Goal: Information Seeking & Learning: Learn about a topic

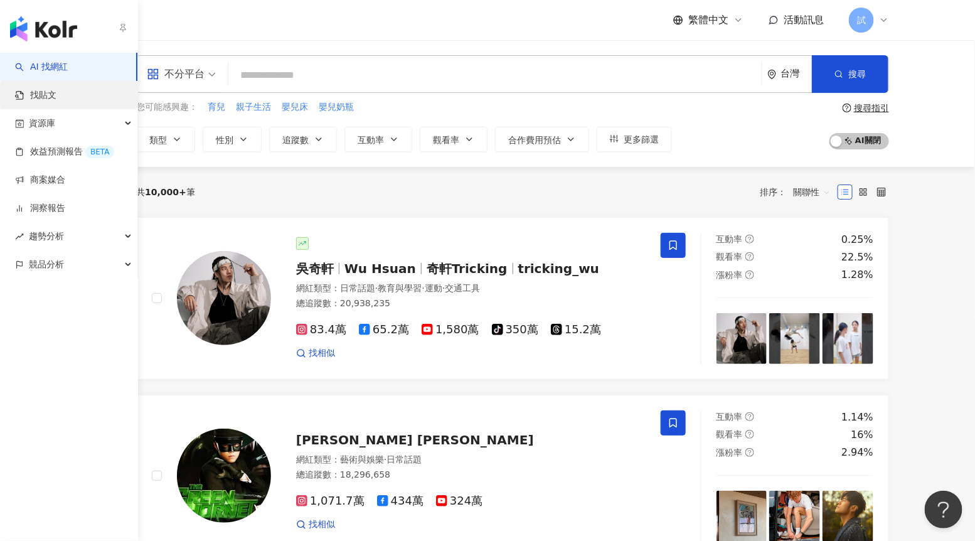
click at [42, 92] on link "找貼文" at bounding box center [35, 95] width 41 height 13
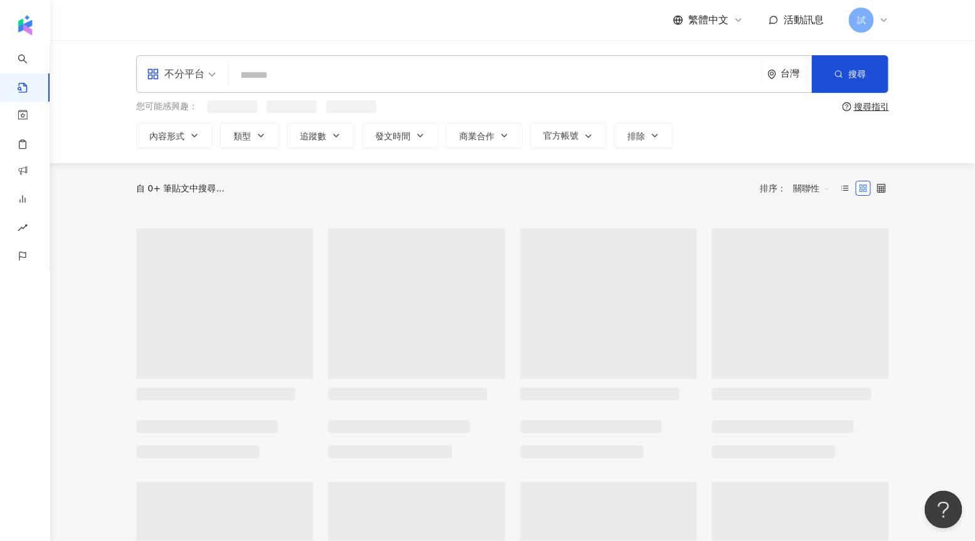
click at [255, 78] on input "search" at bounding box center [494, 74] width 523 height 27
type input "*"
click at [801, 193] on span "關聯性" at bounding box center [812, 190] width 38 height 20
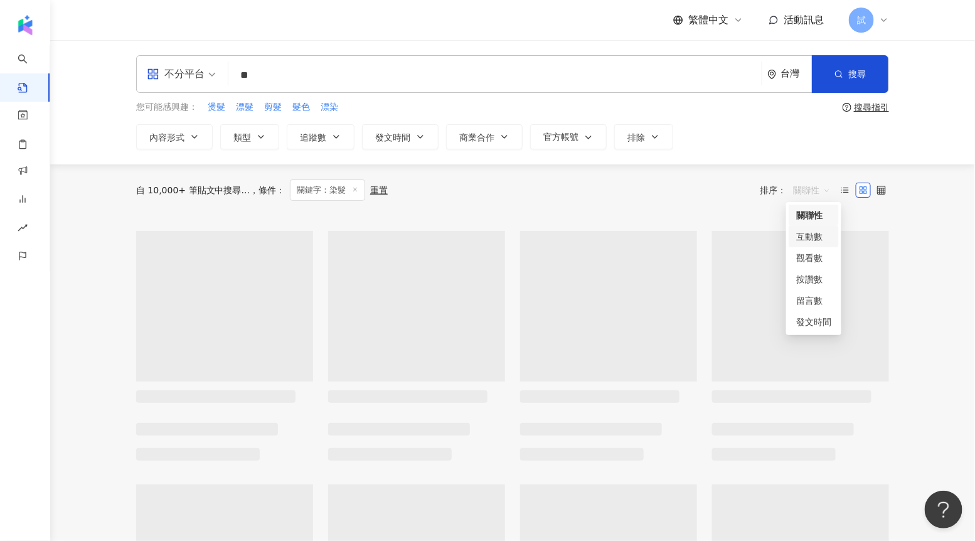
click at [810, 263] on div "觀看數" at bounding box center [813, 258] width 35 height 14
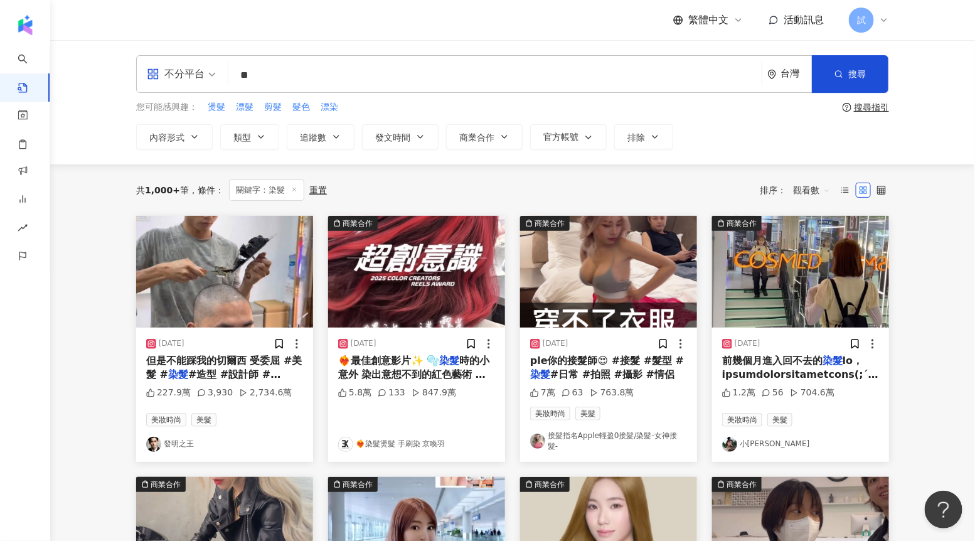
click at [237, 317] on img "button" at bounding box center [224, 272] width 177 height 112
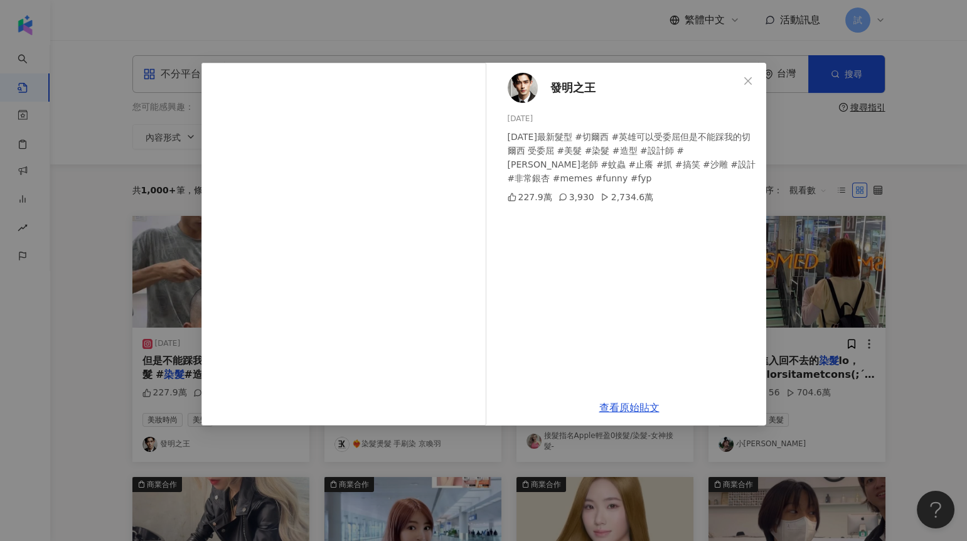
click at [802, 269] on div "發明之王 [DATE] [DATE]最新髮型 #切爾西 #英雄可以受委屈但是不能踩我的切爾西 受委屈 #美髮 #染髮 #造型 #設計師 #[PERSON_NA…" at bounding box center [483, 270] width 967 height 541
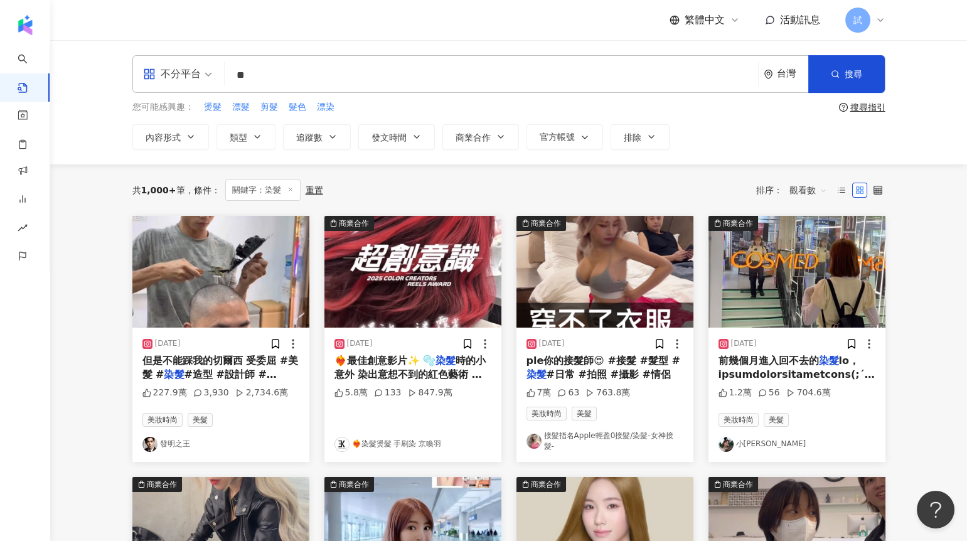
click at [454, 237] on img "button" at bounding box center [412, 272] width 177 height 112
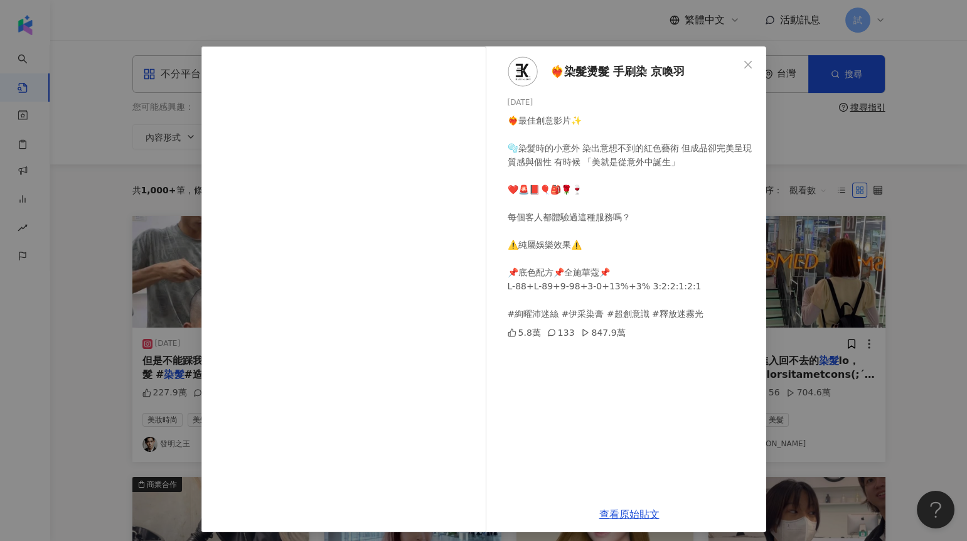
scroll to position [21, 0]
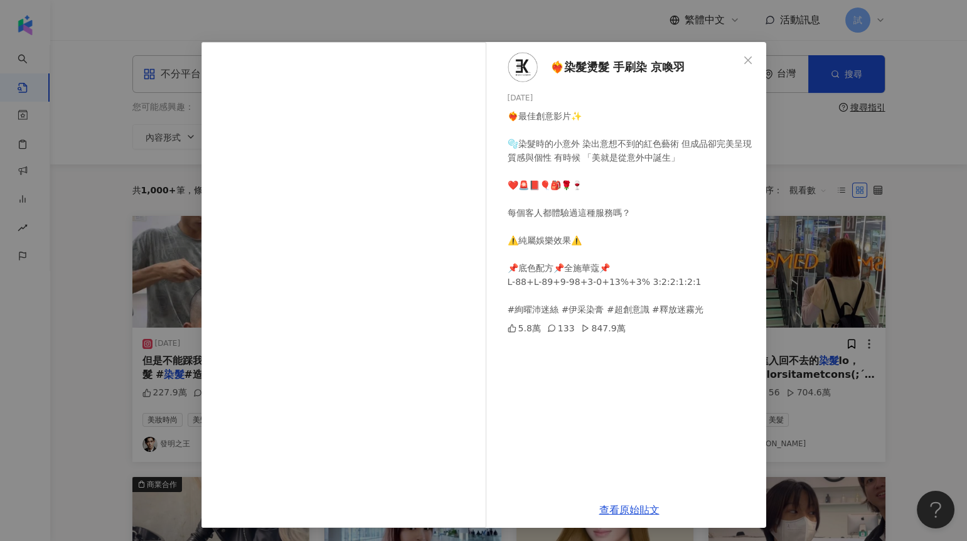
click at [784, 284] on div "❤️‍🔥染髮燙髮 手刷染 京喚羽 [DATE] ❤️‍🔥最佳創意影片✨ 🫧染髮時的小意外 染出意想不到的紅色藝術 但成品卻完美呈現質感與個性 有時候 「美就是…" at bounding box center [483, 270] width 967 height 541
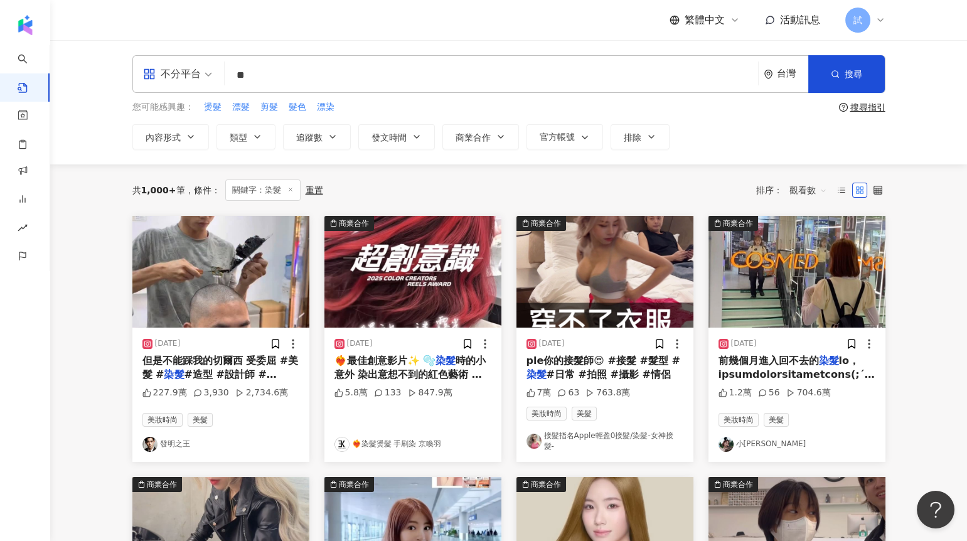
click at [657, 272] on img "button" at bounding box center [604, 272] width 177 height 112
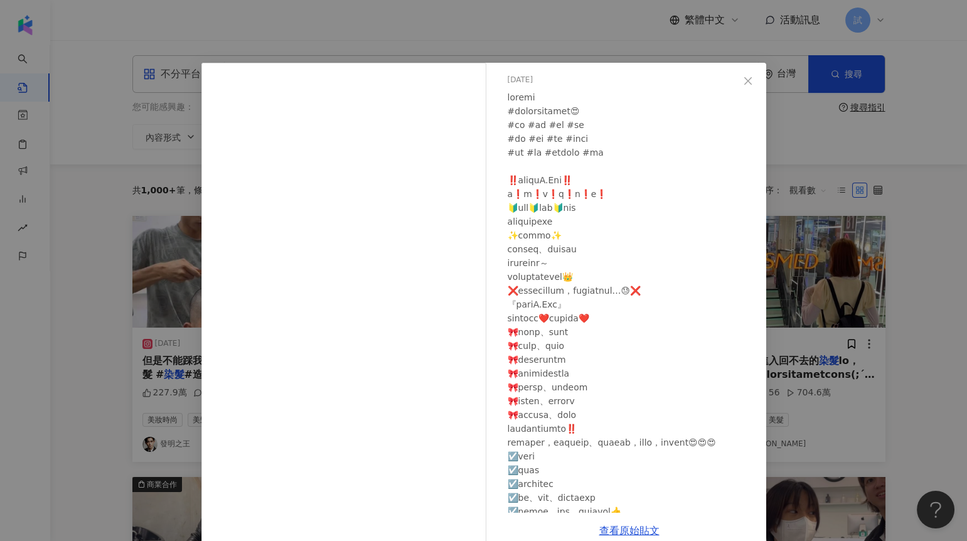
scroll to position [46, 0]
click at [840, 270] on div "接髮指名Apple輕盈0接髮/染髮-女神接髮- [DATE] 7萬 63 763.8萬 查看原始貼文" at bounding box center [483, 270] width 967 height 541
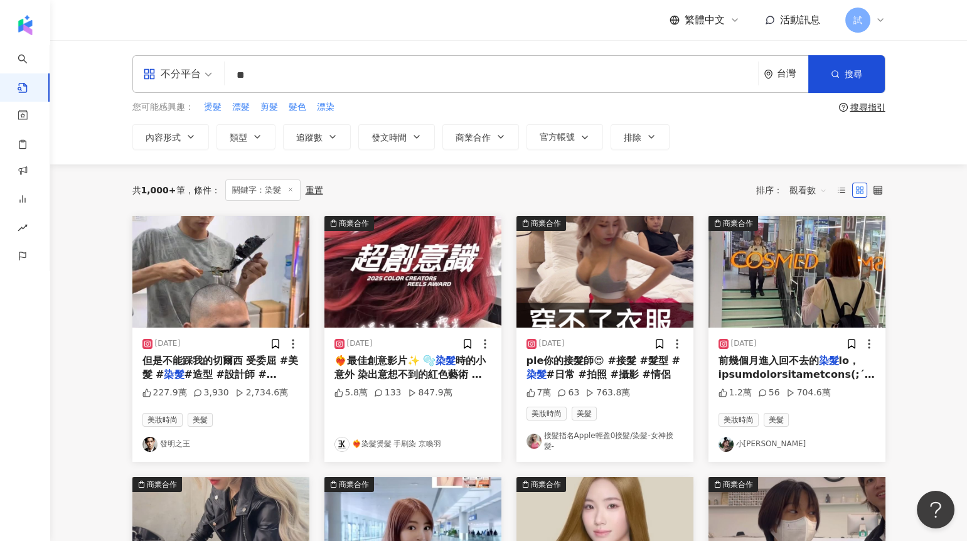
drag, startPoint x: 363, startPoint y: 81, endPoint x: 221, endPoint y: 78, distance: 141.8
click at [221, 79] on div "不分平台 染髮 ** 台灣 搜尋" at bounding box center [508, 74] width 753 height 38
type input "***"
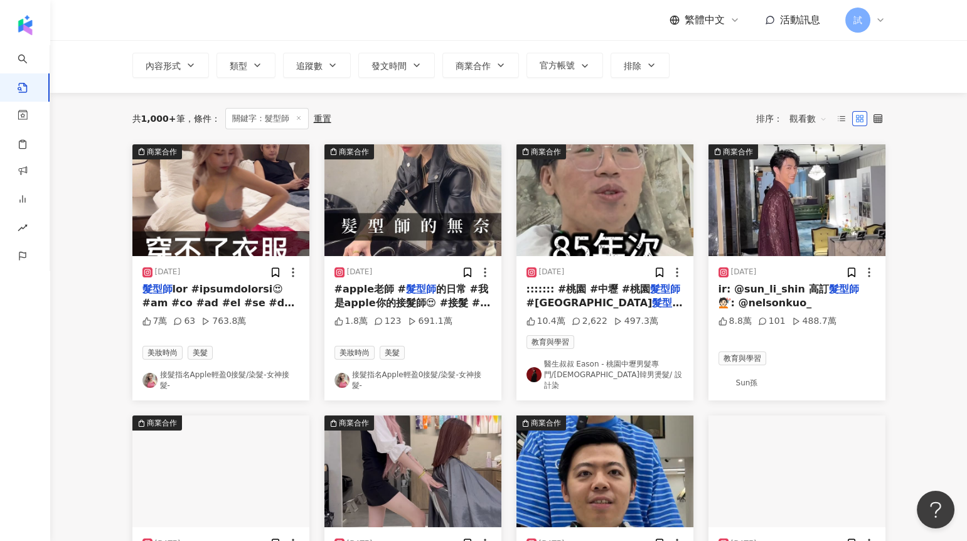
scroll to position [41, 0]
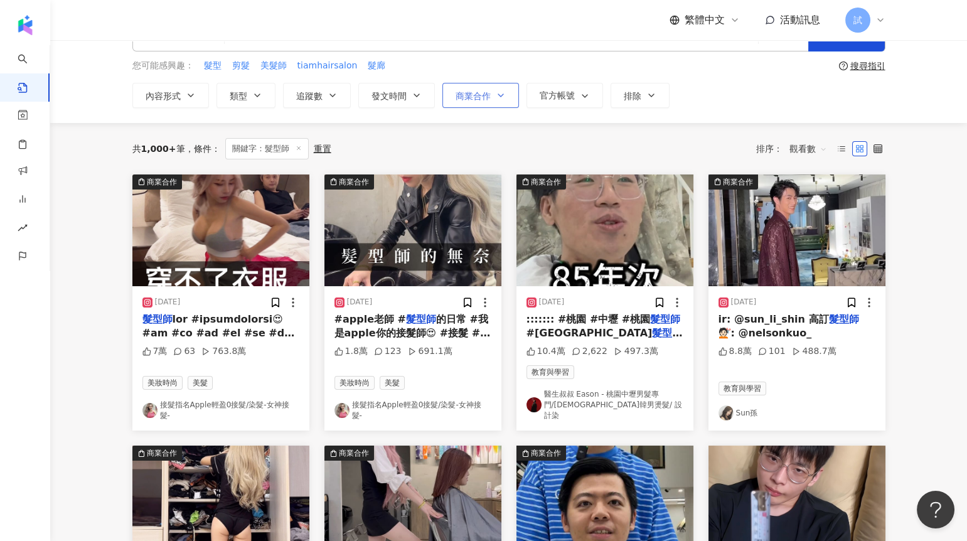
click at [496, 95] on icon "button" at bounding box center [501, 95] width 10 height 10
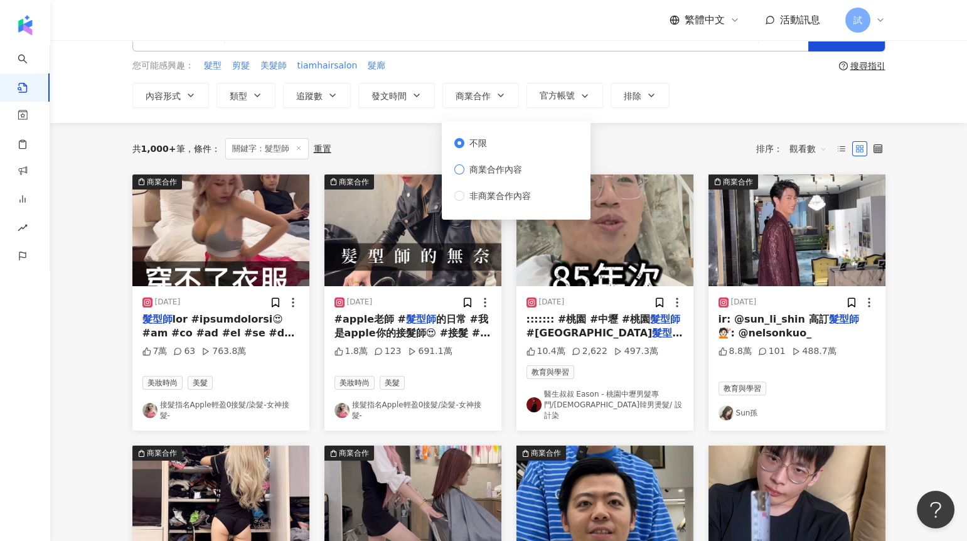
click at [488, 169] on span "商業合作內容" at bounding box center [495, 170] width 63 height 14
click at [609, 137] on div "共 1,000+ 筆 條件 ： 關鍵字：髮型師 重置 排序： 觀看數" at bounding box center [508, 148] width 753 height 51
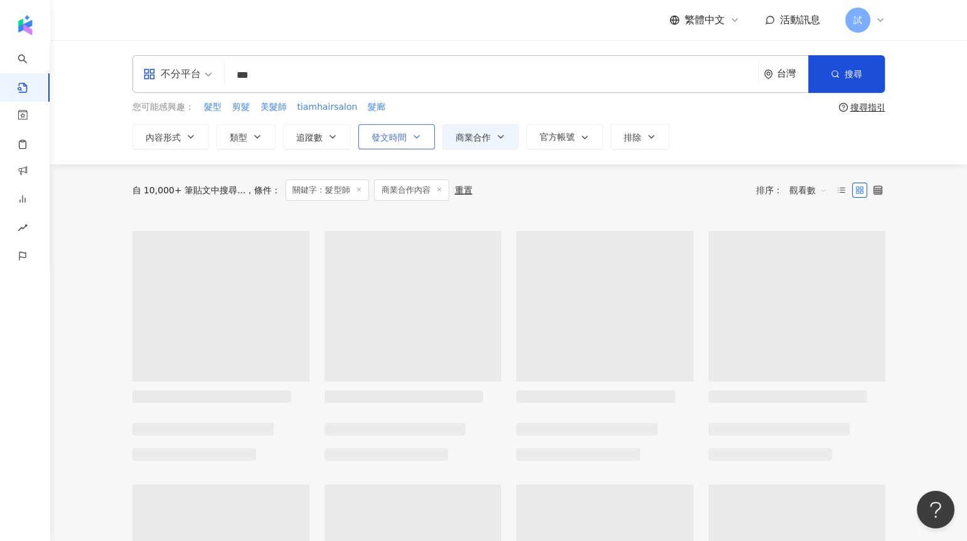
click at [408, 137] on button "發文時間" at bounding box center [396, 136] width 77 height 25
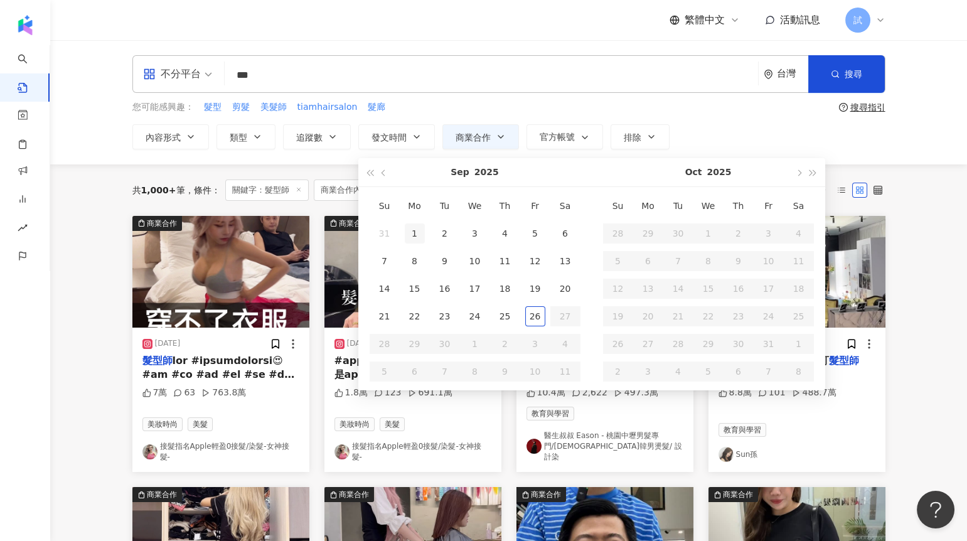
type input "**********"
click at [412, 230] on div "1" at bounding box center [415, 233] width 20 height 20
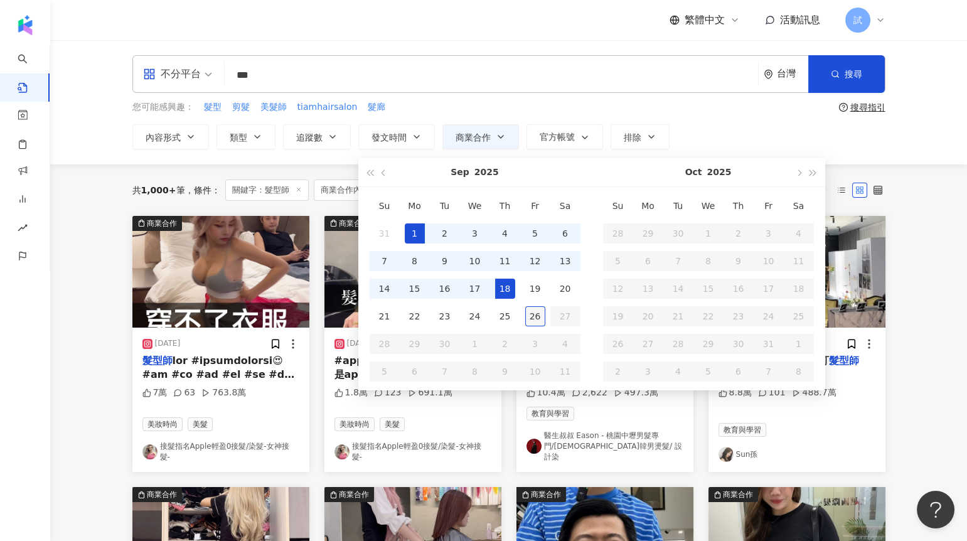
type input "**********"
click at [530, 312] on div "26" at bounding box center [535, 316] width 20 height 20
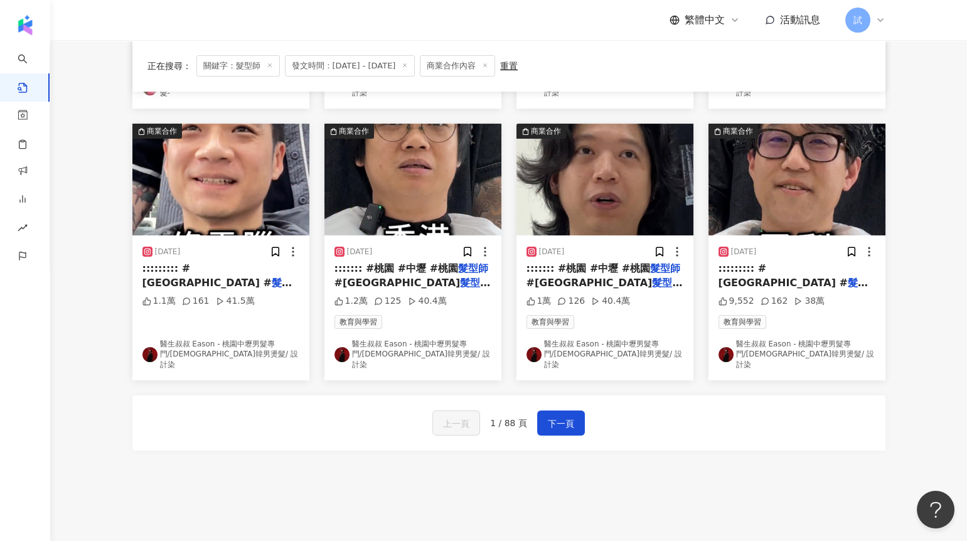
scroll to position [683, 0]
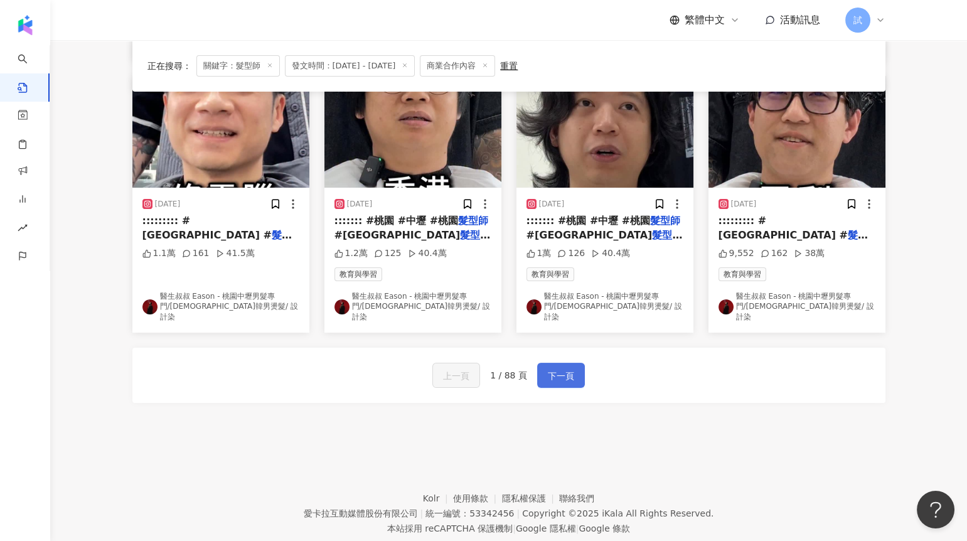
click at [567, 363] on button "下一頁" at bounding box center [561, 375] width 48 height 25
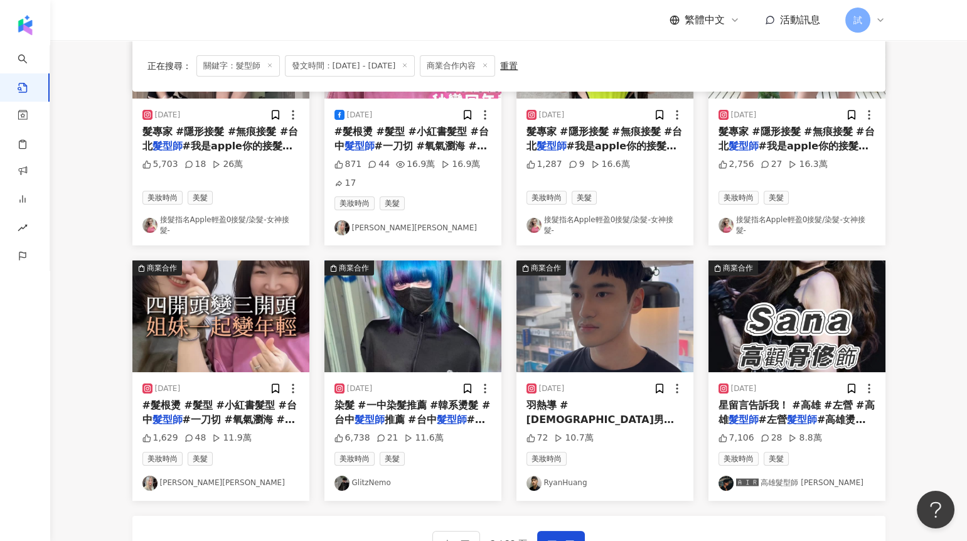
scroll to position [517, 0]
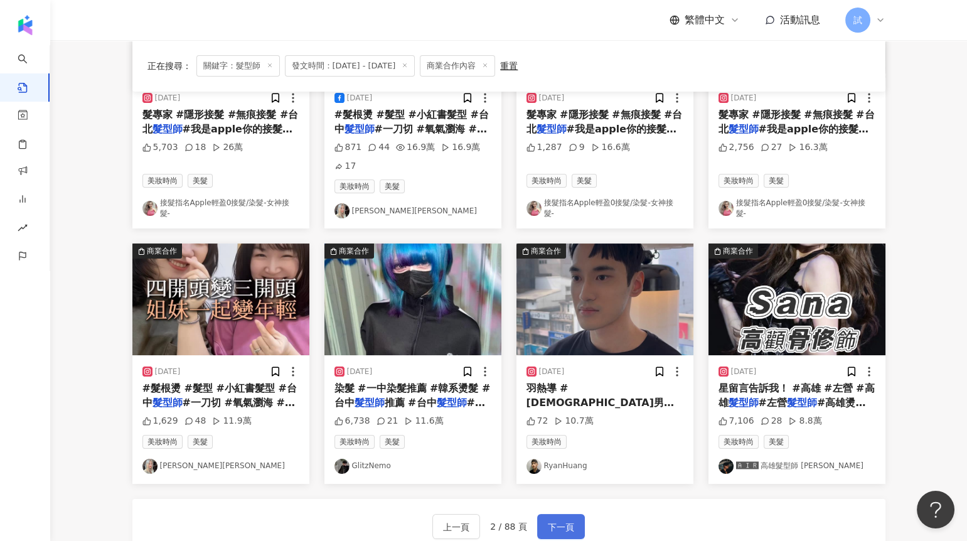
click at [560, 520] on span "下一頁" at bounding box center [561, 527] width 26 height 15
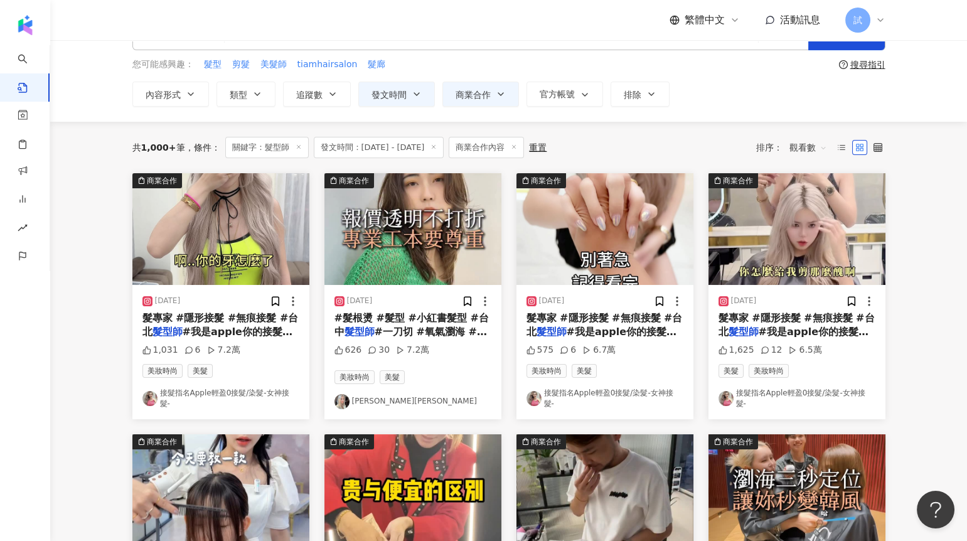
scroll to position [0, 0]
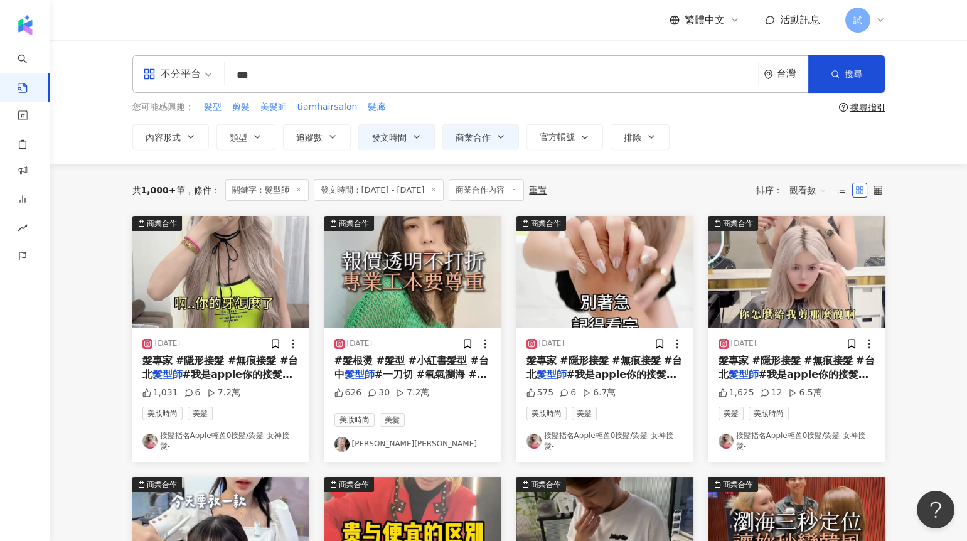
drag, startPoint x: 271, startPoint y: 78, endPoint x: 199, endPoint y: 77, distance: 72.2
click at [203, 78] on div "不分平台 髮型師 *** 台灣 搜尋" at bounding box center [508, 74] width 753 height 38
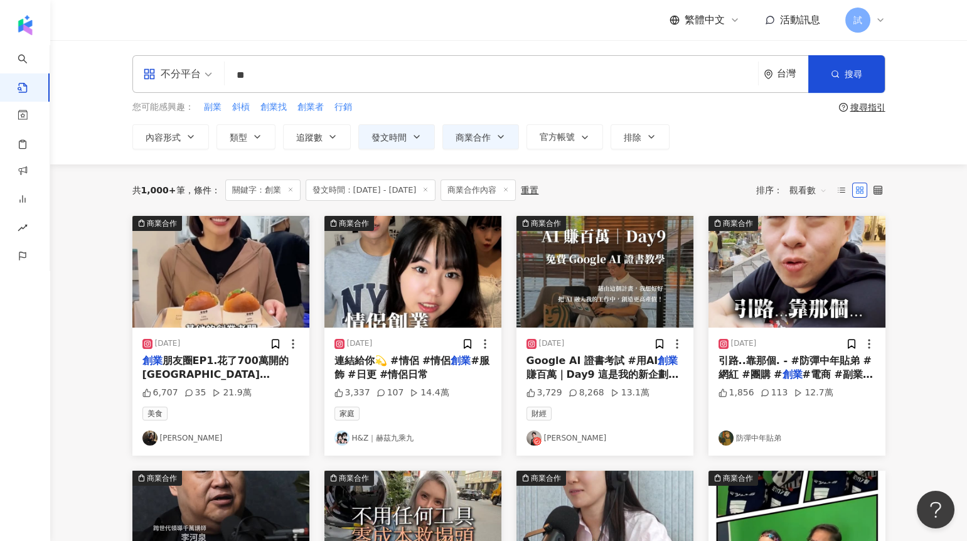
scroll to position [31, 0]
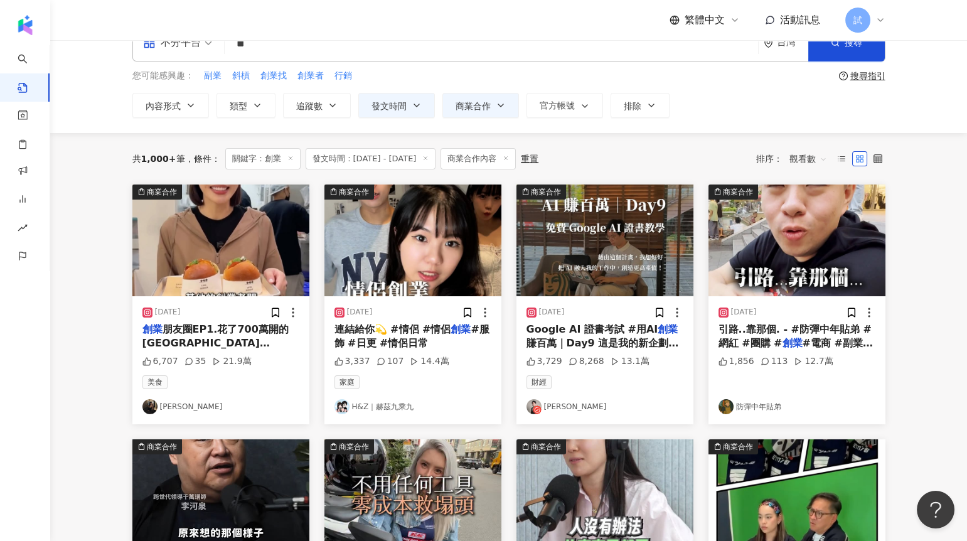
click at [578, 259] on img "button" at bounding box center [604, 240] width 177 height 112
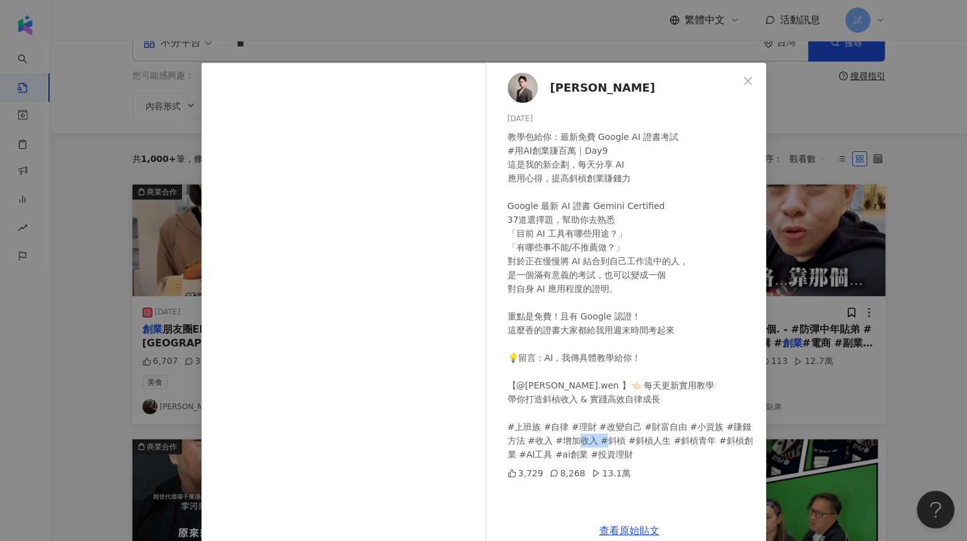
drag, startPoint x: 604, startPoint y: 442, endPoint x: 632, endPoint y: 446, distance: 29.2
click at [632, 446] on div "教學包給你：最新免費 Google AI 證書考試 #用AI創業賺百萬｜Day9 這是我的新企劃，每天分享 AI 應用心得，提高斜槓創業賺錢力 Google …" at bounding box center [632, 295] width 248 height 331
copy div "生 #斜"
click at [924, 352] on div "[PERSON_NAME] [DATE] 教學包給你：最新免費 Google AI 證書考試 #用AI創業賺百萬｜Day9 這是我的新企劃，每天分享 AI 應…" at bounding box center [483, 270] width 967 height 541
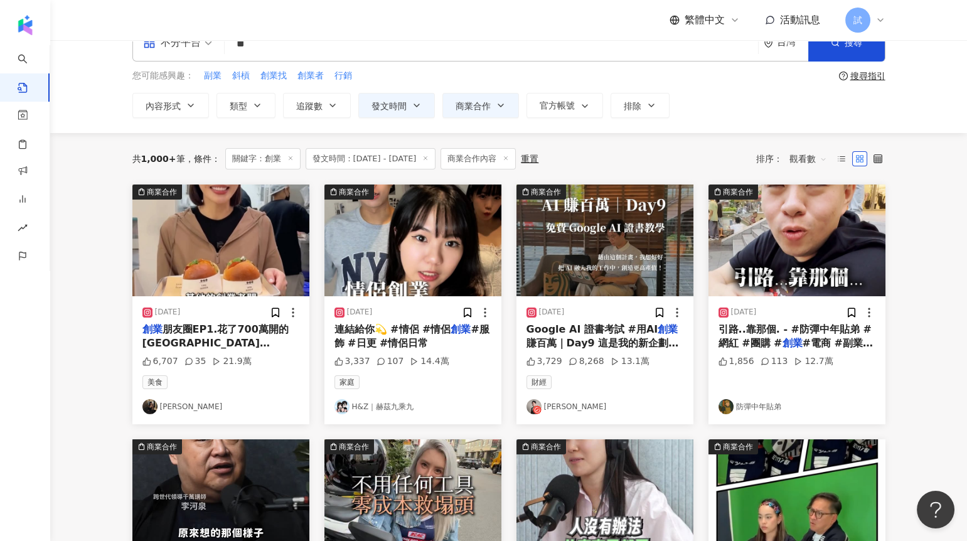
drag, startPoint x: 296, startPoint y: 50, endPoint x: 235, endPoint y: 48, distance: 60.9
click at [235, 48] on input "**" at bounding box center [491, 43] width 523 height 27
paste input "**"
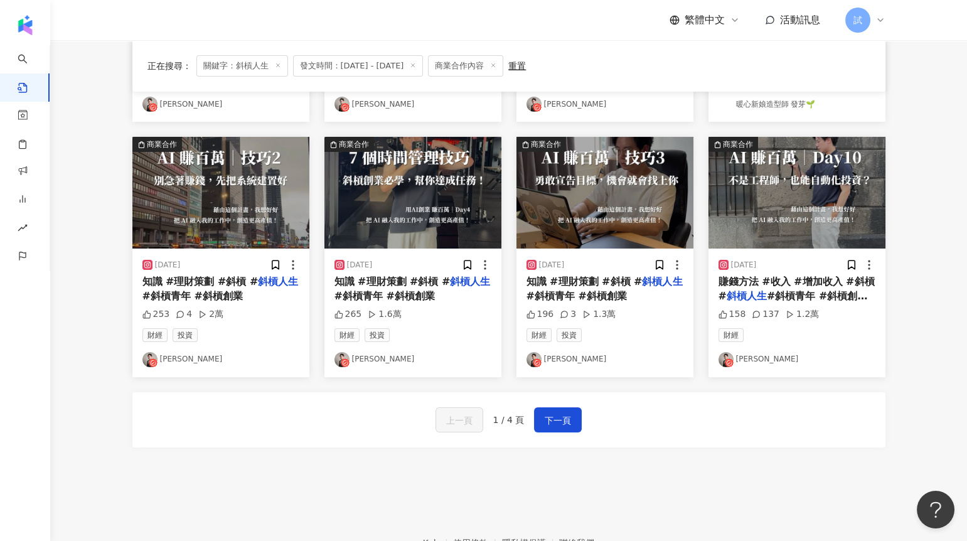
scroll to position [665, 0]
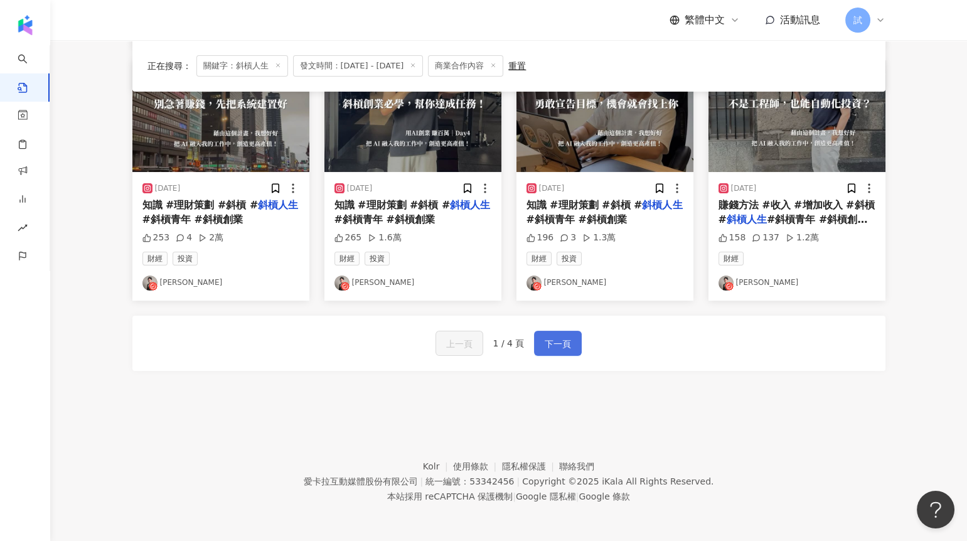
click at [557, 336] on span "下一頁" at bounding box center [558, 343] width 26 height 15
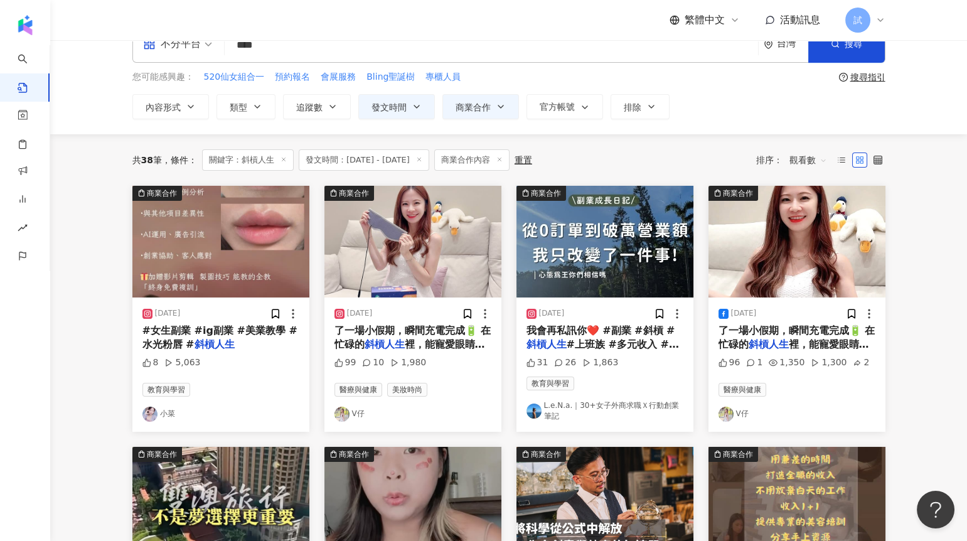
scroll to position [39, 0]
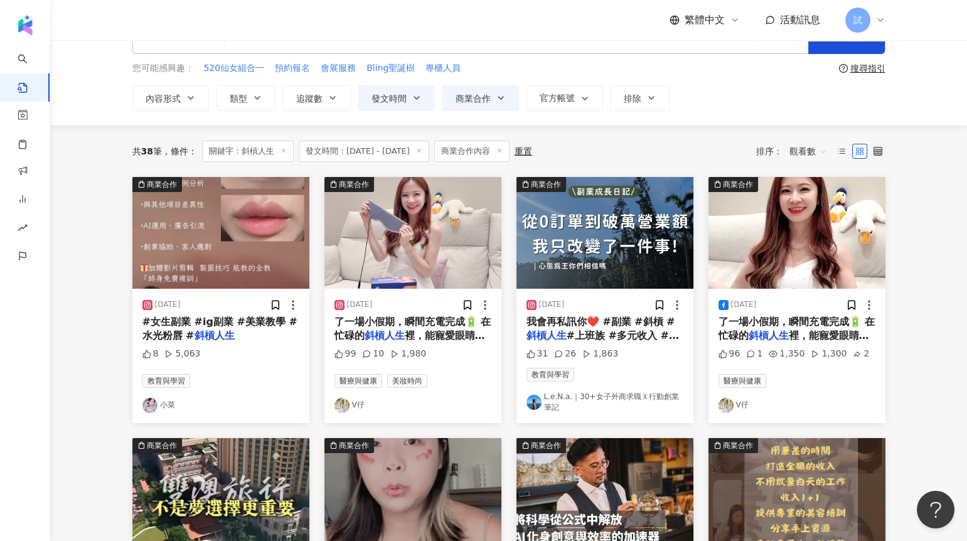
click at [454, 247] on img "button" at bounding box center [412, 233] width 177 height 112
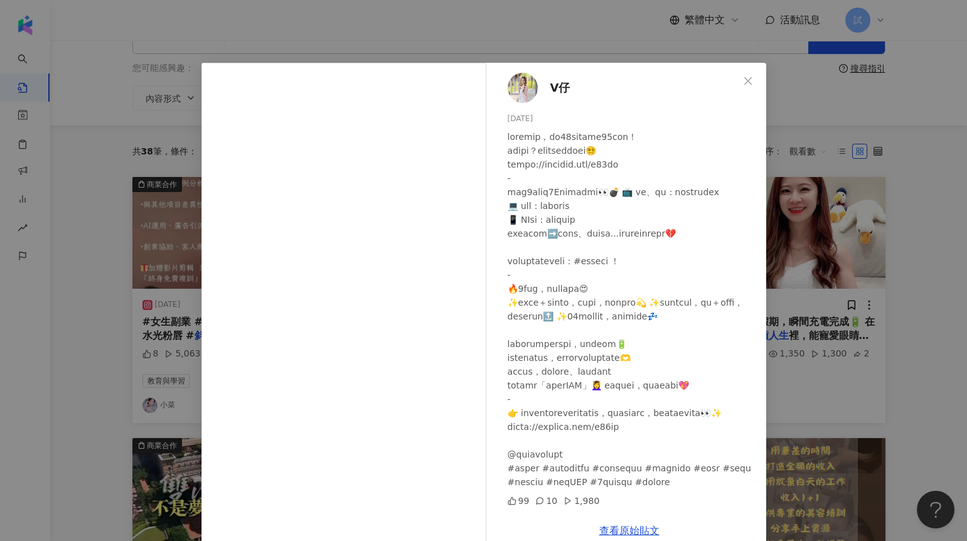
click at [779, 238] on div "V仔 [DATE] 99 10 1,980 查看原始貼文" at bounding box center [483, 270] width 967 height 541
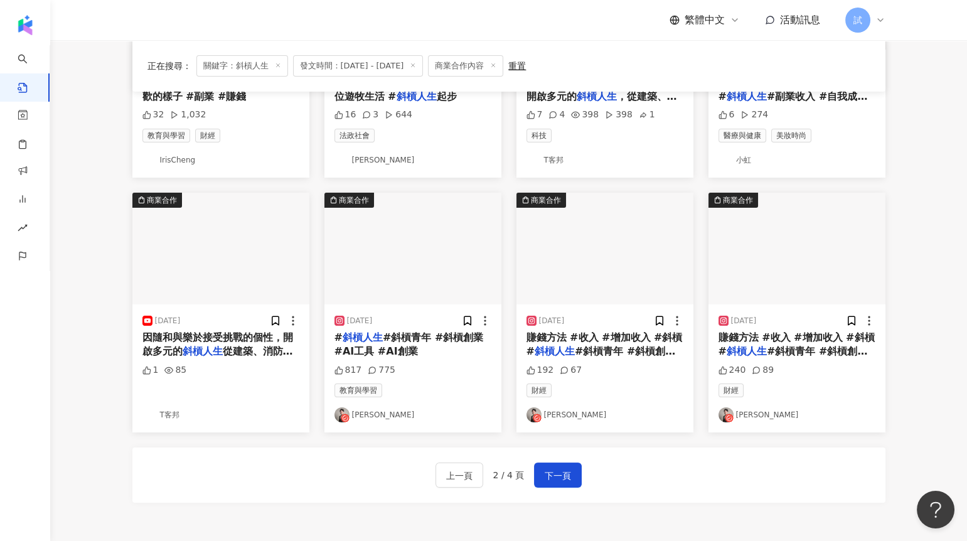
scroll to position [547, 0]
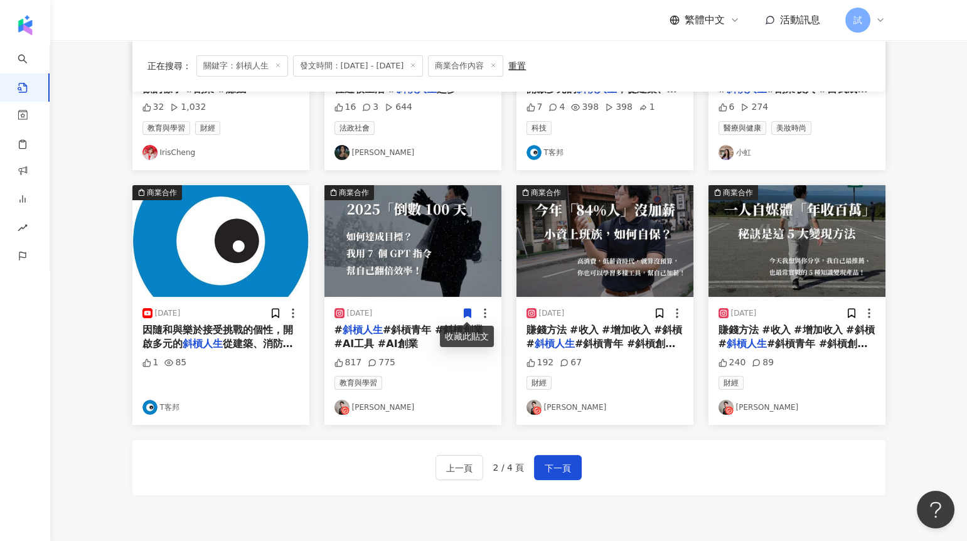
click at [576, 494] on div "商業合作 [DATE] #女生副業 #ig副業 #美業教學 #水光粉唇 # 斜槓人生 8 5,063 教育與學習 小菜 商業合作 [DATE] 了一場小假期，…" at bounding box center [508, 98] width 753 height 858
click at [566, 474] on button "下一頁" at bounding box center [558, 467] width 48 height 25
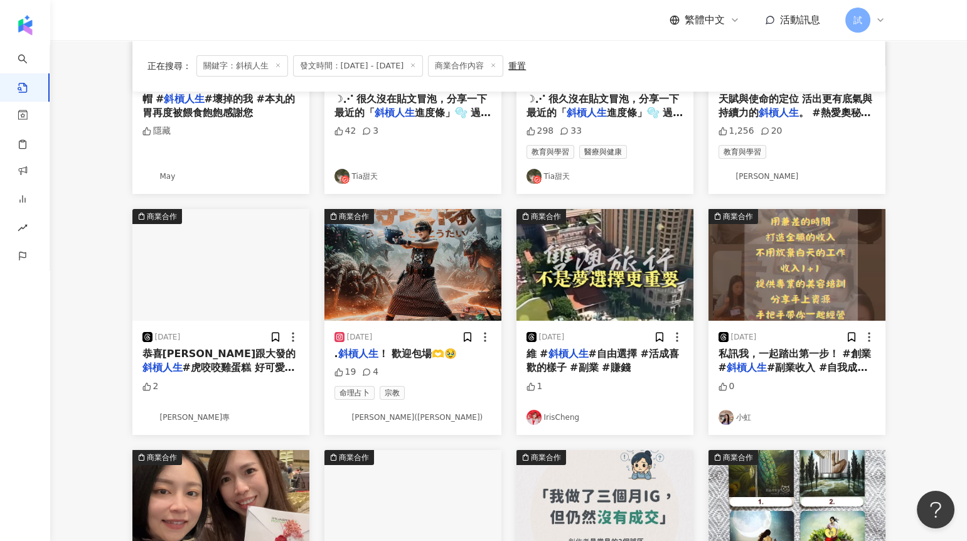
scroll to position [0, 0]
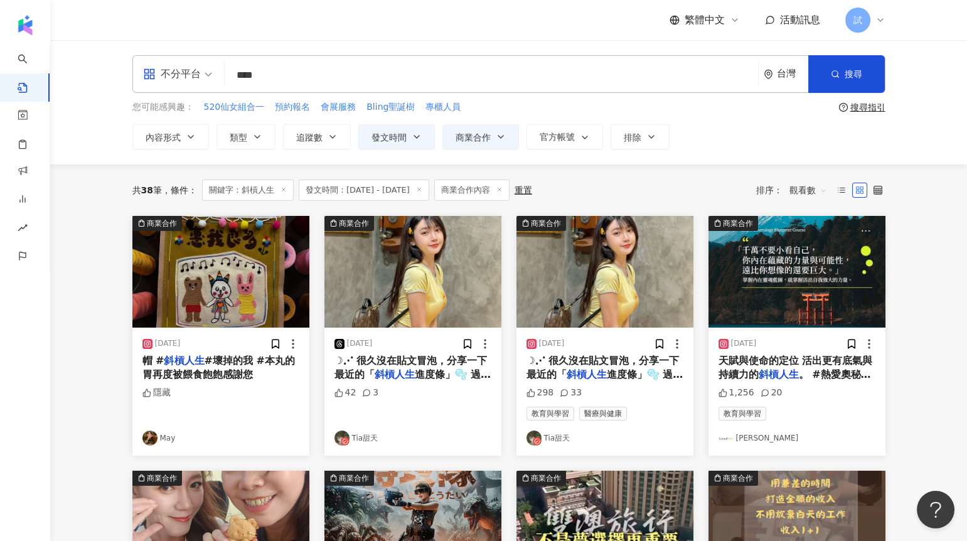
drag, startPoint x: 299, startPoint y: 79, endPoint x: 205, endPoint y: 79, distance: 94.1
click at [205, 79] on div "不分平台 **** 台灣 搜尋" at bounding box center [508, 74] width 753 height 38
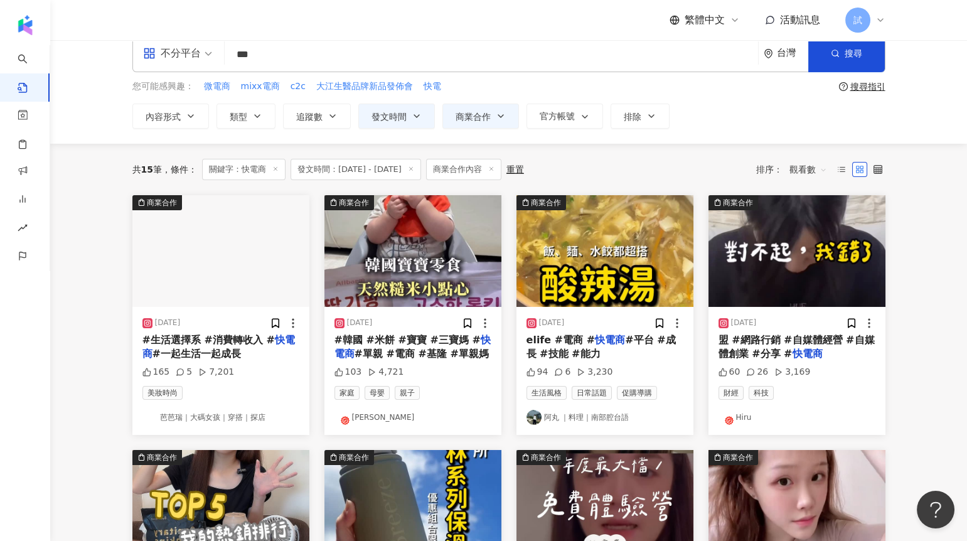
scroll to position [28, 0]
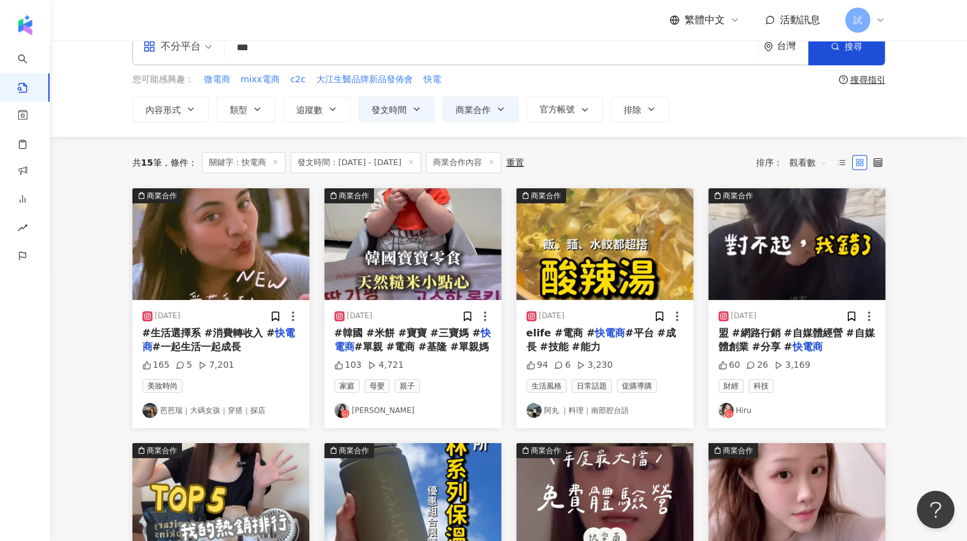
click at [856, 246] on img "button" at bounding box center [796, 244] width 177 height 112
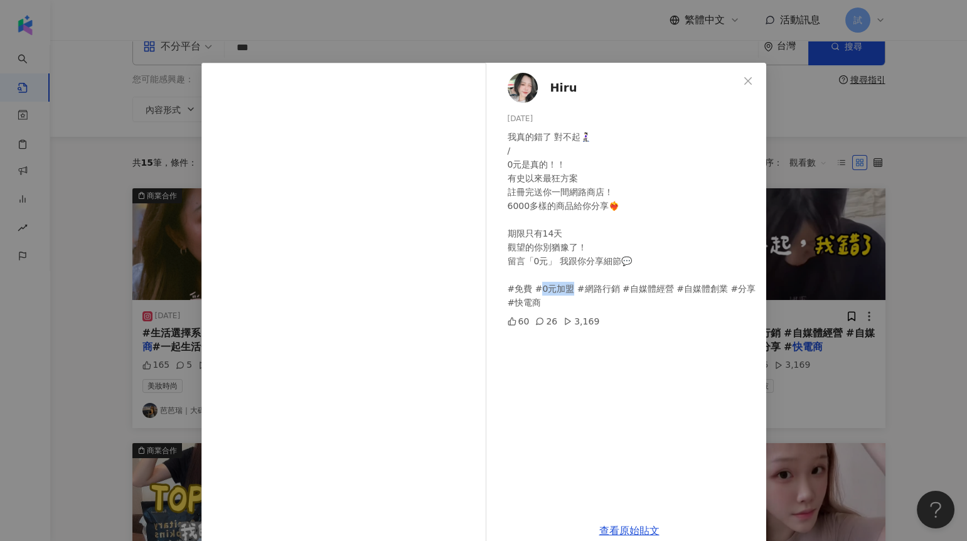
drag, startPoint x: 562, startPoint y: 287, endPoint x: 534, endPoint y: 287, distance: 28.2
click at [534, 287] on div "我真的錯了 對不起🧎🏻‍♀️ / 0元是真的！！ 有史以來最狂方案 註冊完送你一間網路商店！ 6000多樣的商品給你分享❤️‍🔥 期限只有14天 觀望的你別猶…" at bounding box center [632, 219] width 248 height 179
copy div "#網路"
click at [907, 279] on div "Hiru [DATE] 我真的錯了 對不起🧎🏻‍♀️ / 0元是真的！！ 有史以來最狂方案 註冊完送你一間網路商店！ 6000多樣的商品給你分享❤️‍🔥 期限…" at bounding box center [483, 270] width 967 height 541
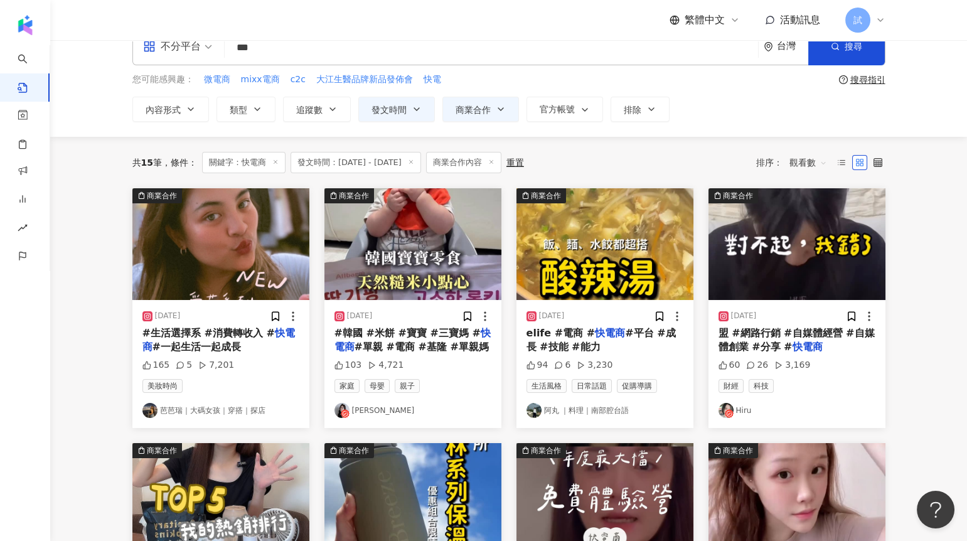
drag, startPoint x: 313, startPoint y: 43, endPoint x: 198, endPoint y: 47, distance: 115.5
click at [198, 47] on div "不分平台 快電商 *** 台灣 搜尋" at bounding box center [508, 47] width 753 height 38
paste input "*"
type input "****"
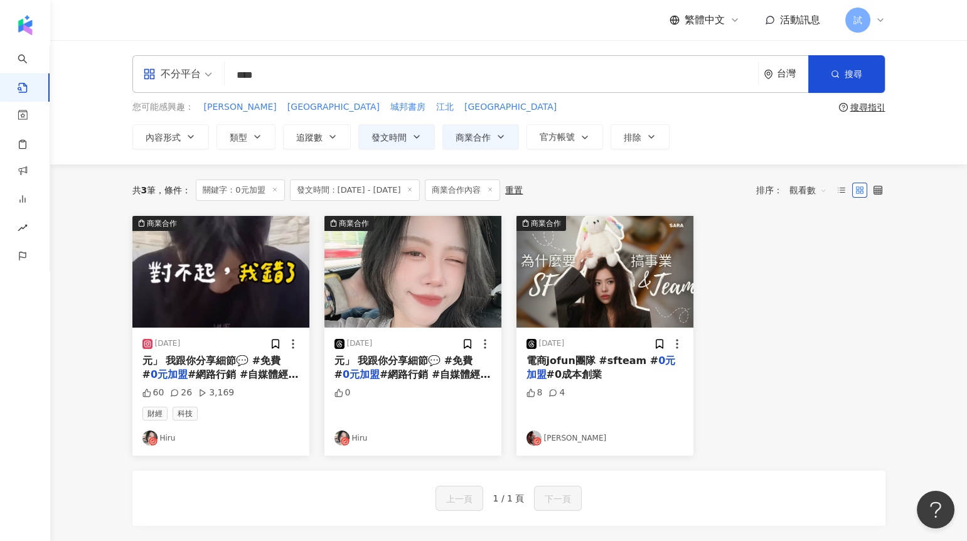
click at [413, 191] on icon at bounding box center [410, 189] width 6 height 6
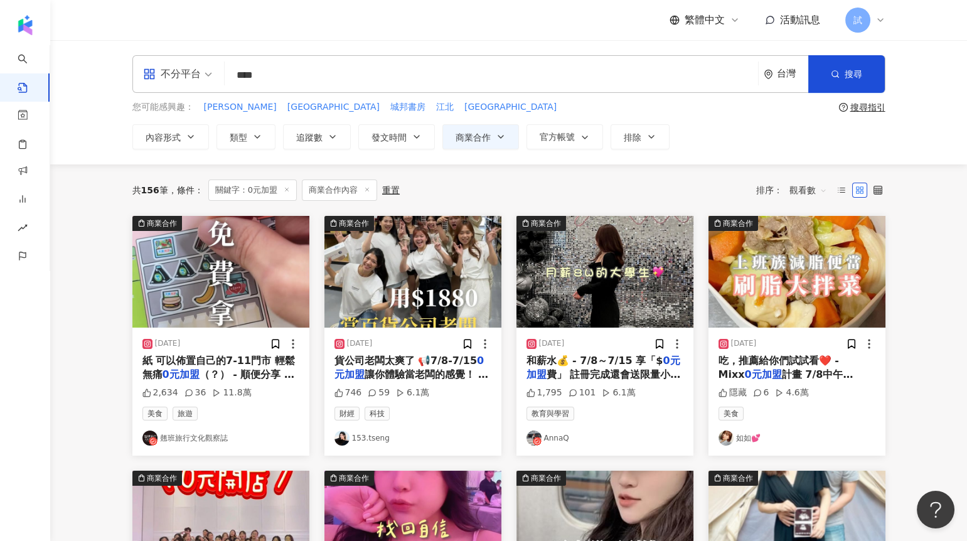
click at [203, 306] on img "button" at bounding box center [220, 272] width 177 height 112
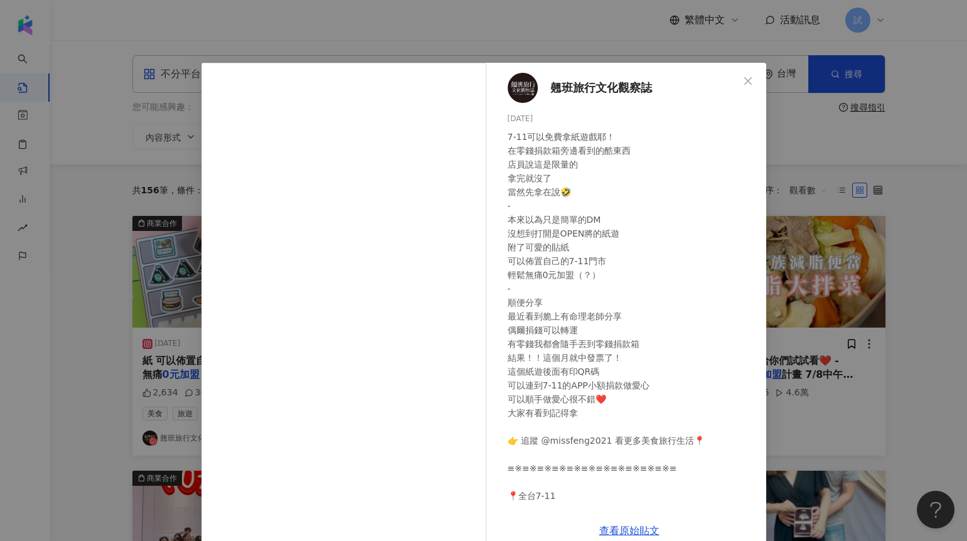
click at [789, 284] on div "翹班旅行文化觀察誌 [DATE] 7-11可以免費拿紙遊戲耶！ 在零錢捐款箱旁邊看到的酷東西 店員說這是限量的 拿完就沒了 當然先拿在說🤣 - 本來以為只是簡…" at bounding box center [483, 270] width 967 height 541
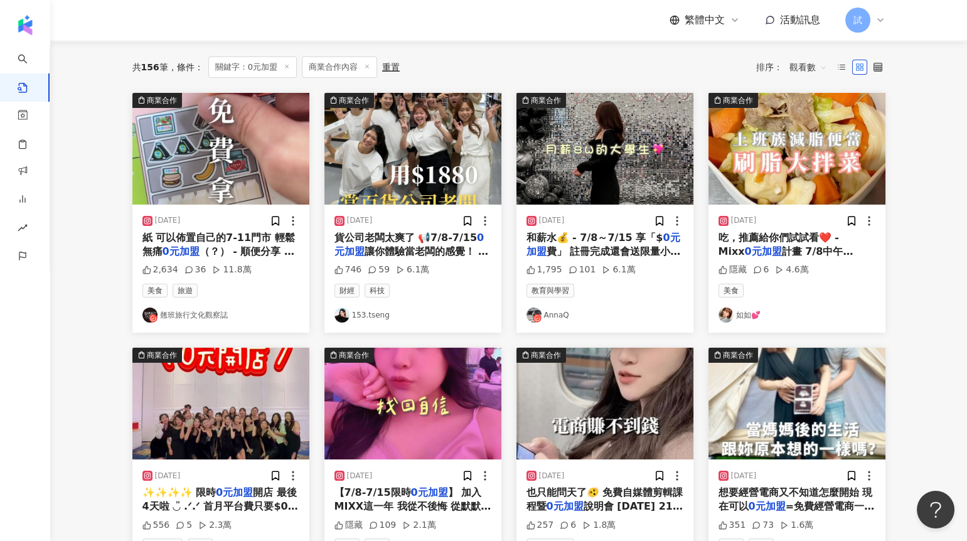
scroll to position [125, 0]
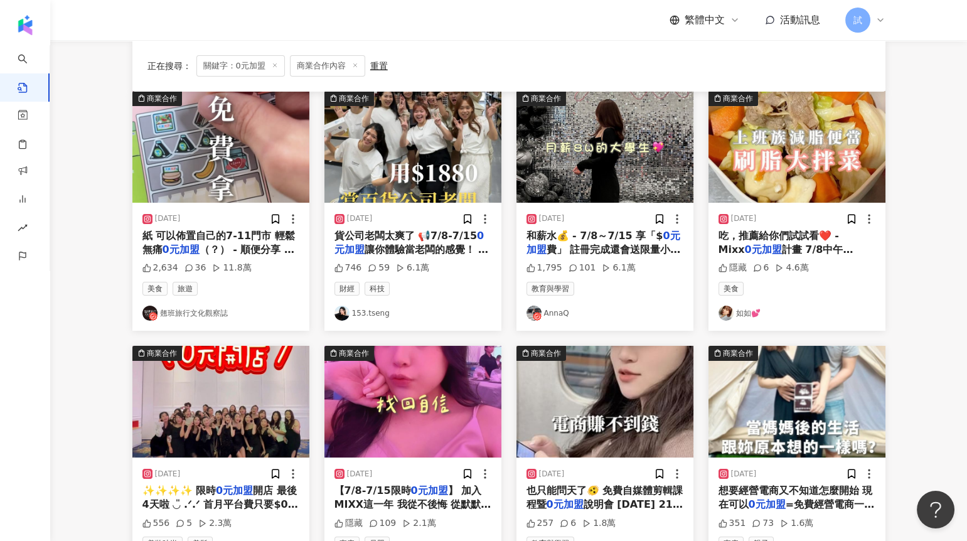
click at [769, 170] on img "button" at bounding box center [796, 147] width 177 height 112
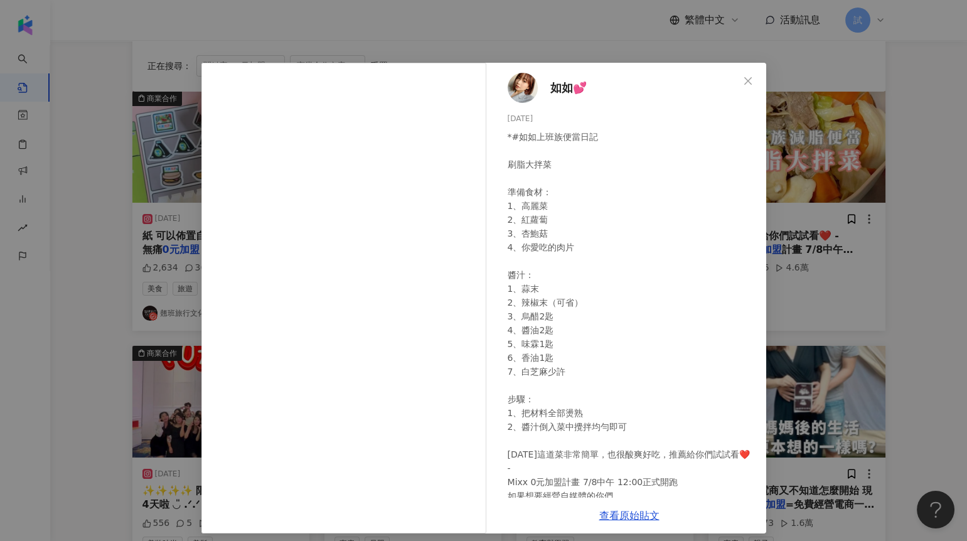
click at [900, 201] on div "如如💕 [DATE] *#如如上班族便當日記 刷脂大拌菜 準備食材： 1、高麗菜 2、紅蘿蔔 3、杏鮑菇 4、你愛吃的肉片 醬汁： 1、蒜末 2、辣椒末（可省…" at bounding box center [483, 270] width 967 height 541
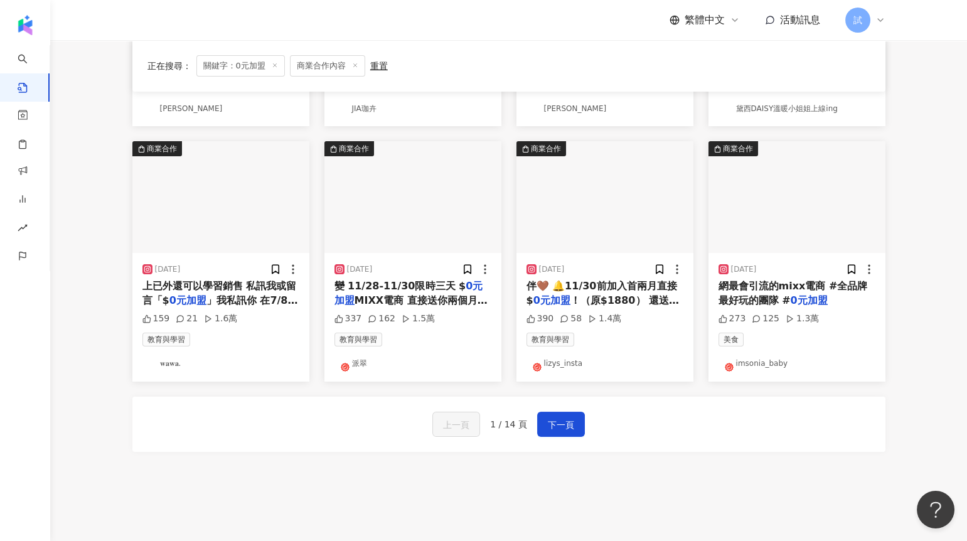
scroll to position [665, 0]
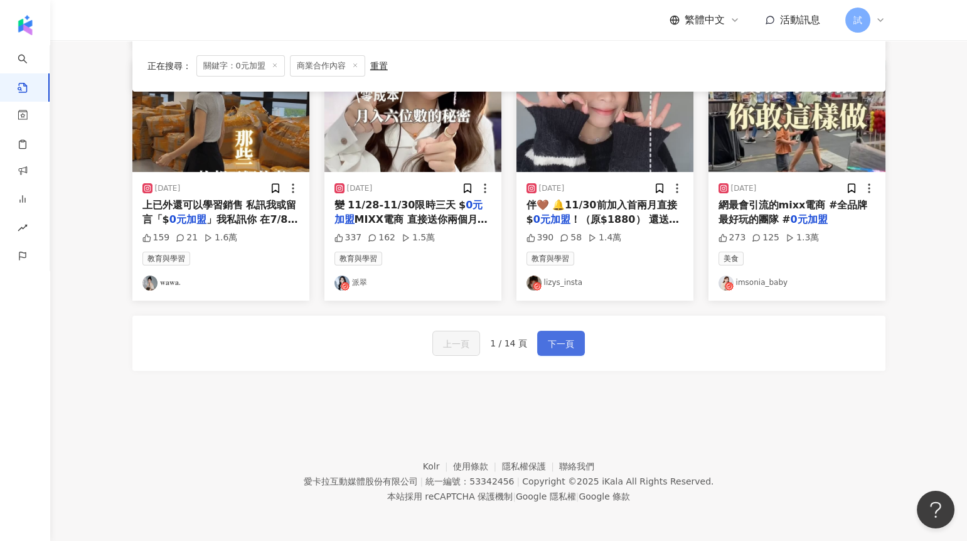
click at [565, 349] on span "下一頁" at bounding box center [561, 343] width 26 height 15
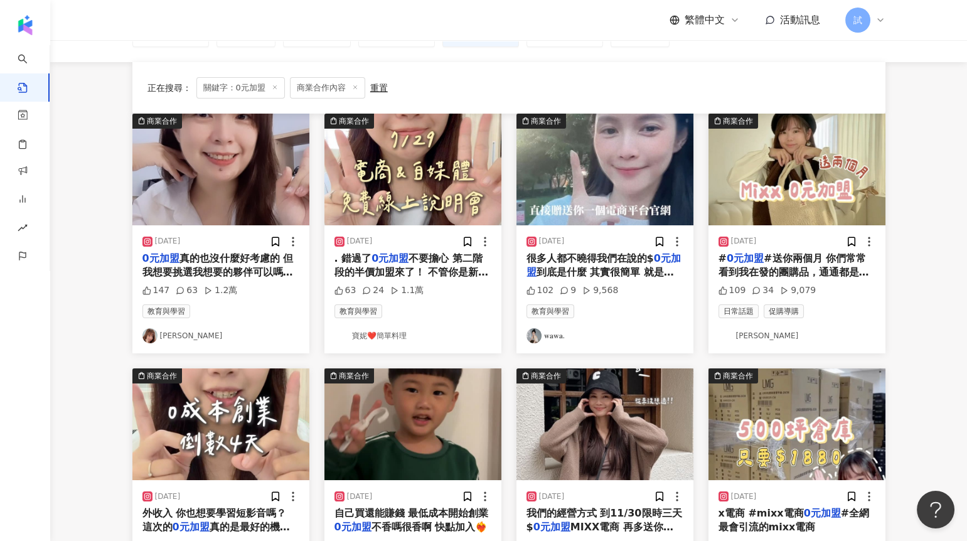
scroll to position [0, 0]
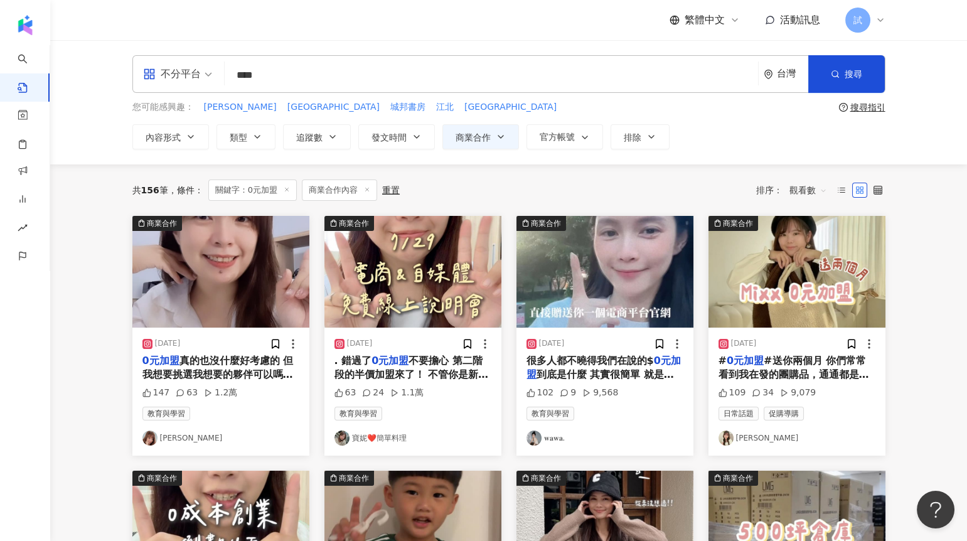
drag, startPoint x: 345, startPoint y: 73, endPoint x: 237, endPoint y: 73, distance: 108.5
click at [237, 73] on input "****" at bounding box center [491, 74] width 523 height 27
type input "*"
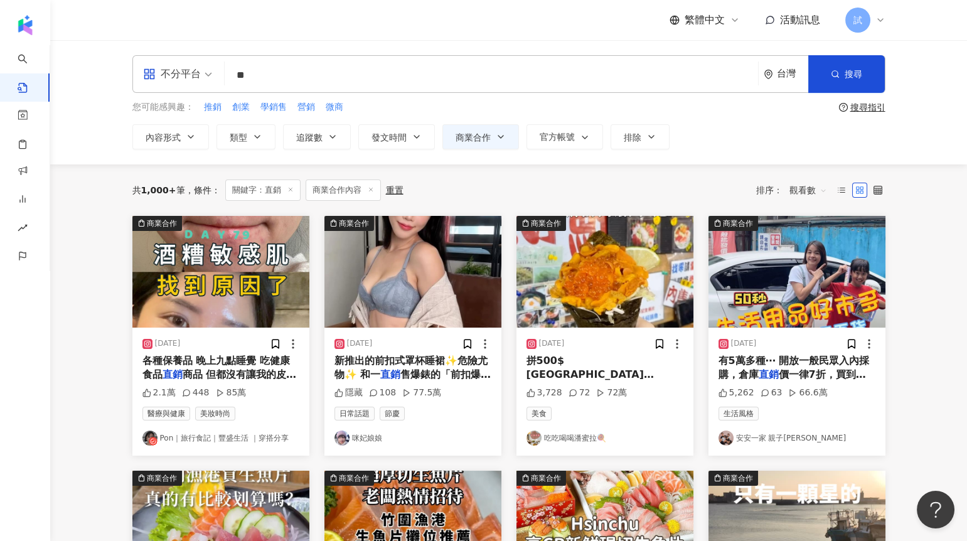
click at [279, 291] on img "button" at bounding box center [220, 272] width 177 height 112
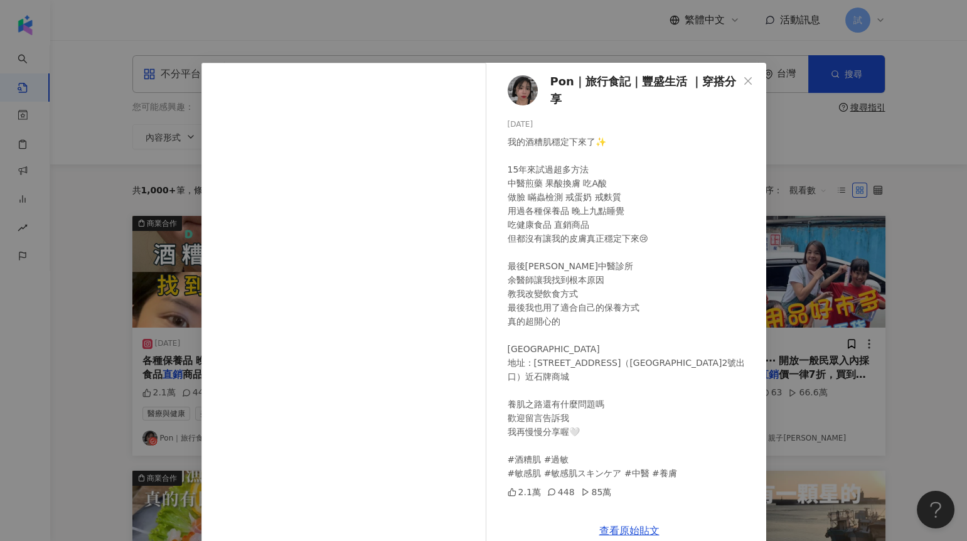
click at [791, 284] on div "Pon｜旅行食記｜豐盛生活 ｜穿搭分享 [DATE] 我的酒糟肌穩定下來了✨ 15年來試過超多方法 中醫煎藥 果酸換膚 吃A酸 做臉 瞞蟲檢測 戒蛋奶 戒麩質…" at bounding box center [483, 270] width 967 height 541
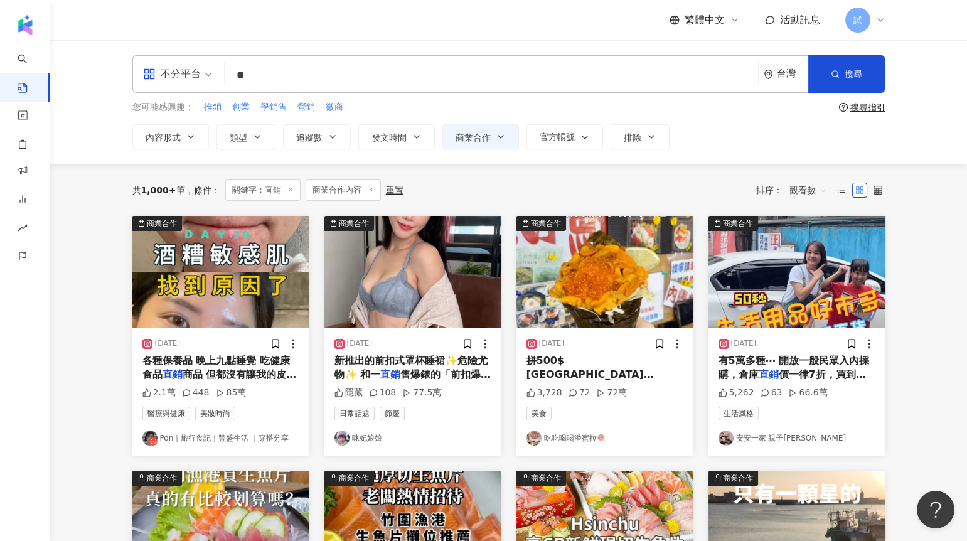
drag, startPoint x: 325, startPoint y: 75, endPoint x: 227, endPoint y: 70, distance: 98.7
click at [227, 70] on div "不分平台 直銷 ** 台灣 搜尋" at bounding box center [508, 74] width 753 height 38
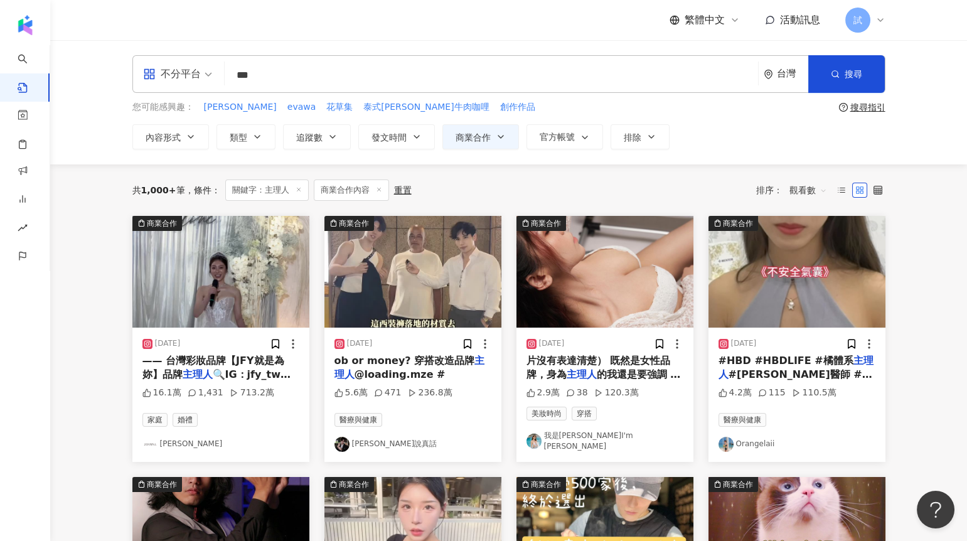
click at [246, 313] on img "button" at bounding box center [220, 272] width 177 height 112
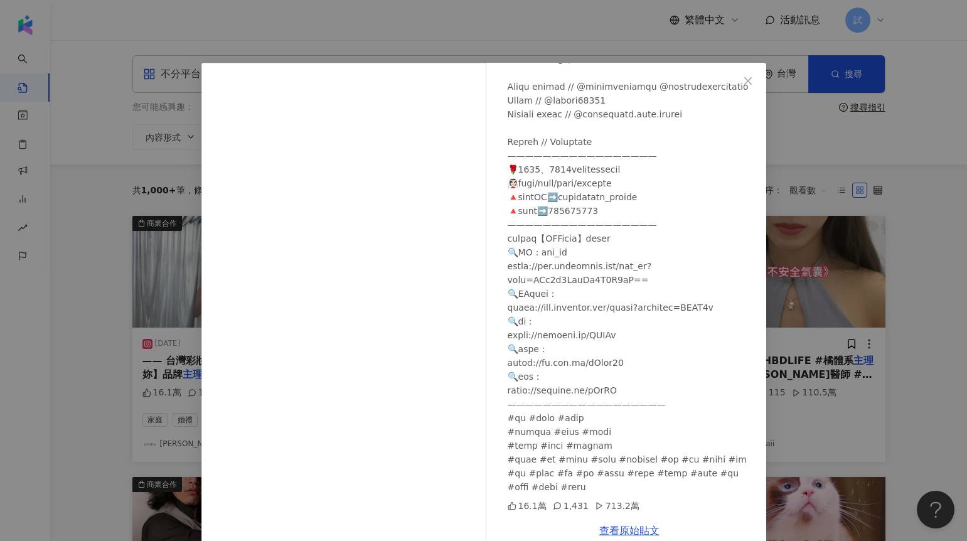
scroll to position [23, 0]
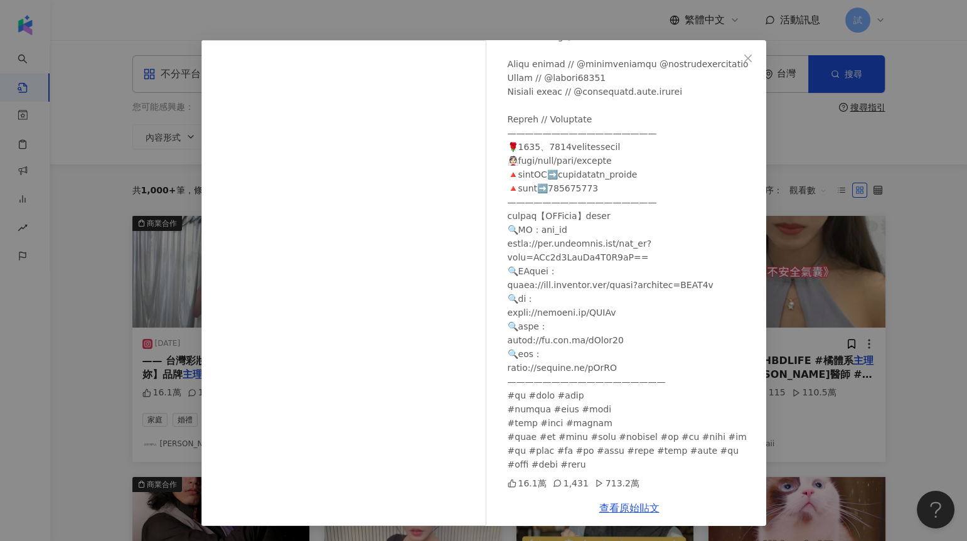
click at [800, 349] on div "[PERSON_NAME][DATE] 16.1萬 1,431 713.2萬 查看原始貼文" at bounding box center [483, 270] width 967 height 541
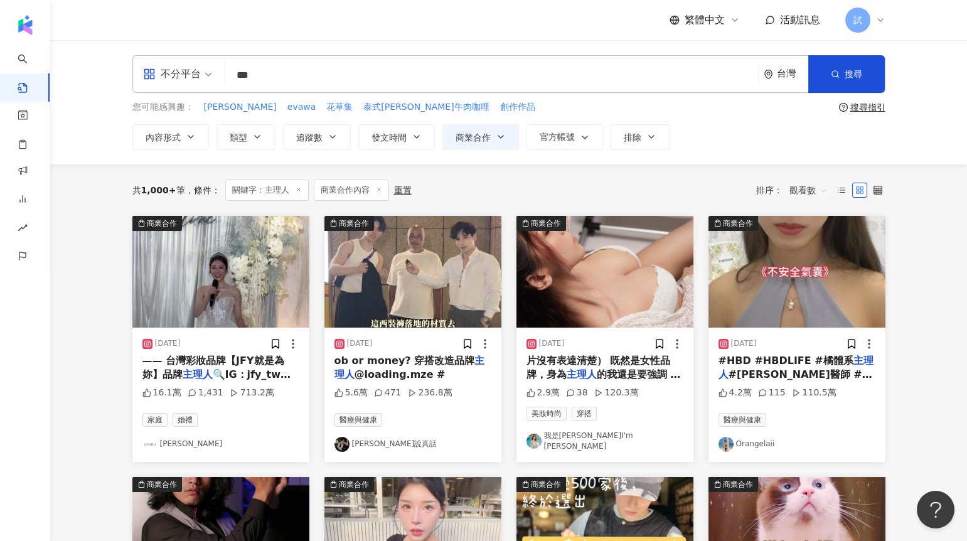
click at [826, 294] on img "button" at bounding box center [796, 272] width 177 height 112
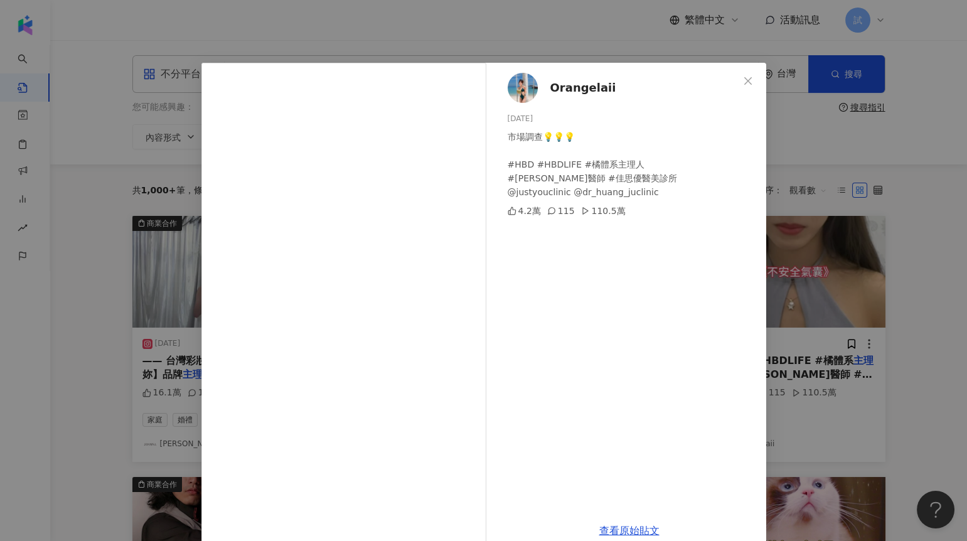
click at [897, 309] on div "Orangelaii [DATE] 市場調查💡💡💡 #HBD #HBDLIFE #橘體系主理人 #[PERSON_NAME]醫師 #佳思優醫美診所 @just…" at bounding box center [483, 270] width 967 height 541
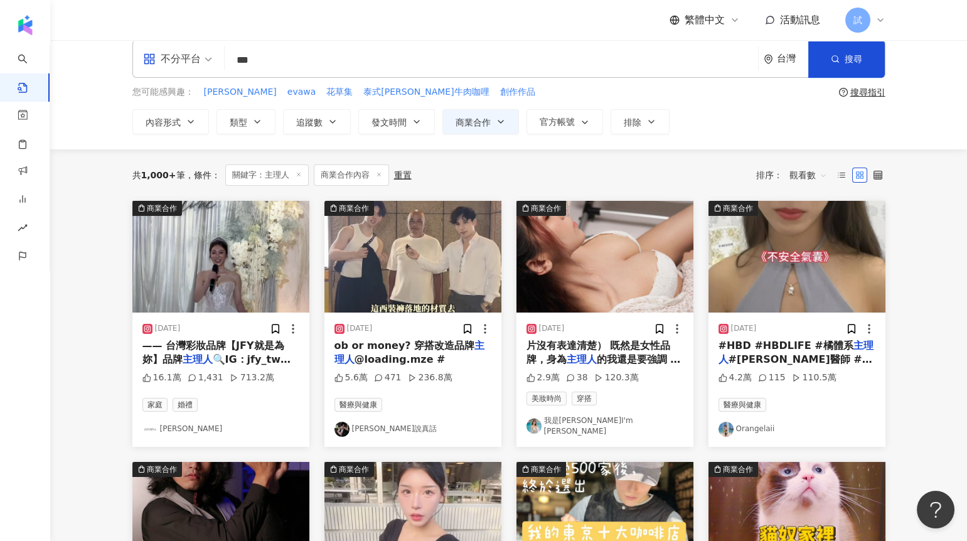
scroll to position [19, 0]
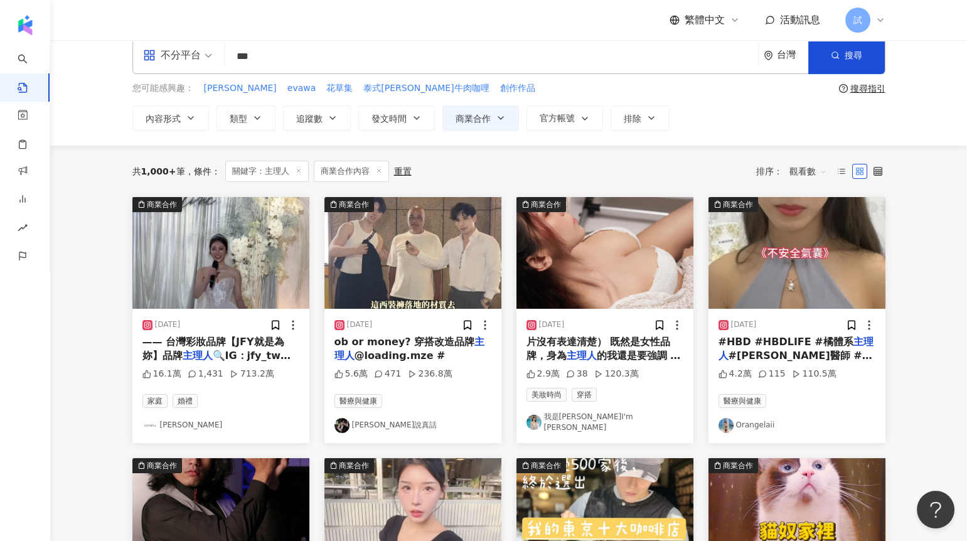
click at [484, 64] on input "***" at bounding box center [491, 56] width 523 height 27
type input "*"
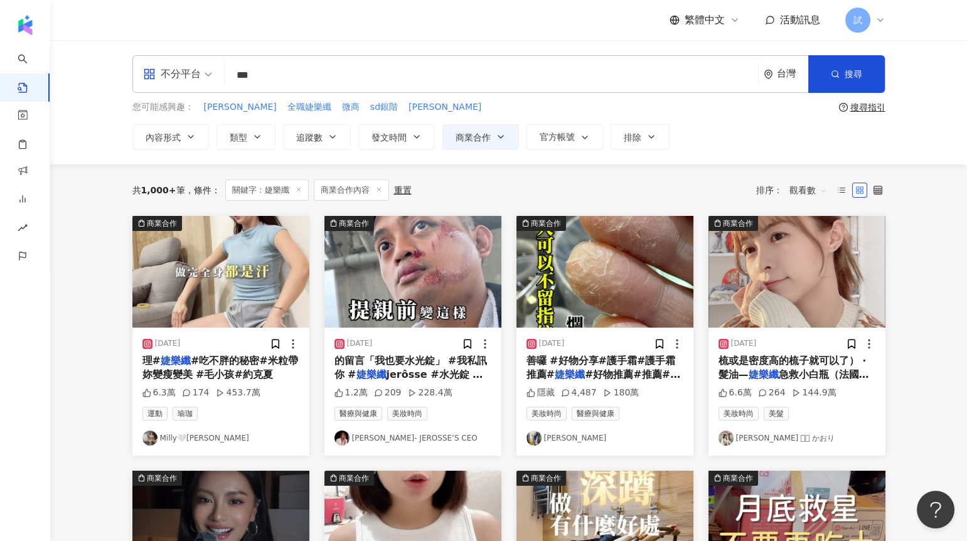
click at [439, 267] on img "button" at bounding box center [412, 272] width 177 height 112
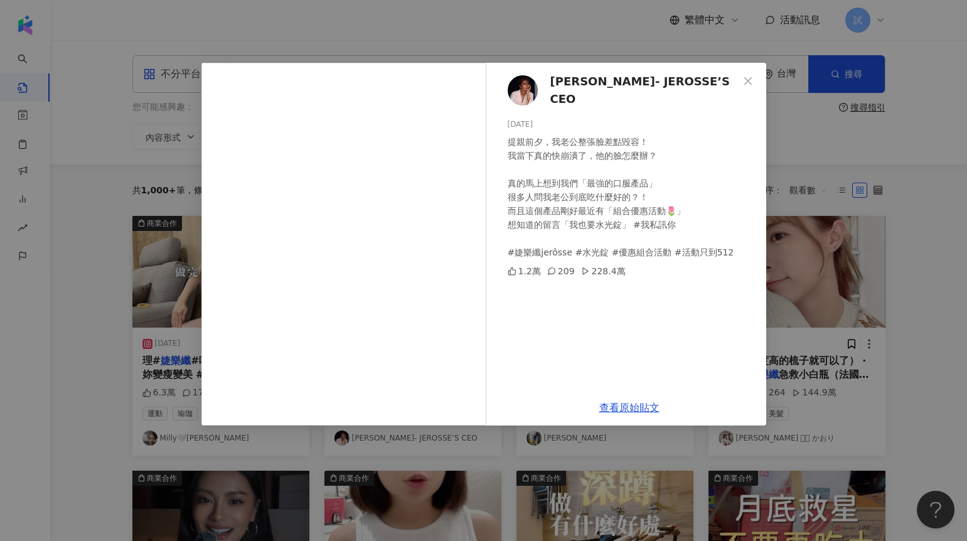
click at [791, 238] on div "[PERSON_NAME]- [PERSON_NAME] CEO [DATE] 提親前夕，我老公整張臉差點毀容！ 我當下真的快崩潰了，他的臉怎麼辦？ 真的馬上…" at bounding box center [483, 270] width 967 height 541
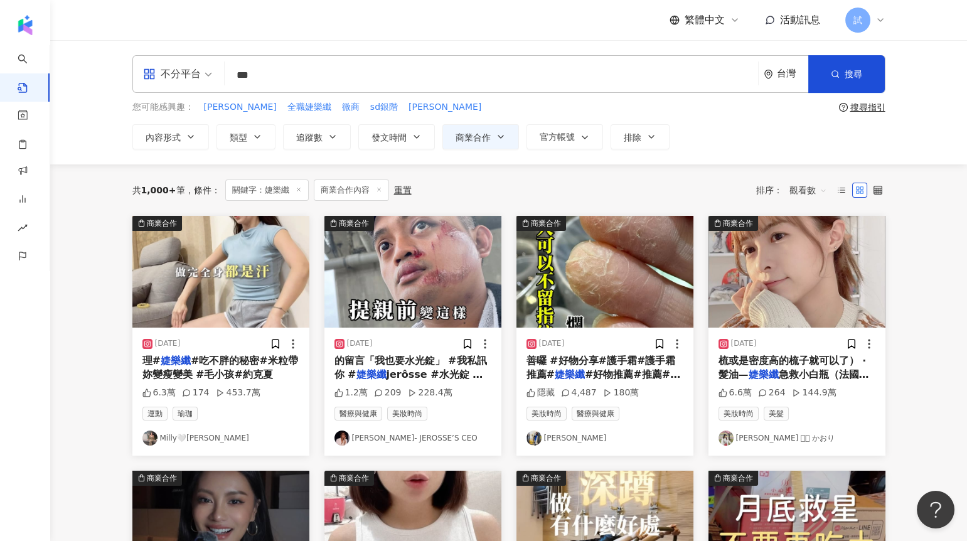
click at [185, 301] on img "button" at bounding box center [220, 272] width 177 height 112
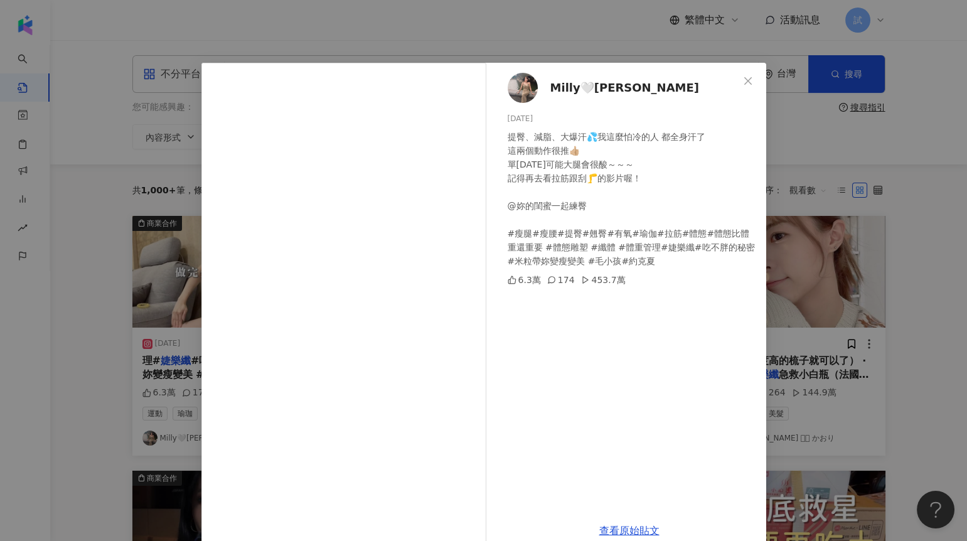
click at [831, 257] on div "[PERSON_NAME] [DATE] 提臀、減脂、大爆汗💦我這麼怕冷的人 都全身汗了 這兩個動作很推👍🏼 單[DATE]可能大腿會很酸～～～ 記得再去看拉…" at bounding box center [483, 270] width 967 height 541
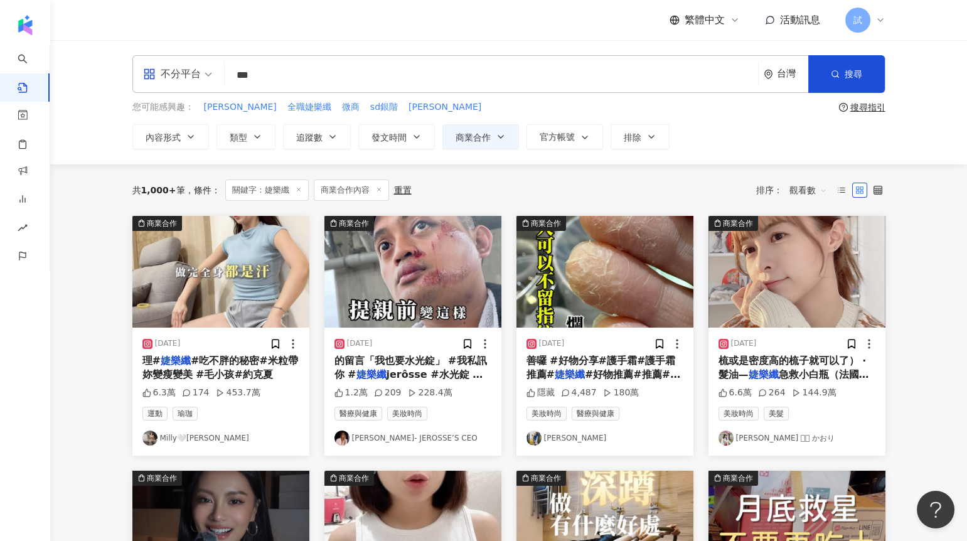
drag, startPoint x: 346, startPoint y: 70, endPoint x: 212, endPoint y: 70, distance: 134.3
click at [212, 70] on div "不分平台 婕樂纖 *** 台灣 搜尋" at bounding box center [508, 74] width 753 height 38
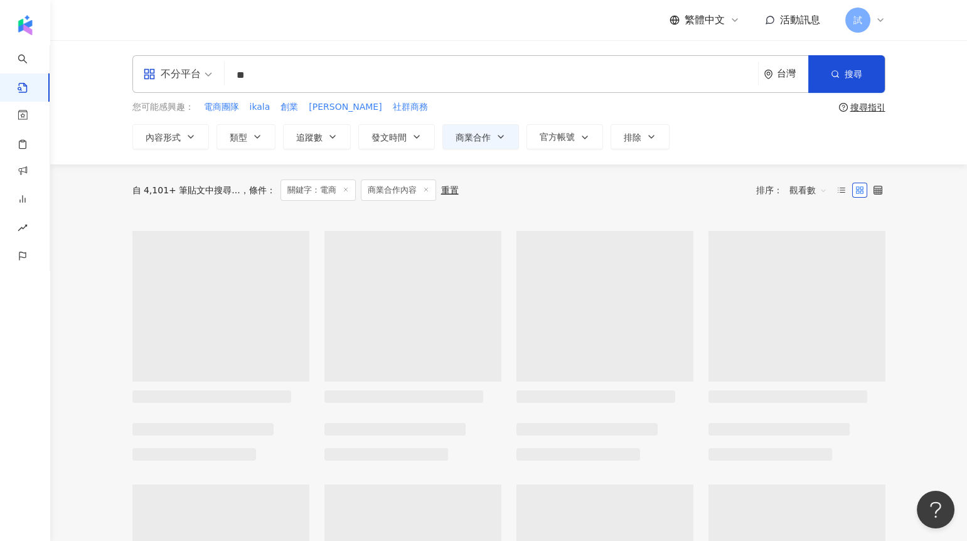
drag, startPoint x: 261, startPoint y: 76, endPoint x: 209, endPoint y: 76, distance: 52.1
click at [215, 76] on div "不分平台 電商 ** 台灣 搜尋" at bounding box center [508, 74] width 753 height 38
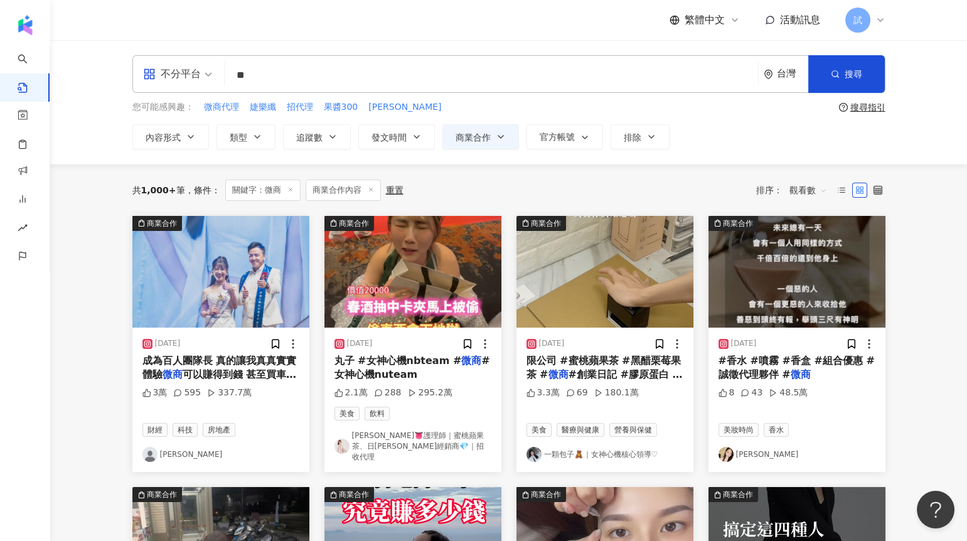
click at [237, 311] on img "button" at bounding box center [220, 272] width 177 height 112
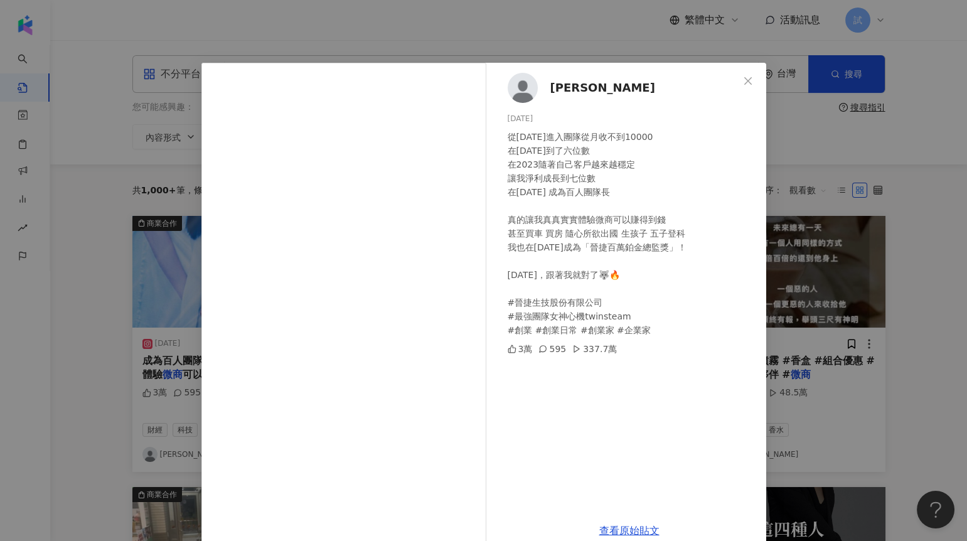
click at [826, 284] on div "[PERSON_NAME][DATE] 從[DATE]進入團隊從月收不到10000 在[DATE]到了六位數 在2023隨著自己客戶越來越穩定 讓我淨利成長到…" at bounding box center [483, 270] width 967 height 541
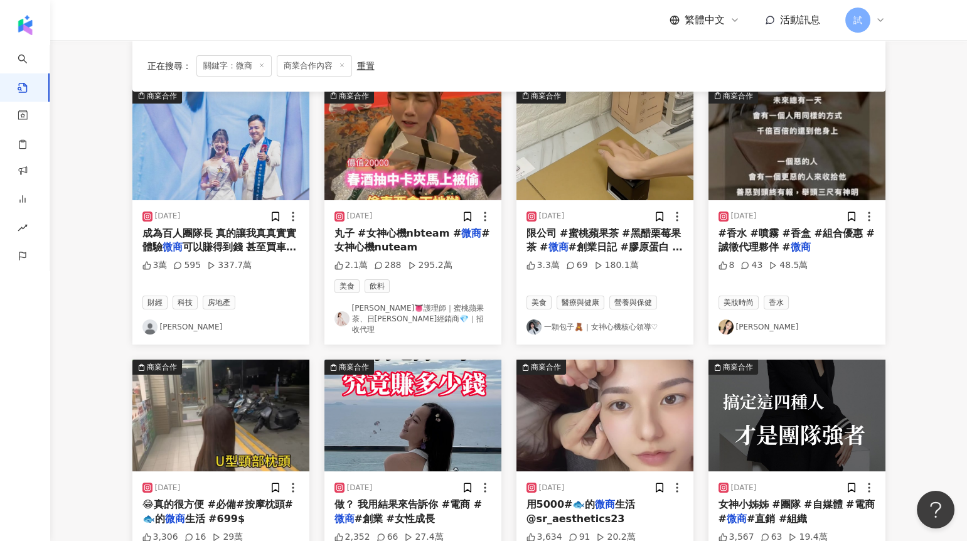
scroll to position [206, 0]
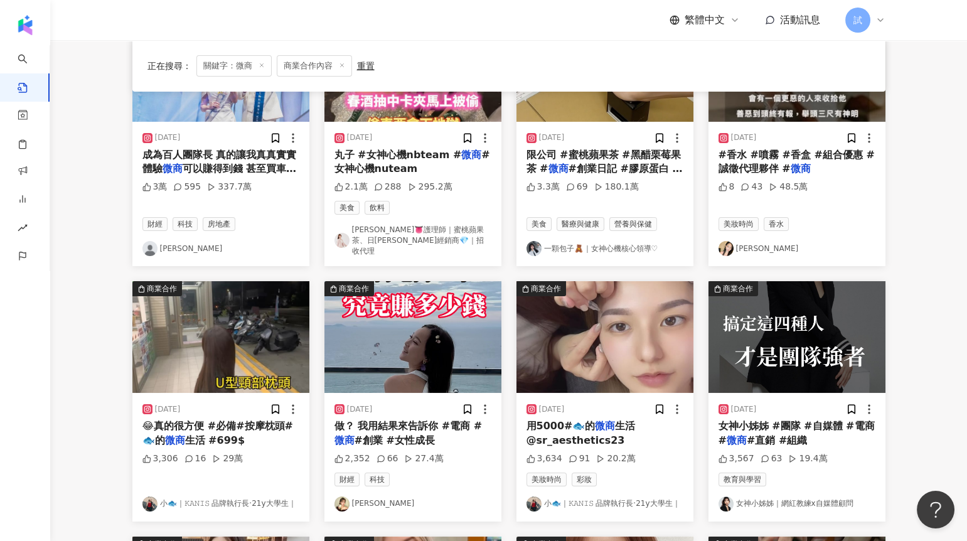
click at [415, 328] on img "button" at bounding box center [412, 337] width 177 height 112
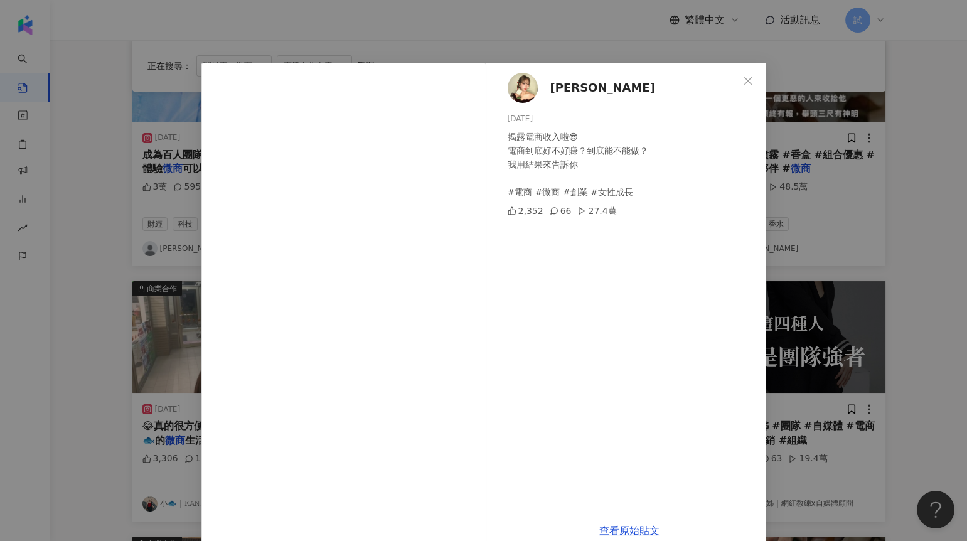
click at [808, 279] on div "[PERSON_NAME] [DATE] 揭露電商收入啦😎 電商到底好不好賺？到底能不能做？ 我用結果來告訴你 #電商 #微商 #創業 #女性成長 2,352…" at bounding box center [483, 270] width 967 height 541
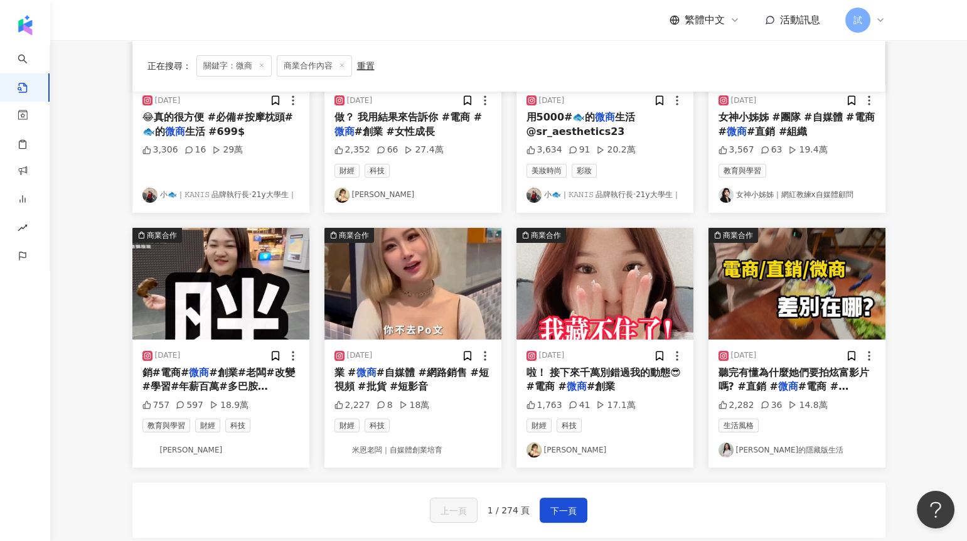
scroll to position [515, 0]
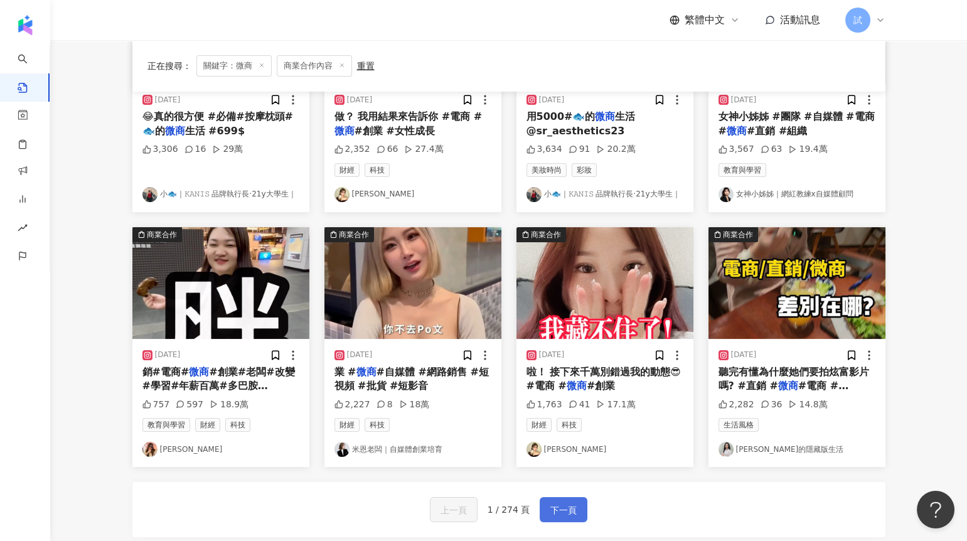
click at [569, 503] on span "下一頁" at bounding box center [563, 510] width 26 height 15
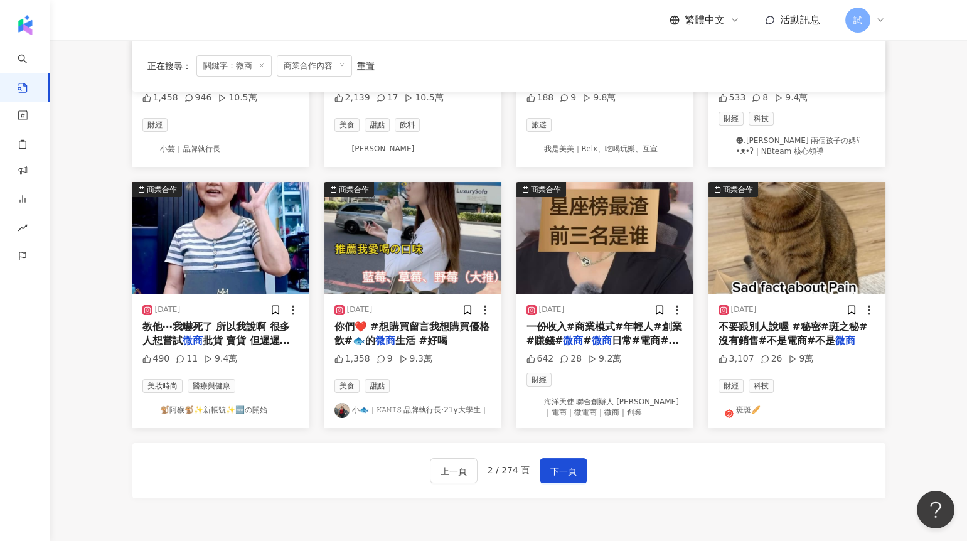
scroll to position [563, 0]
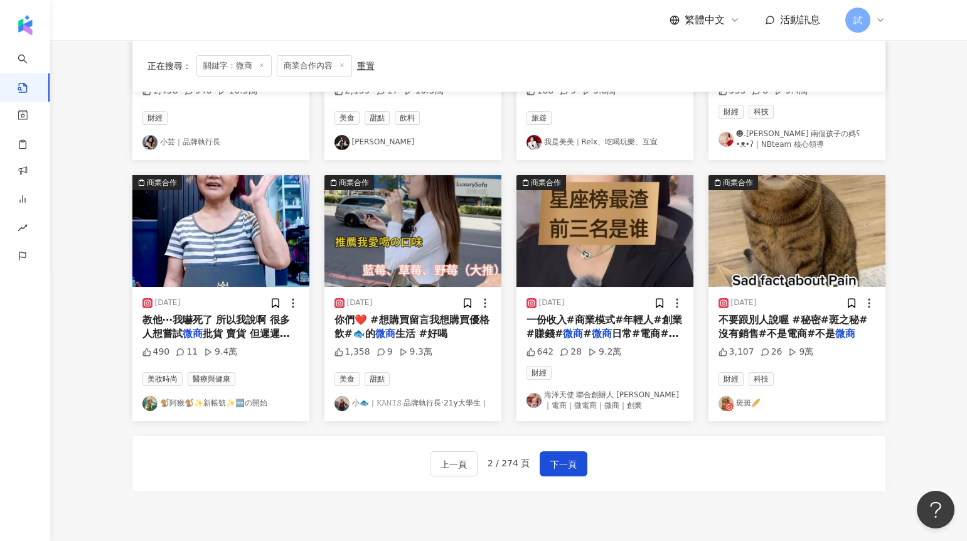
click at [423, 273] on img "button" at bounding box center [412, 231] width 177 height 112
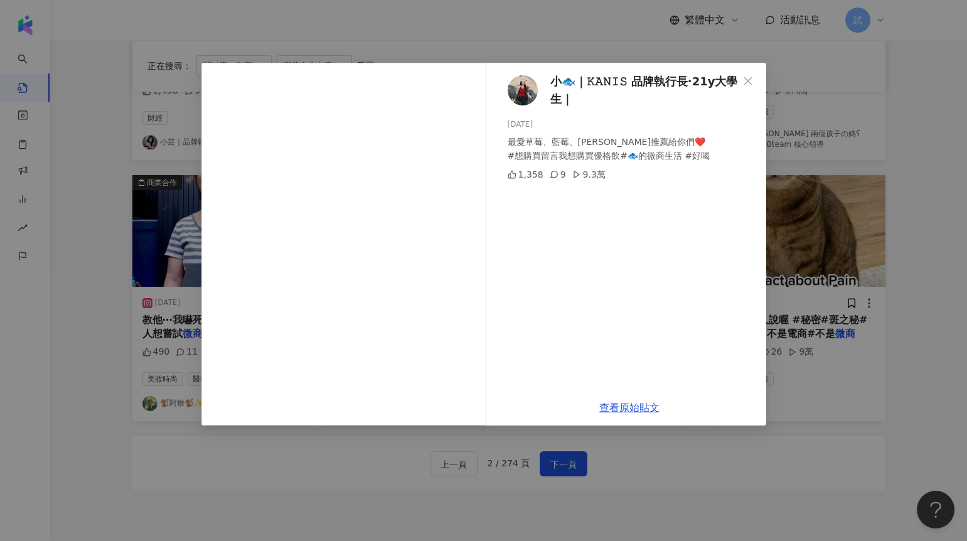
click at [833, 257] on div "小🐟｜𝙺𝙰𝙽𝙸𝚂 品牌執行長·21y大學生｜ [DATE] 最愛草莓、藍莓、野[PERSON_NAME]推薦給你們❤️ #想購買留言我想購買優格飲#🐟的微商生…" at bounding box center [483, 270] width 967 height 541
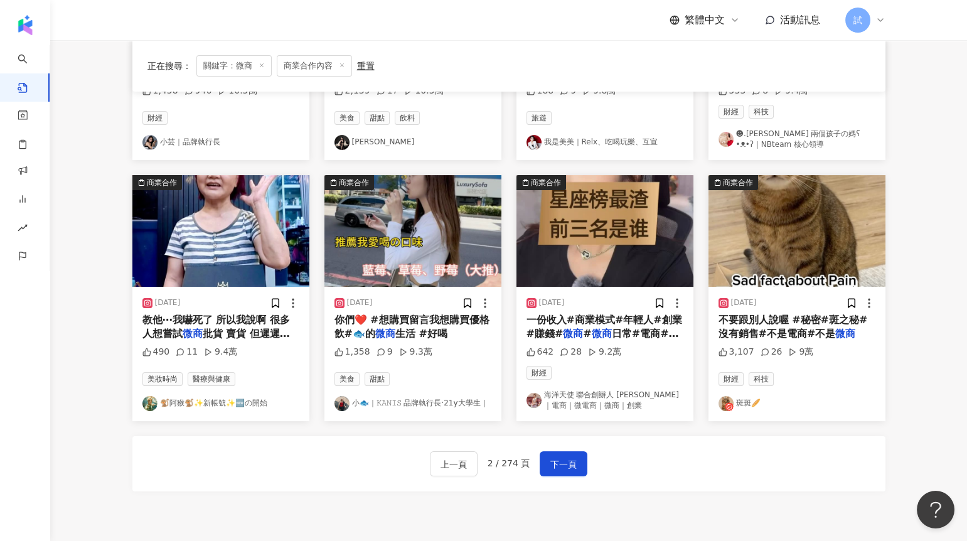
click at [632, 240] on img "button" at bounding box center [604, 231] width 177 height 112
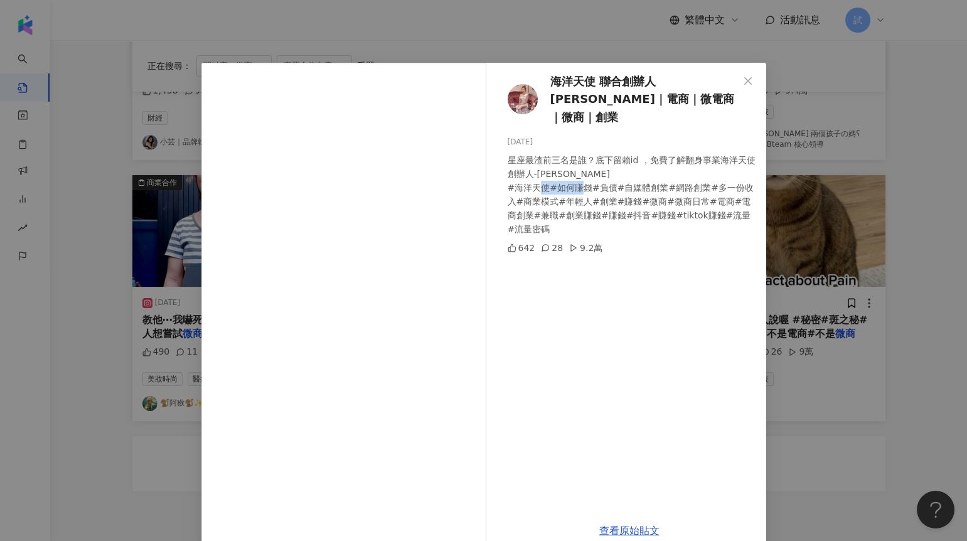
drag, startPoint x: 613, startPoint y: 167, endPoint x: 652, endPoint y: 168, distance: 38.9
click at [652, 168] on div "星座最渣前三名是誰？底下留賴id ，免費了解翻身事業海洋天使創辦人-[PERSON_NAME] #海洋天使#如何賺錢#負債#自媒體創業#網路創業#多一份收入#…" at bounding box center [632, 194] width 248 height 83
drag, startPoint x: 644, startPoint y: 181, endPoint x: 675, endPoint y: 184, distance: 31.5
click at [675, 184] on div "星座最渣前三名是誰？底下留賴id ，免費了解翻身事業海洋天使創辦人-[PERSON_NAME] #海洋天使#如何賺錢#負債#自媒體創業#網路創業#多一份收入#…" at bounding box center [632, 194] width 248 height 83
copy div "微商日常"
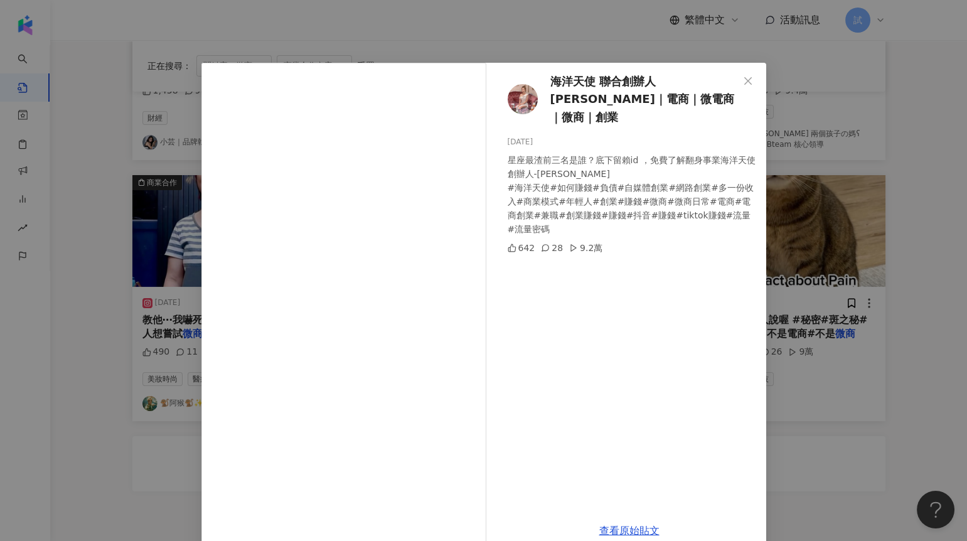
click at [897, 203] on div "海洋天使 聯合創辦人 [PERSON_NAME]｜電商｜微電商｜微商｜創業 [DATE] 星座最渣前三名是誰？底下留賴id ，免費了解翻身事業海洋天使創辦人-…" at bounding box center [483, 270] width 967 height 541
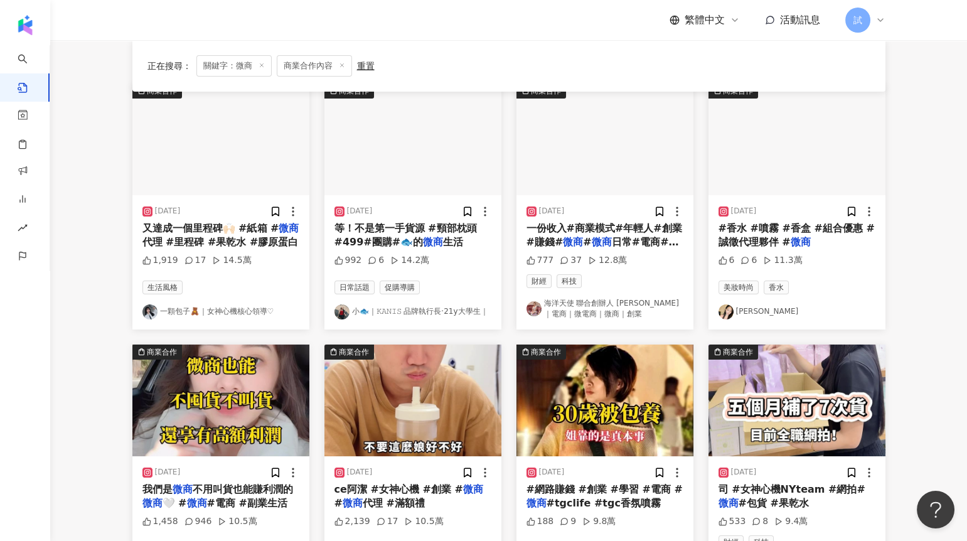
scroll to position [0, 0]
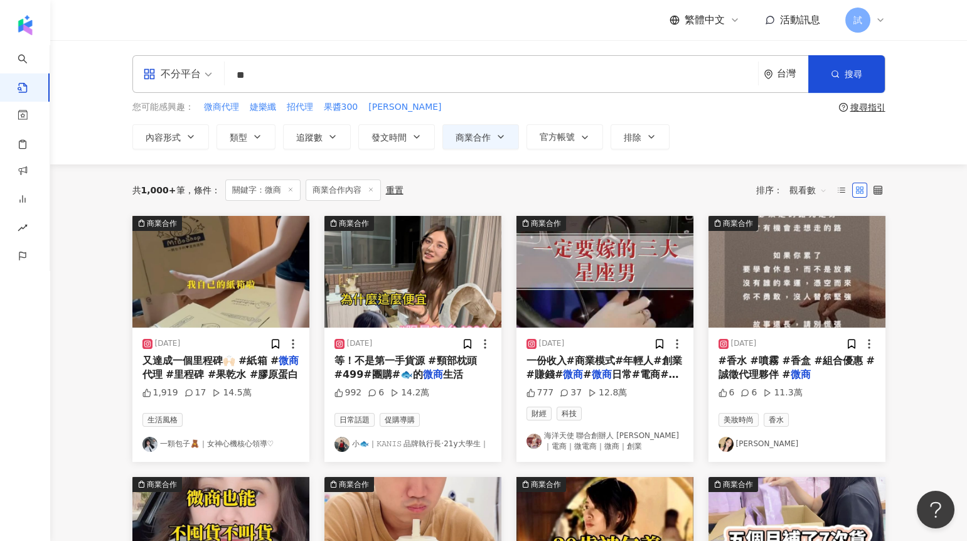
drag, startPoint x: 259, startPoint y: 72, endPoint x: 168, endPoint y: 70, distance: 90.4
click at [168, 72] on div "不分平台 微商 ** 台灣 搜尋" at bounding box center [508, 74] width 753 height 38
paste input "**"
type input "****"
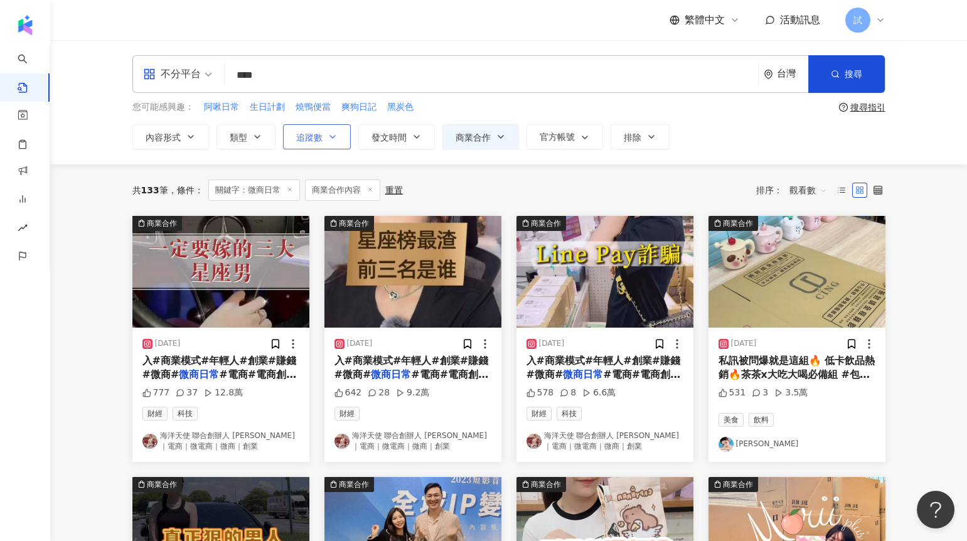
click at [305, 141] on span "追蹤數" at bounding box center [309, 137] width 26 height 10
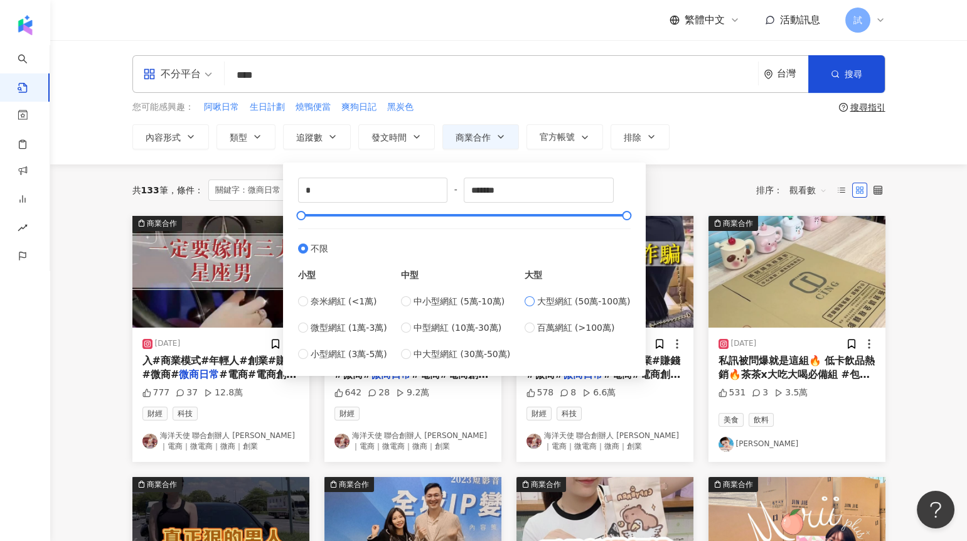
click at [540, 306] on label "大型網紅 (50萬-100萬)" at bounding box center [578, 301] width 106 height 14
type input "******"
click at [467, 326] on span "中型網紅 (10萬-30萬)" at bounding box center [457, 328] width 88 height 14
type input "******"
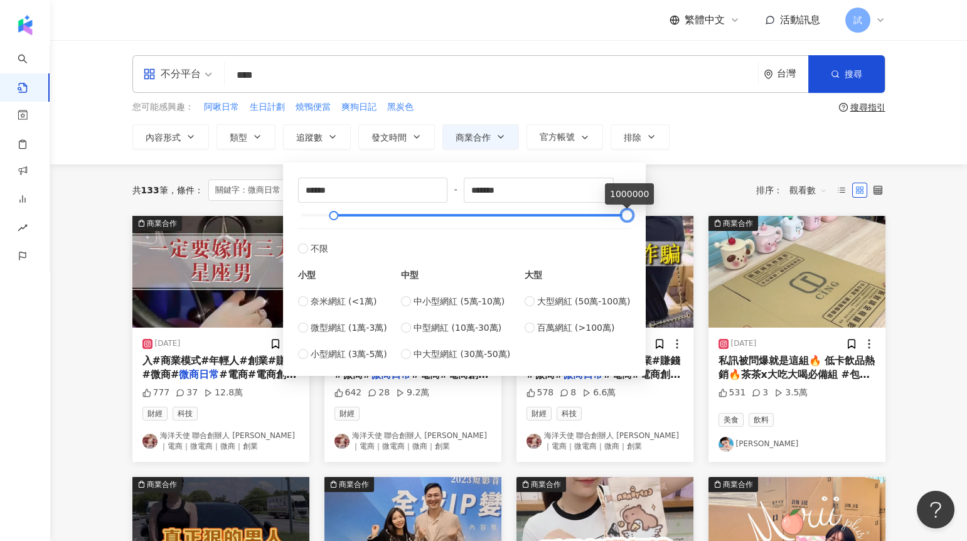
drag, startPoint x: 400, startPoint y: 211, endPoint x: 643, endPoint y: 218, distance: 242.9
click at [644, 218] on div "****** - ******* 不限 小型 奈米網紅 (<1萬) 微型網紅 (1萬-3萬) 小型網紅 (3萬-5萬) 中型 中小型網紅 (5萬-10萬) 中…" at bounding box center [464, 269] width 363 height 213
click at [659, 196] on div "共 133 筆 條件 ： 關鍵字：微商日常 商業合作內容 重置 排序： 觀看數" at bounding box center [508, 189] width 753 height 21
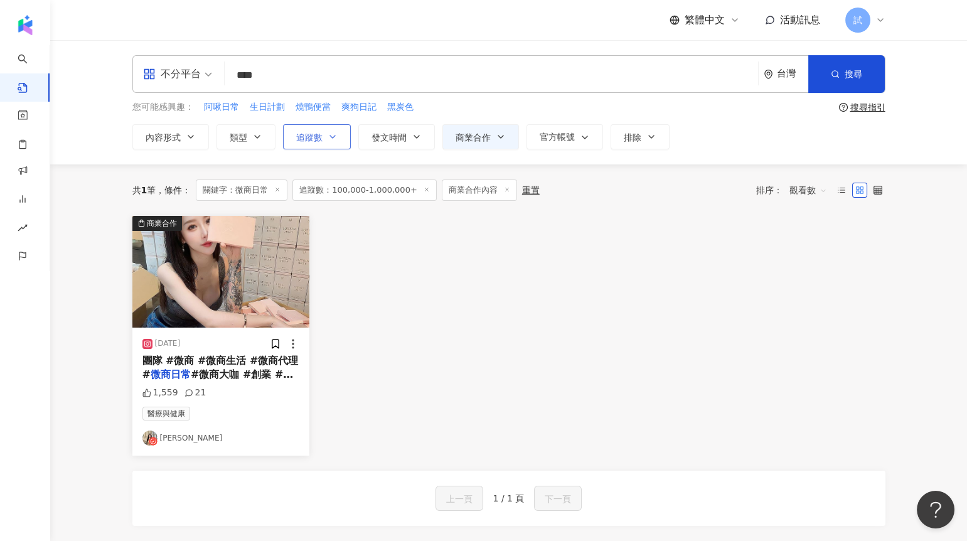
click at [319, 140] on span "追蹤數" at bounding box center [309, 137] width 26 height 10
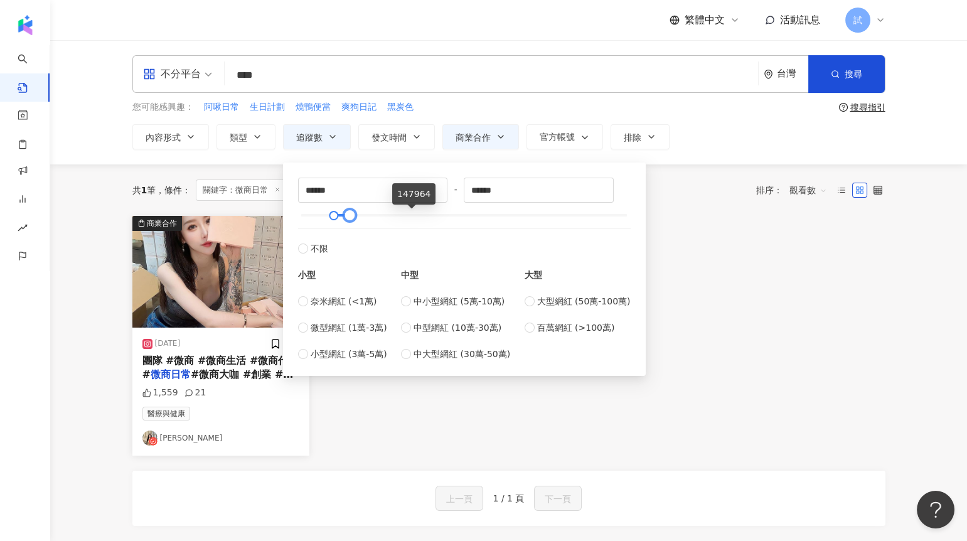
type input "******"
type input "*"
type input "******"
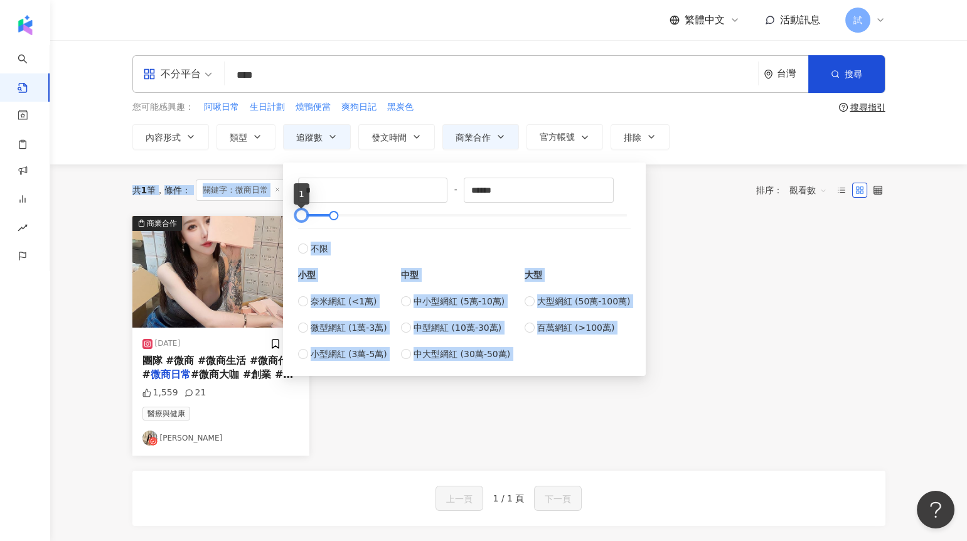
drag, startPoint x: 625, startPoint y: 216, endPoint x: 211, endPoint y: 214, distance: 413.5
click at [211, 214] on main "不分平台 **** 台灣 搜尋 您可能感興趣： 阿啾日常 生日計劃 燒鴨便當 爽狗日記 黑炭色 搜尋指引 內容形式 類型 追蹤數 發文時間 [DATE] Su…" at bounding box center [508, 298] width 917 height 517
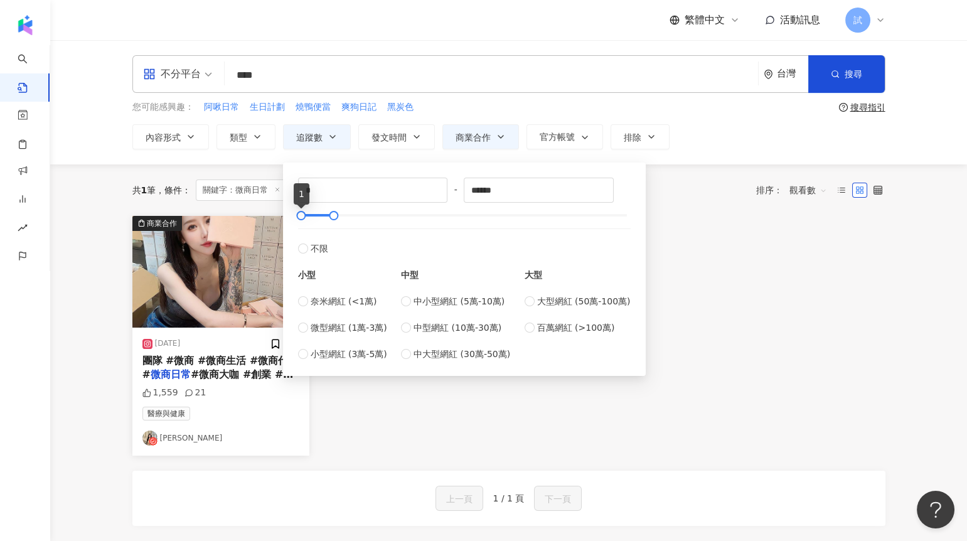
click at [717, 196] on div "共 1 筆 條件 ： 關鍵字：微商日常 追蹤數：100,000-1,000,000+ 商業合作內容 重置 排序： 觀看數" at bounding box center [508, 189] width 753 height 21
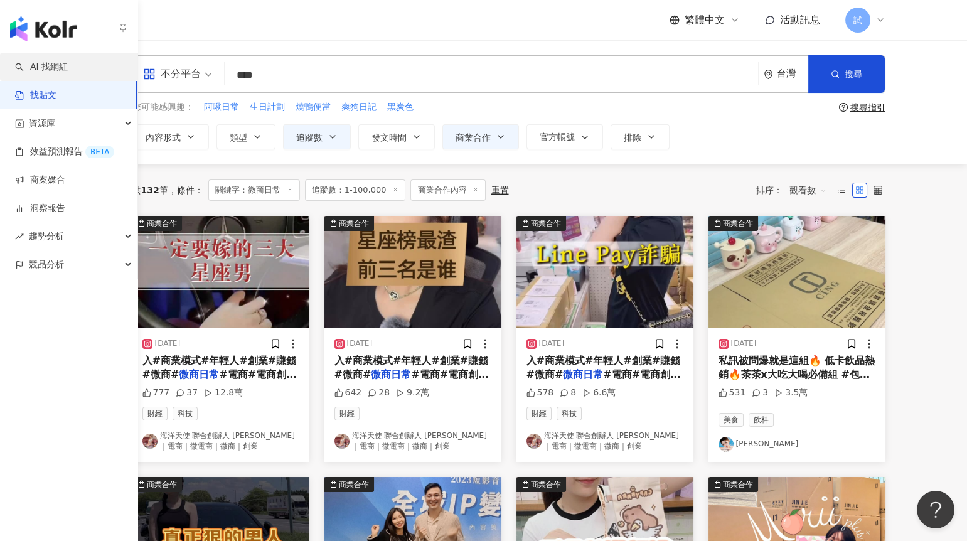
click at [17, 61] on link "AI 找網紅" at bounding box center [41, 67] width 53 height 13
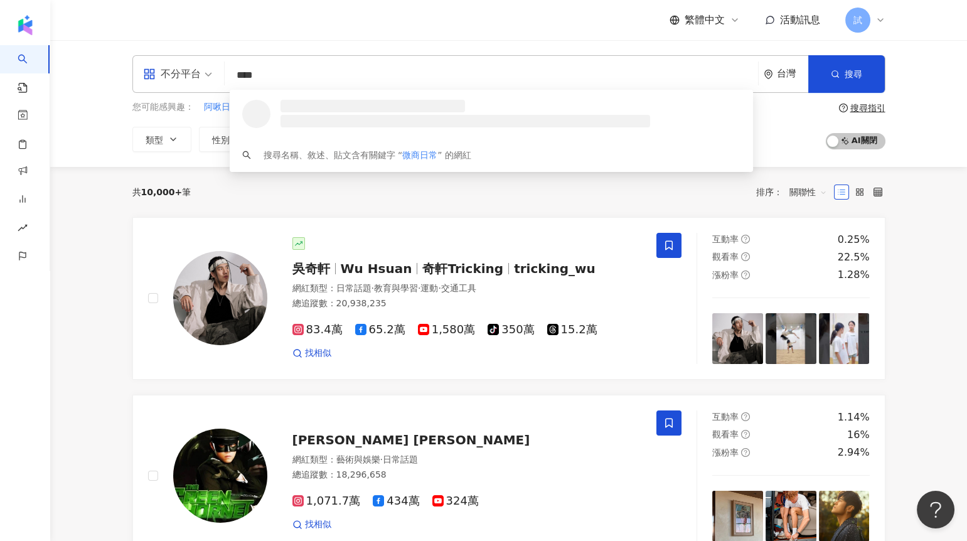
click at [330, 72] on input "****" at bounding box center [491, 75] width 523 height 24
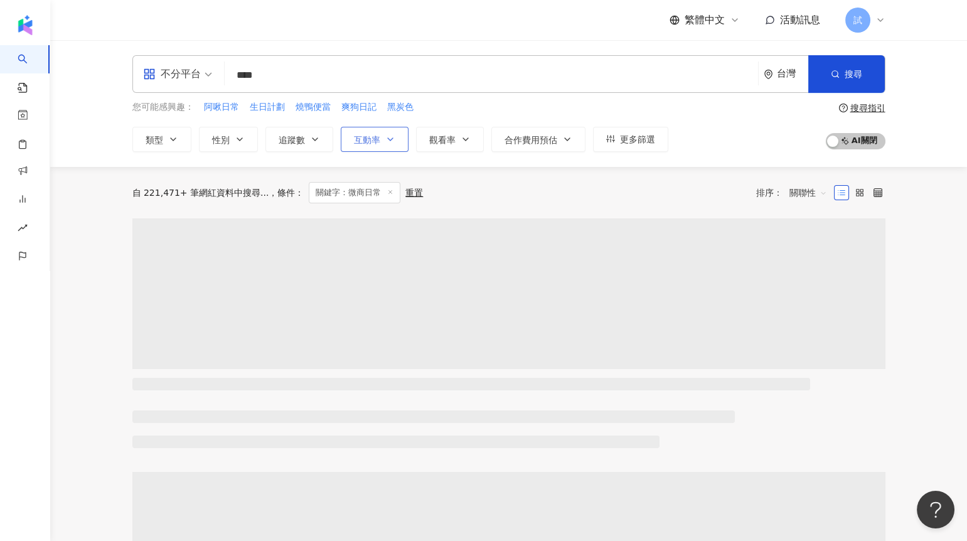
type input "****"
click at [373, 139] on span "互動率" at bounding box center [367, 140] width 26 height 10
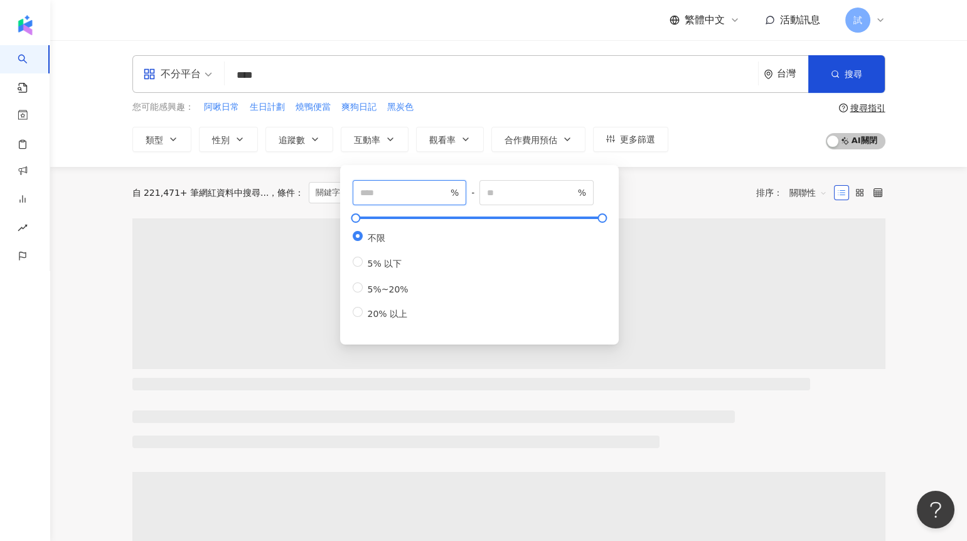
click at [381, 187] on input "number" at bounding box center [404, 193] width 88 height 14
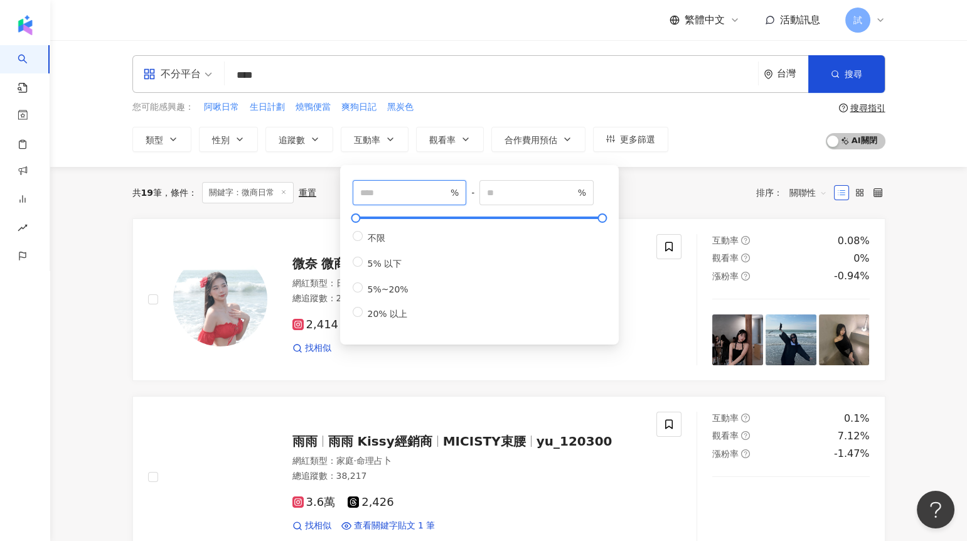
type input "*"
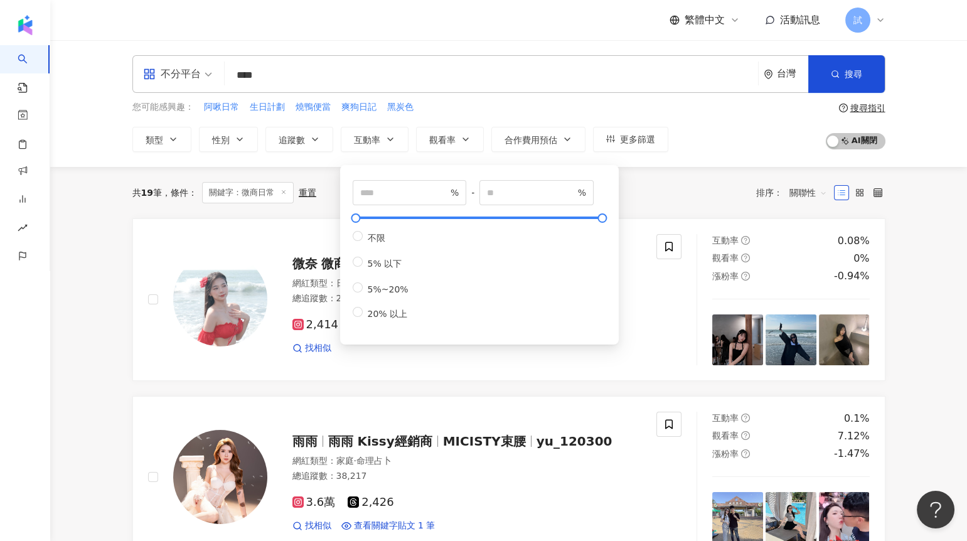
click at [658, 189] on div "共 19 筆 條件 ： 關鍵字：微商日常 重置 排序： 關聯性" at bounding box center [508, 192] width 753 height 21
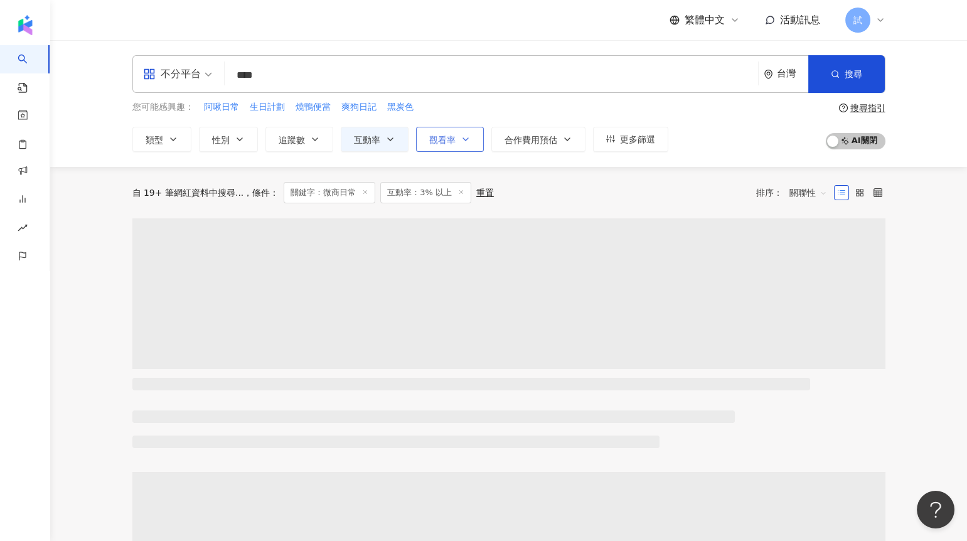
click at [467, 142] on icon "button" at bounding box center [466, 139] width 10 height 10
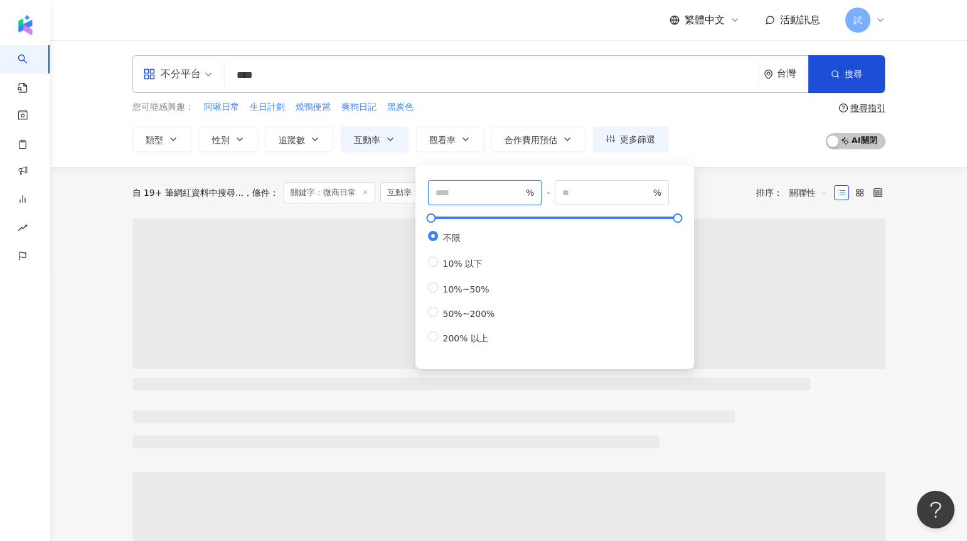
click at [476, 187] on input "number" at bounding box center [479, 193] width 88 height 14
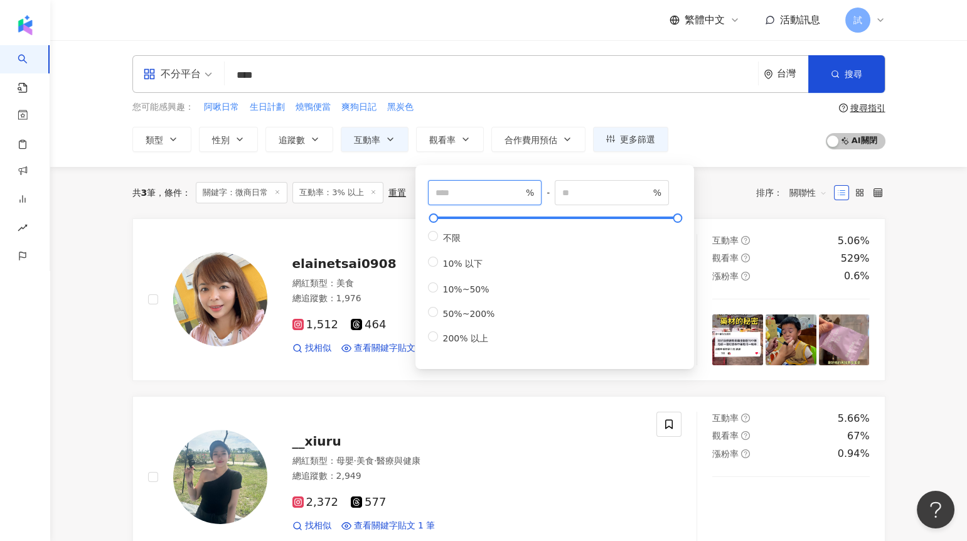
type input "***"
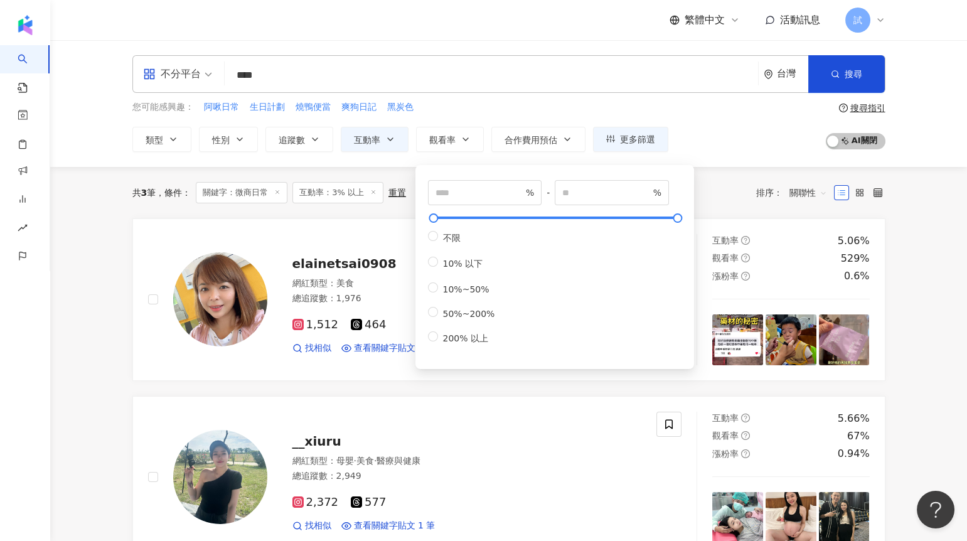
click at [708, 189] on div "共 3 筆 條件 ： 關鍵字：微商日常 互動率：3% 以上 重置 排序： 關聯性" at bounding box center [508, 192] width 753 height 21
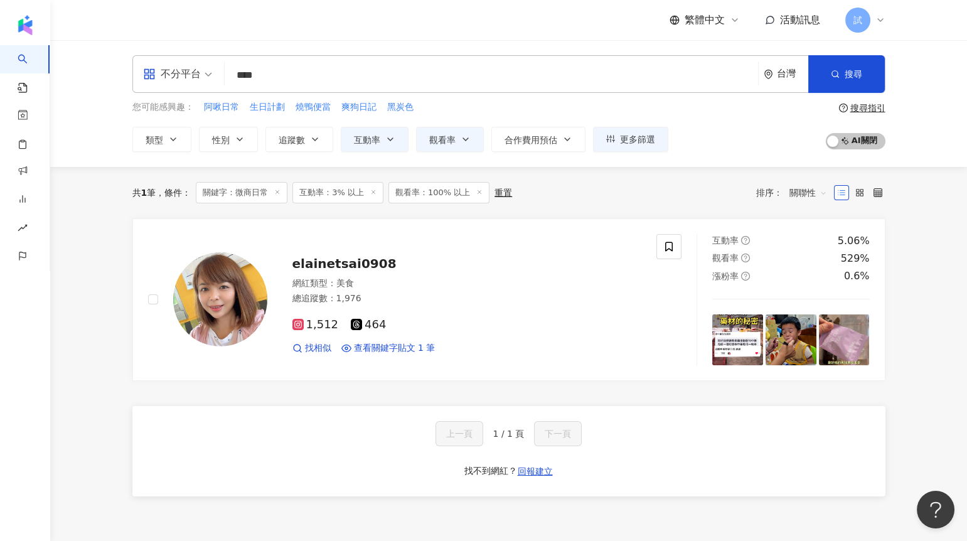
click at [344, 91] on div "不分平台 **** 台灣 搜尋 bf3503d7-705a-4cbe-a1de-36e2c6ce7049 微奈 微商 • 日常 2,793 追蹤者 _chia…" at bounding box center [508, 74] width 753 height 38
click at [334, 82] on input "****" at bounding box center [491, 75] width 523 height 24
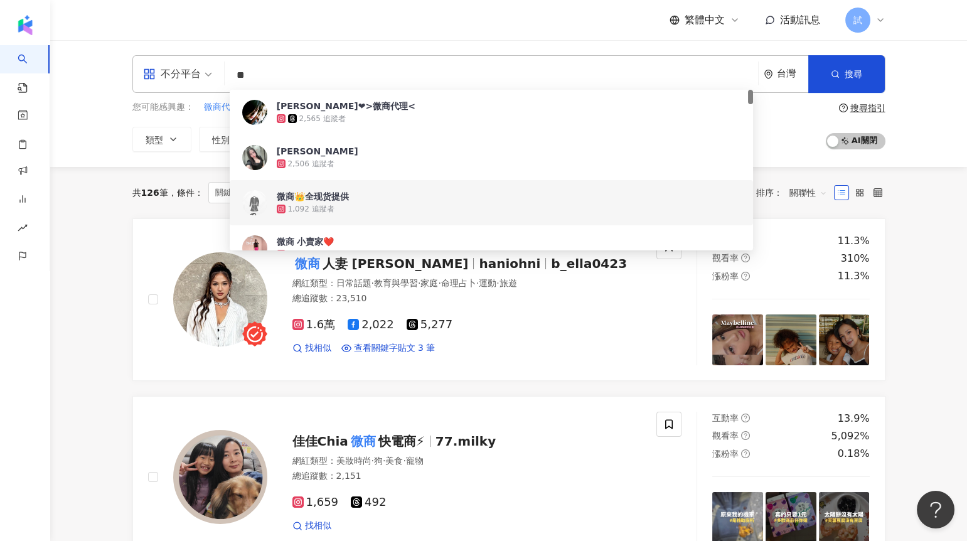
type input "**"
click at [774, 211] on div "共 126 筆 條件 ： 關鍵字：微商 互動率：3% 以上 觀看率：100% 以上 重置 排序： 關聯性" at bounding box center [508, 192] width 753 height 51
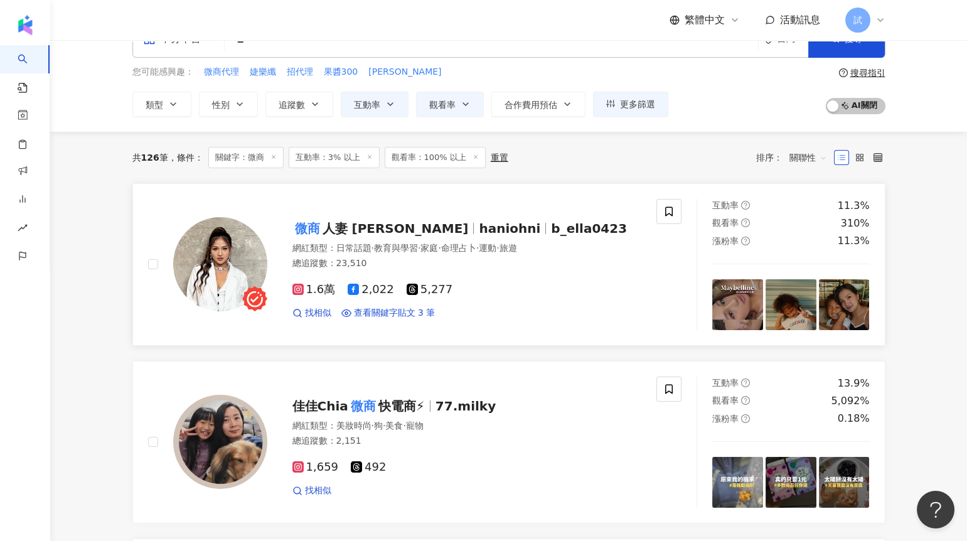
scroll to position [41, 0]
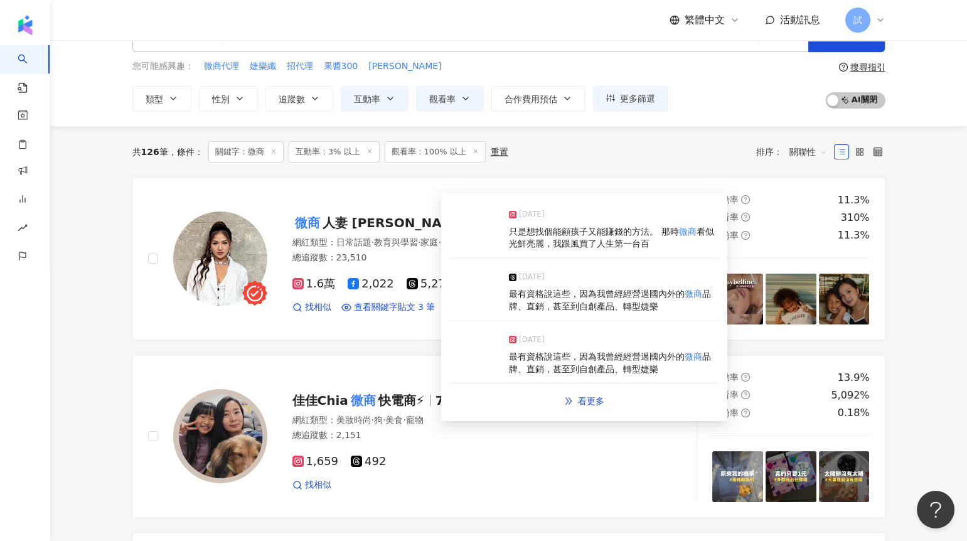
click at [481, 297] on img at bounding box center [474, 292] width 50 height 38
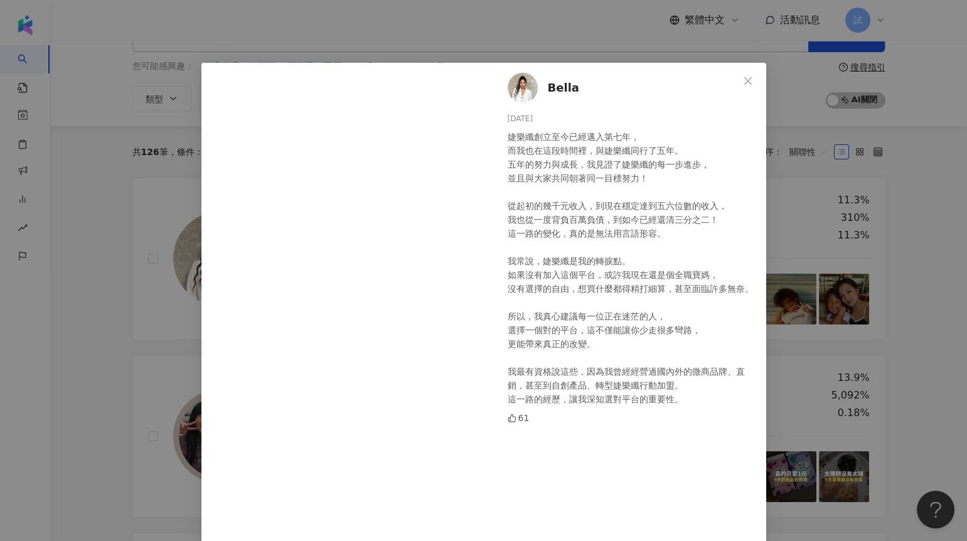
scroll to position [11, 0]
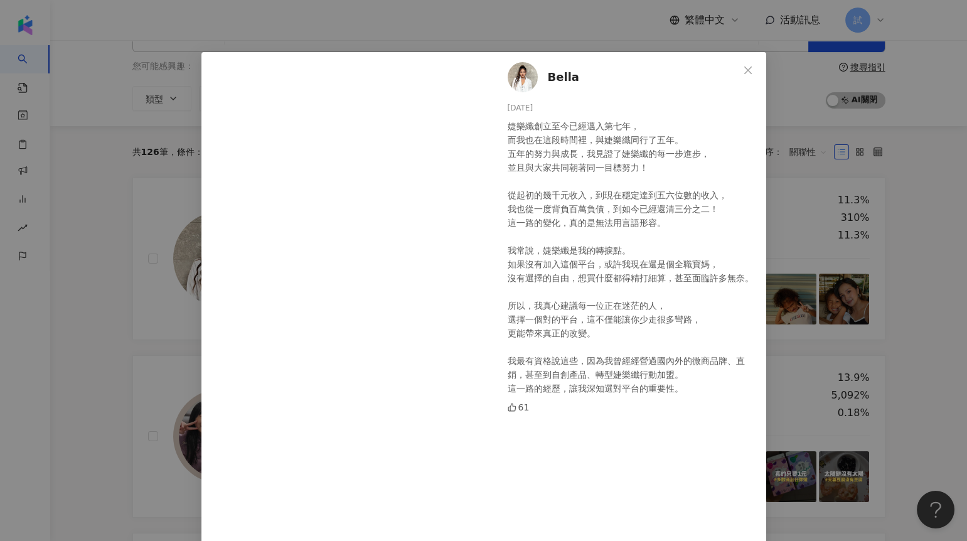
click at [899, 242] on div "Bella [DATE] 婕樂纖創立至今已經邁入第七年， 而我也在這段時間裡，與婕樂纖同行了五年。 五年的努力與成長，我見證了婕樂纖的每一步進步， 並且與大家…" at bounding box center [483, 270] width 967 height 541
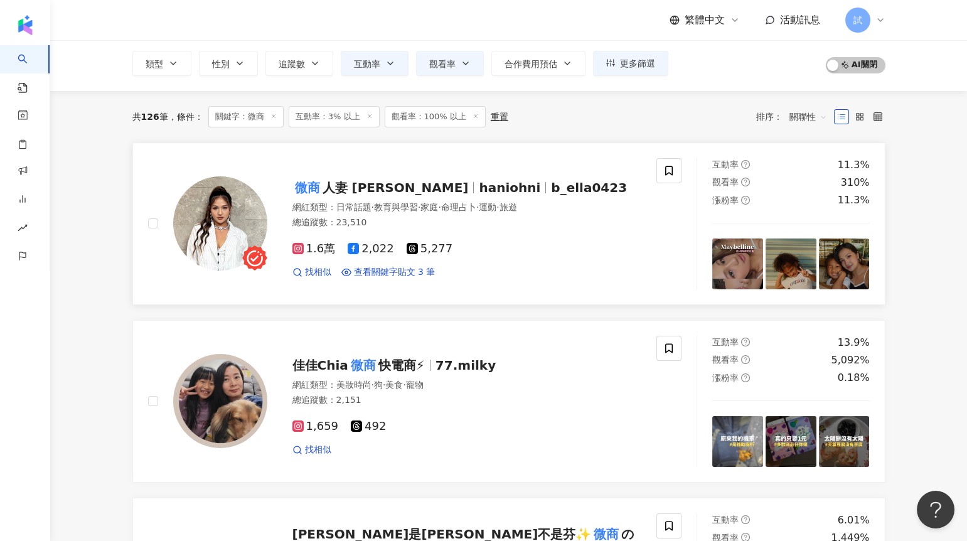
scroll to position [0, 0]
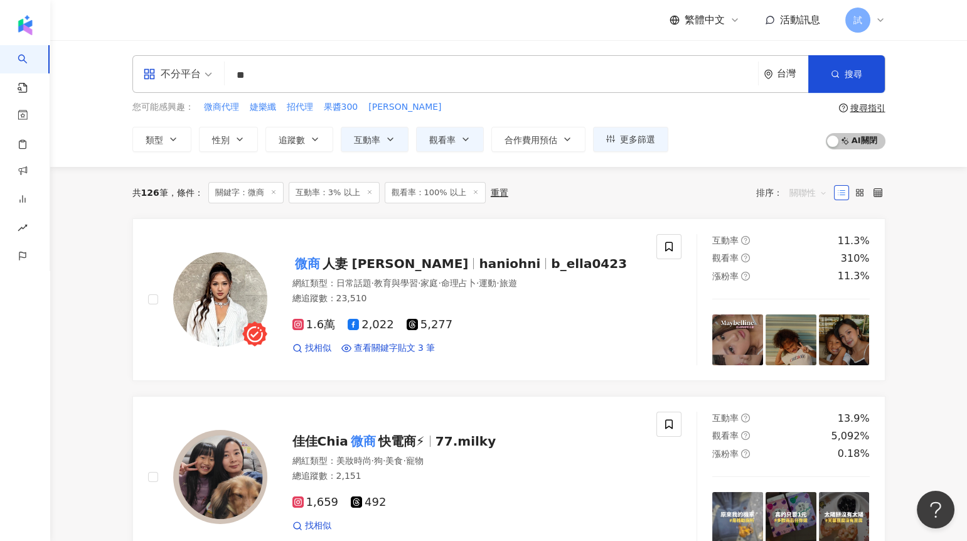
click at [801, 190] on span "關聯性" at bounding box center [808, 193] width 38 height 20
click at [804, 234] on div "追蹤數" at bounding box center [807, 239] width 31 height 14
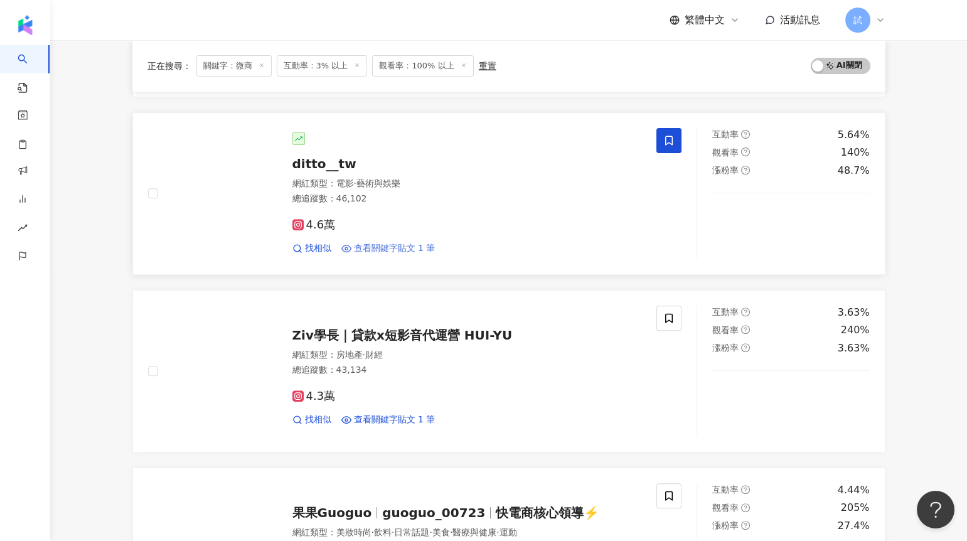
scroll to position [1214, 0]
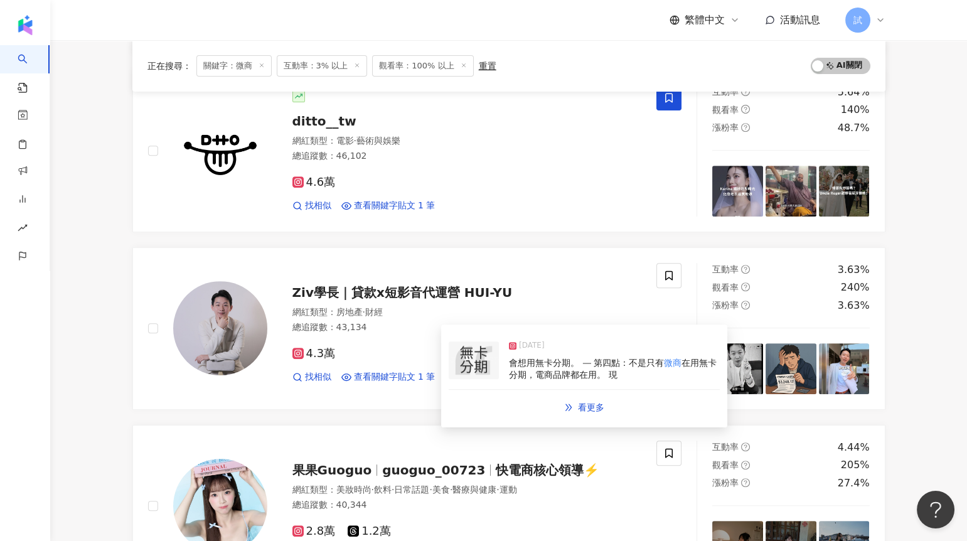
click at [470, 367] on img at bounding box center [474, 360] width 50 height 38
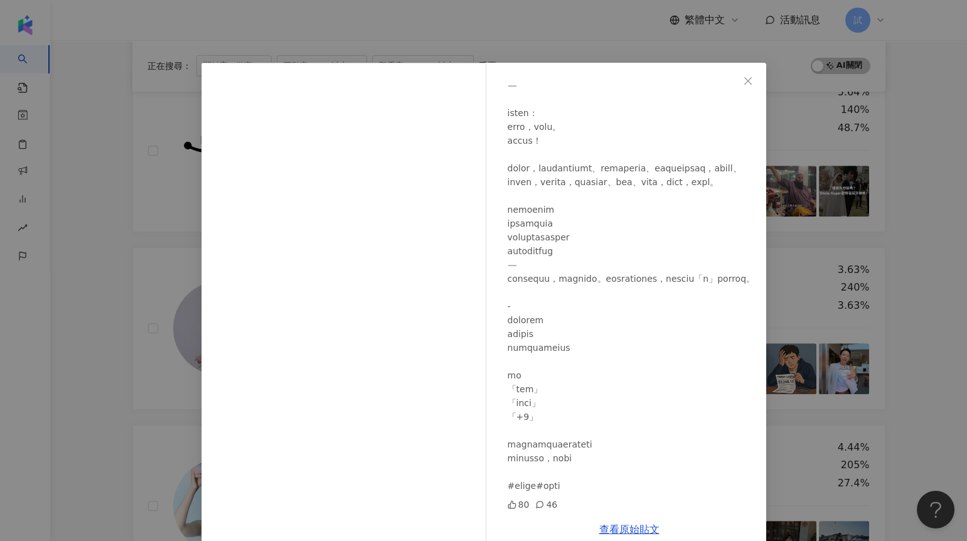
scroll to position [1506, 0]
click at [912, 377] on div "Ziv學長｜貸款x短影音代運營 HUI-YU [DATE] 80 46 查看原始貼文" at bounding box center [483, 270] width 967 height 541
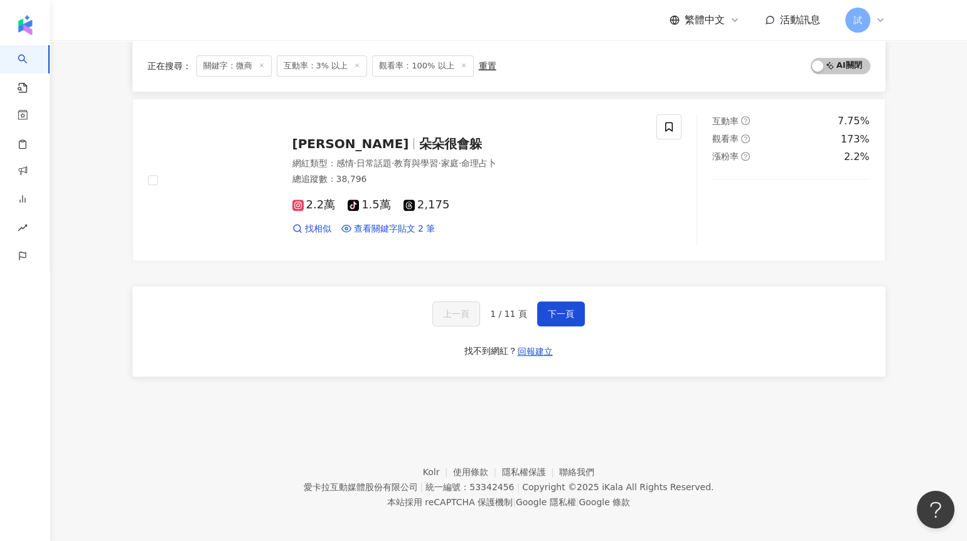
scroll to position [2077, 0]
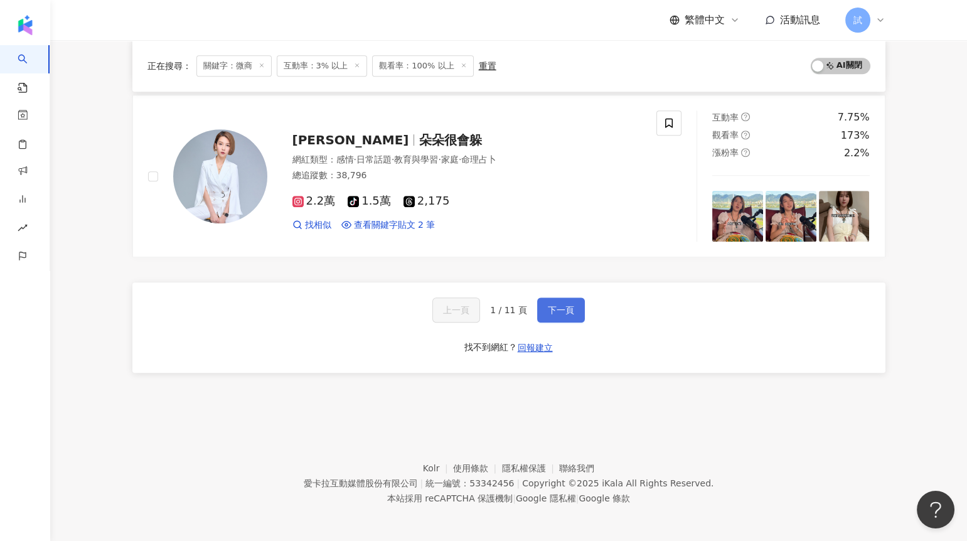
click at [570, 317] on button "下一頁" at bounding box center [561, 309] width 48 height 25
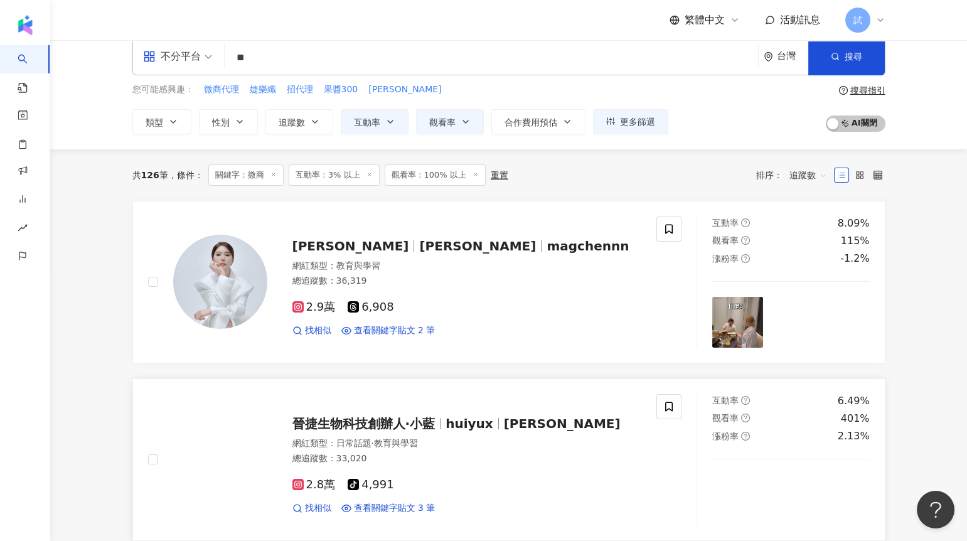
scroll to position [78, 0]
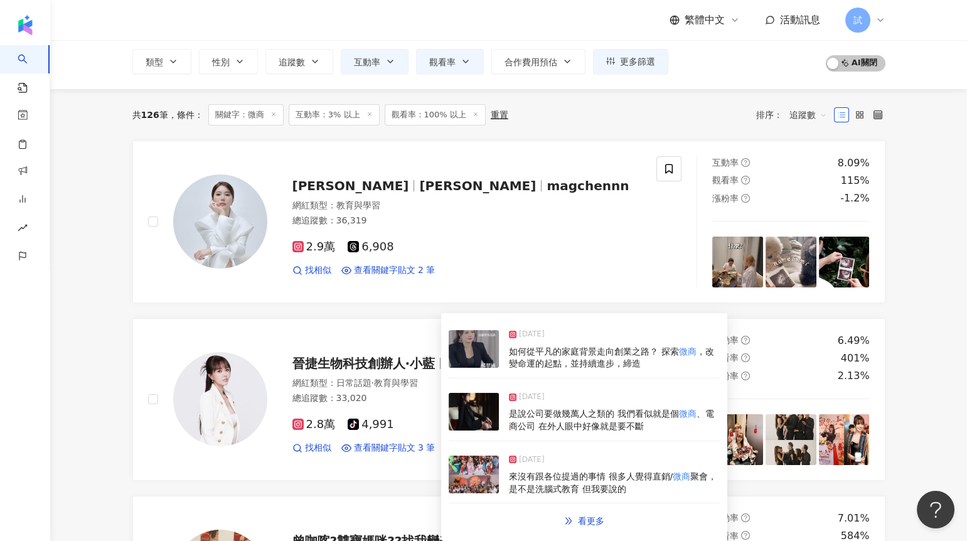
click at [475, 403] on img at bounding box center [474, 412] width 50 height 38
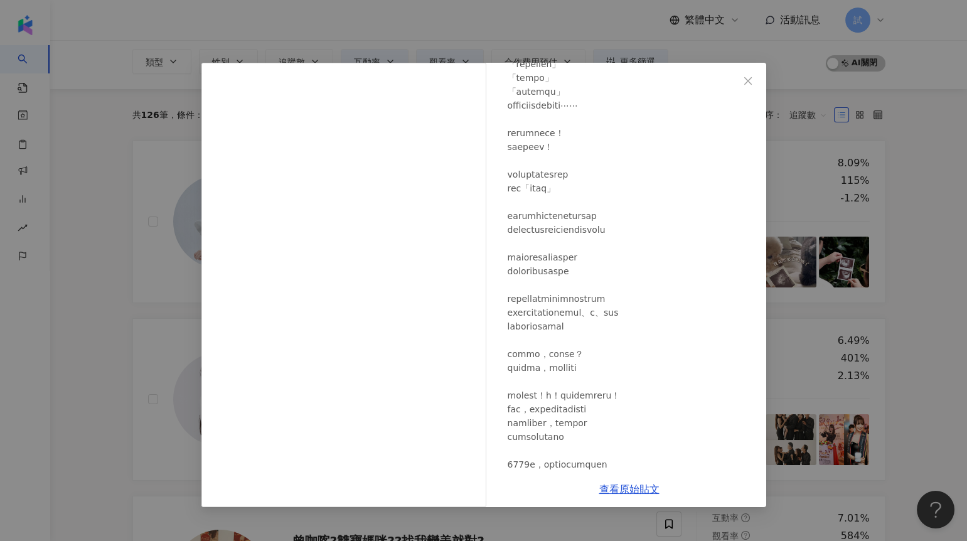
scroll to position [864, 0]
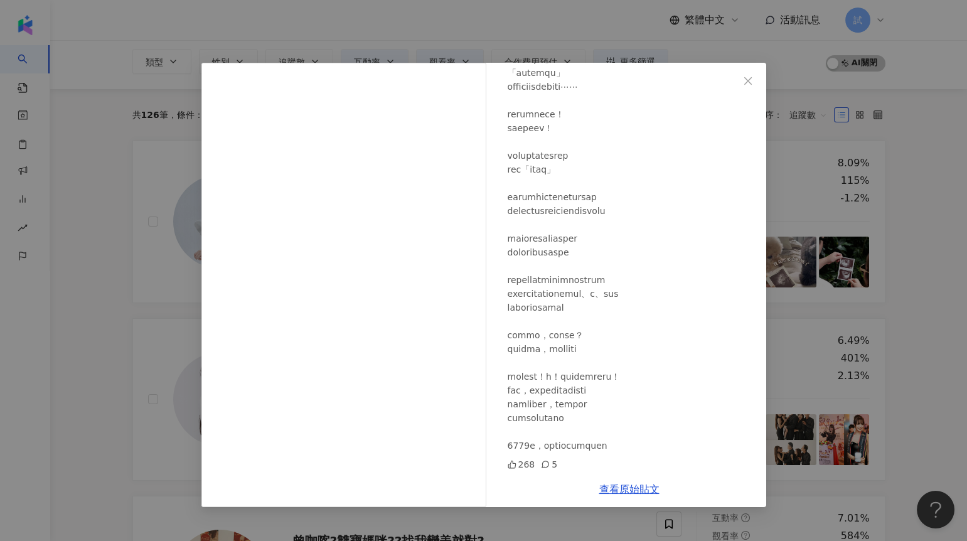
click at [898, 240] on div "晉捷生物科技創辦人·小藍 [DATE] 268 5 查看原始貼文" at bounding box center [483, 270] width 967 height 541
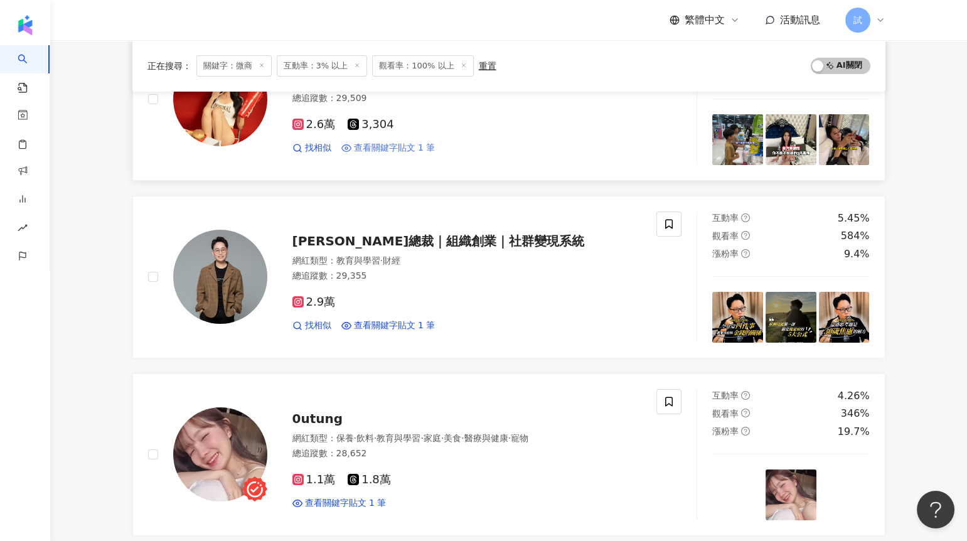
scroll to position [584, 0]
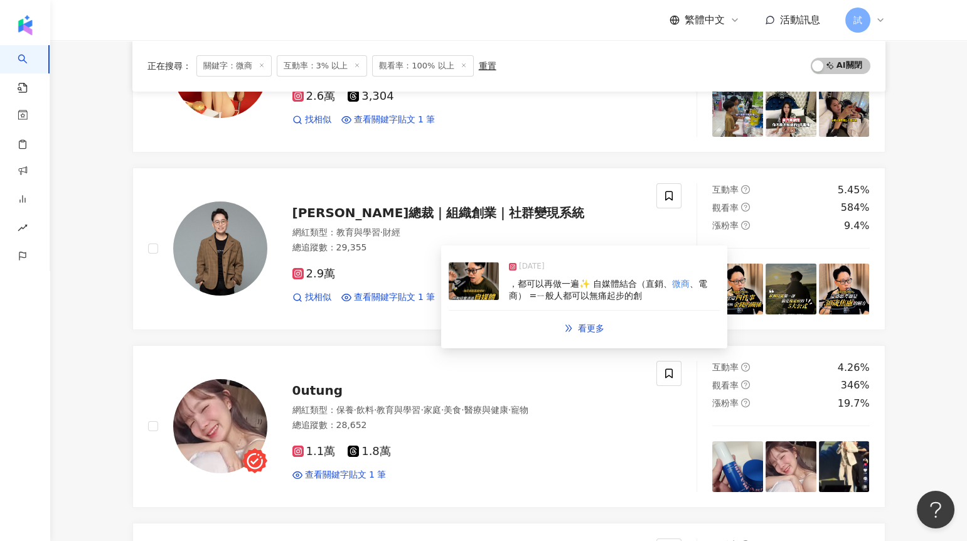
click at [469, 291] on img at bounding box center [474, 281] width 50 height 38
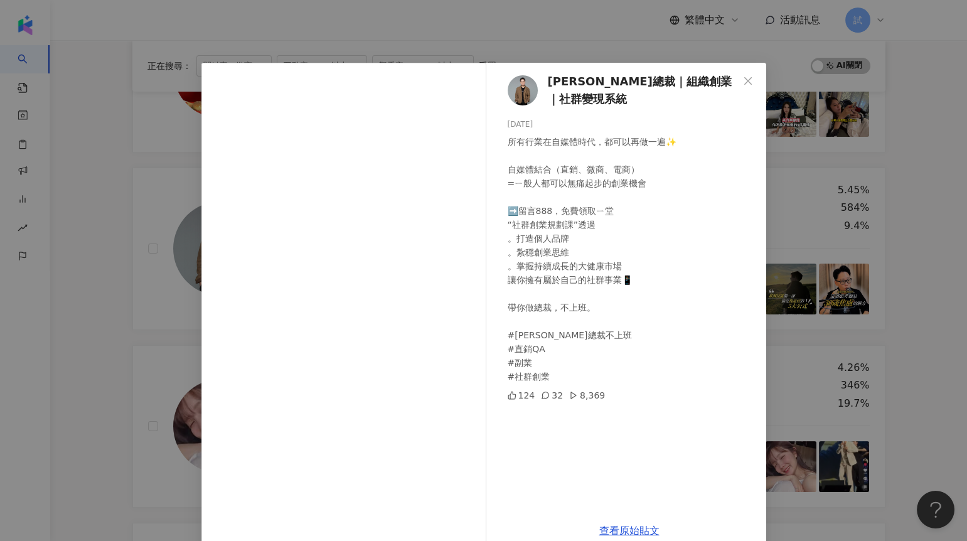
scroll to position [19, 0]
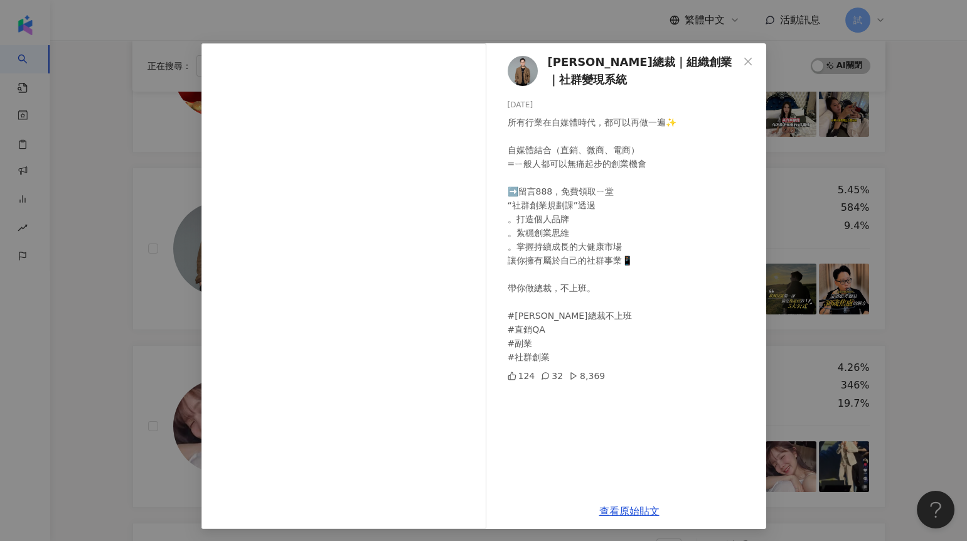
click at [102, 369] on div "[PERSON_NAME]總裁｜組織創業｜社群變現系統 [DATE] 所有行業在自媒體時代，都可以再做一遍✨ 自媒體結合（直銷、微商、電商） =ㄧ般人都可以無…" at bounding box center [483, 270] width 967 height 541
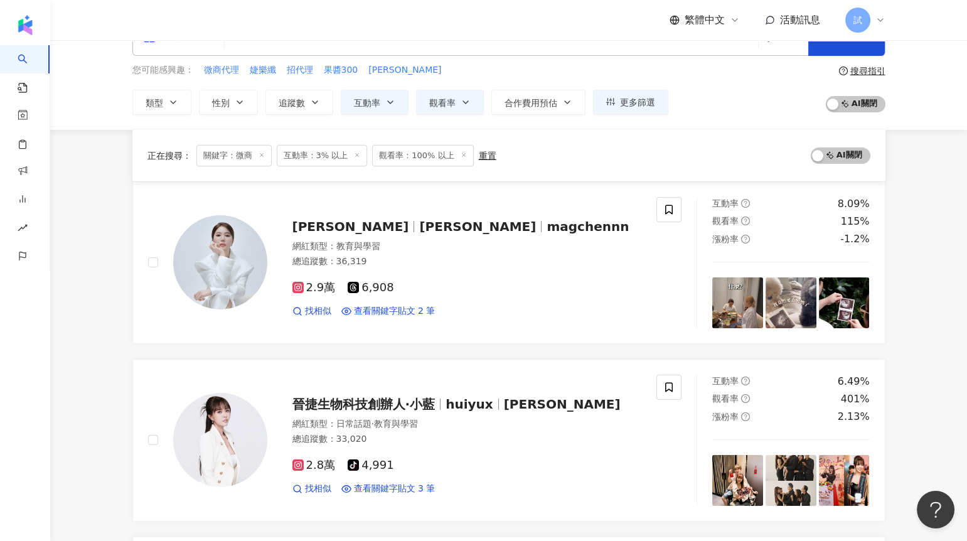
scroll to position [0, 0]
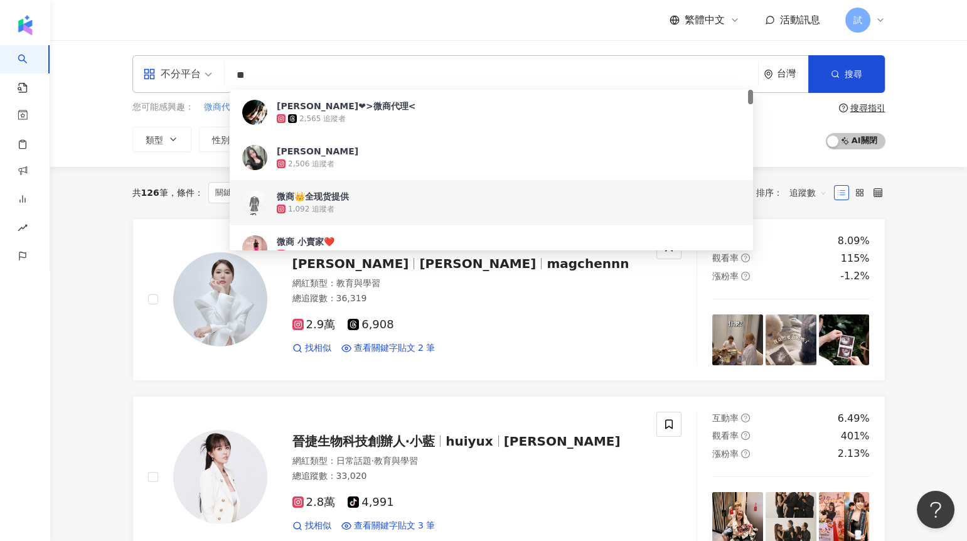
drag, startPoint x: 259, startPoint y: 73, endPoint x: 236, endPoint y: 72, distance: 23.2
click at [237, 73] on input "**" at bounding box center [491, 75] width 523 height 24
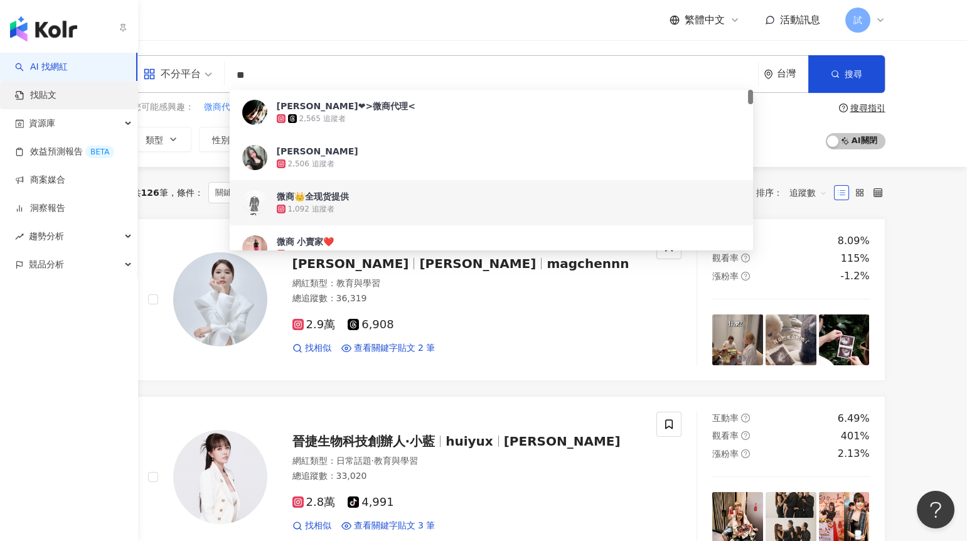
click at [55, 98] on link "找貼文" at bounding box center [35, 95] width 41 height 13
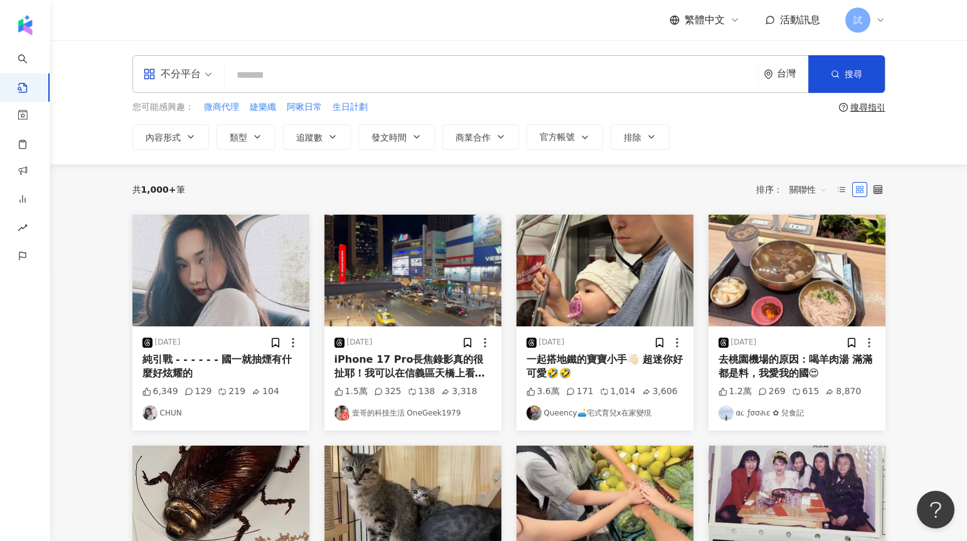
click at [292, 65] on input "search" at bounding box center [491, 74] width 523 height 27
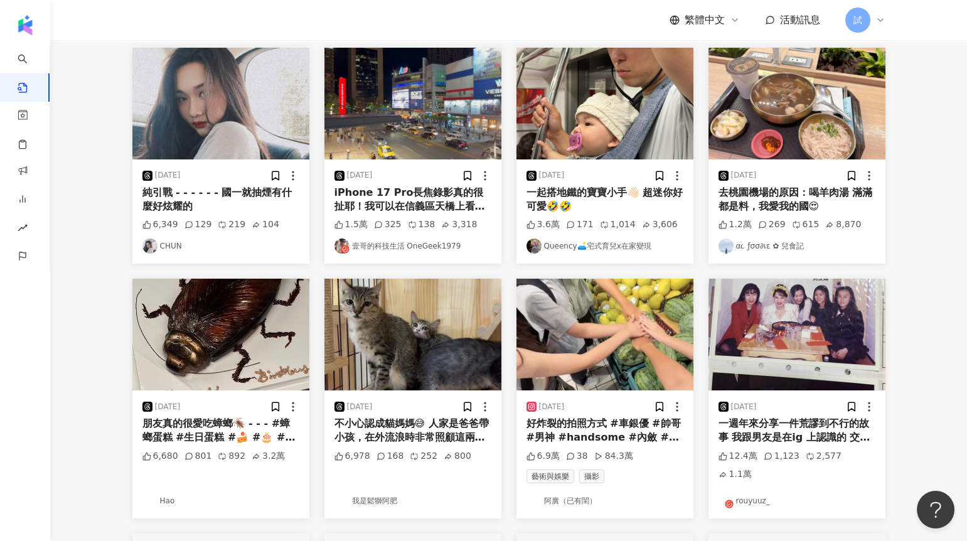
scroll to position [186, 0]
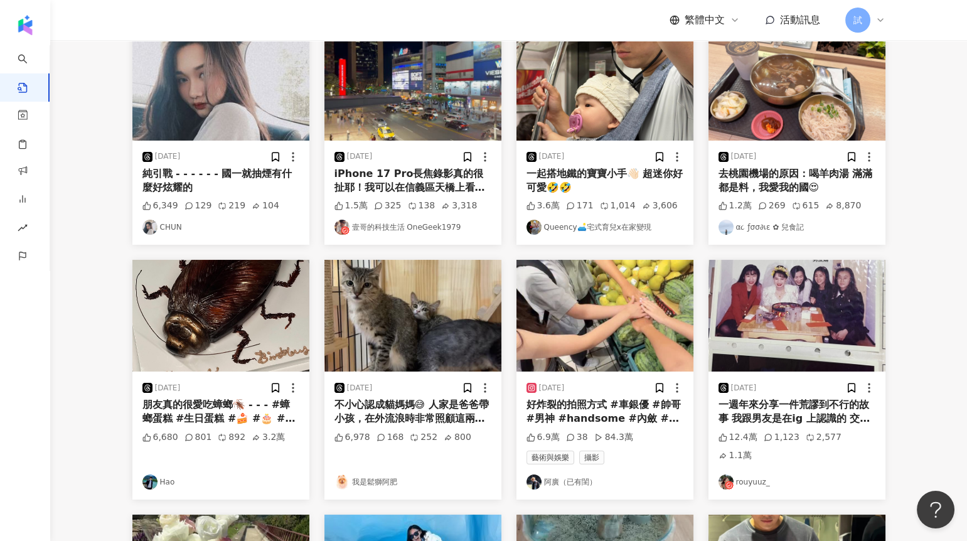
click at [203, 308] on img "button" at bounding box center [220, 316] width 177 height 112
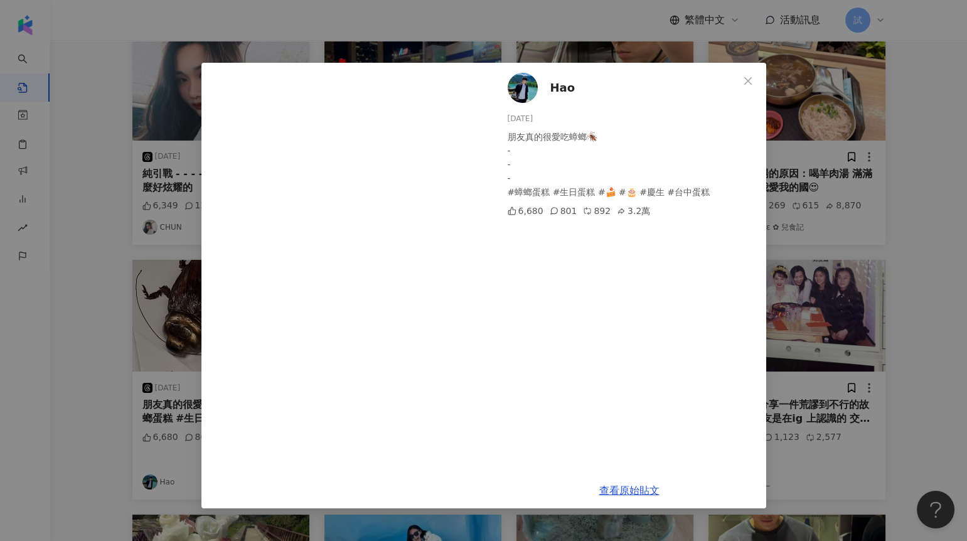
click at [808, 181] on div "Hao [DATE] 朋友[PERSON_NAME]的很愛吃蟑螂🪳 - - - #蟑螂蛋糕 #生日蛋糕 #🍰 #🎂 #慶生 #台中蛋糕 6,680 801 8…" at bounding box center [483, 270] width 967 height 541
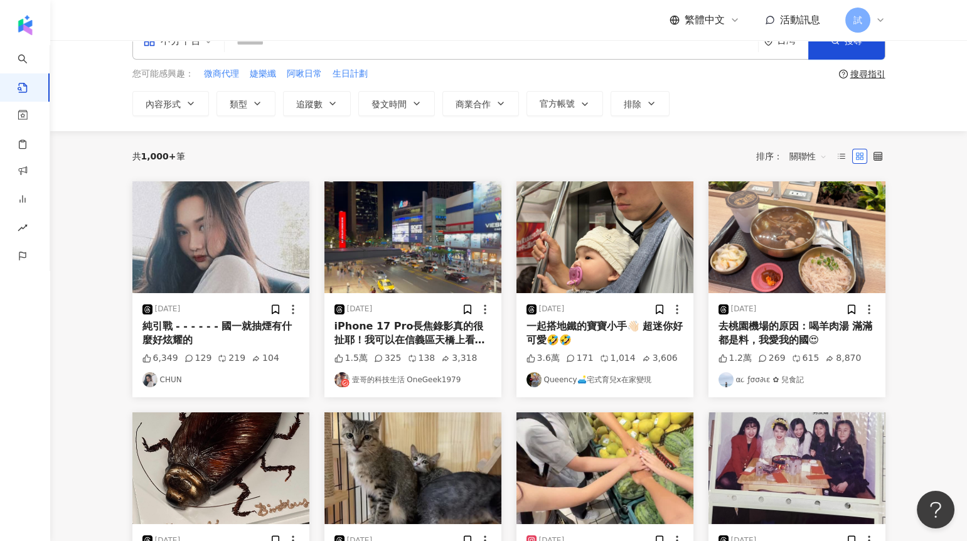
scroll to position [0, 0]
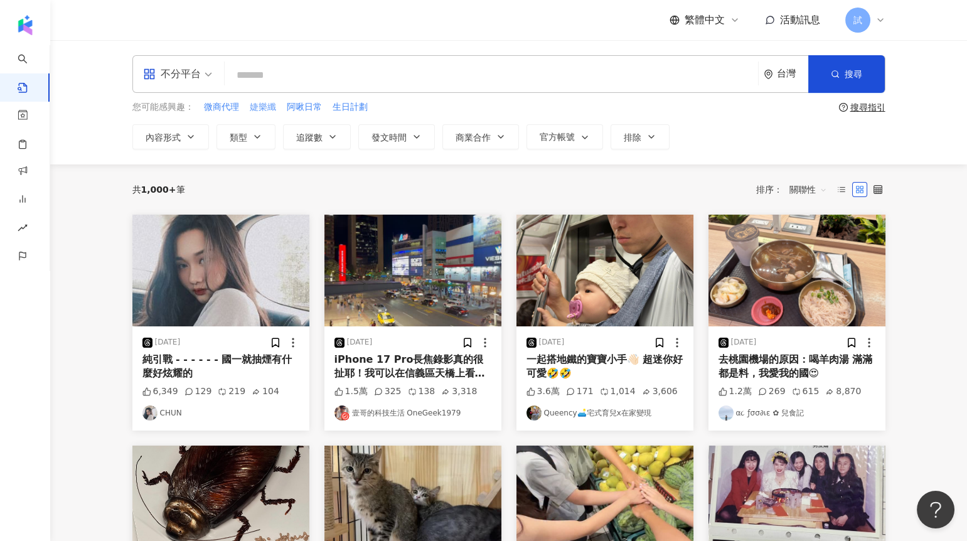
click at [272, 104] on span "婕樂纖" at bounding box center [263, 107] width 26 height 13
type input "***"
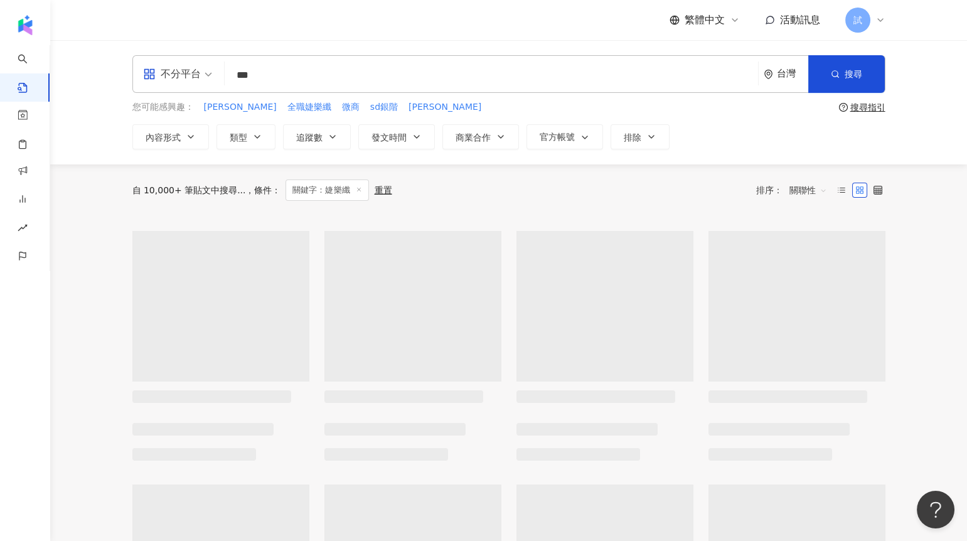
click at [211, 76] on div "不分平台 *** 台灣 搜尋" at bounding box center [508, 74] width 753 height 38
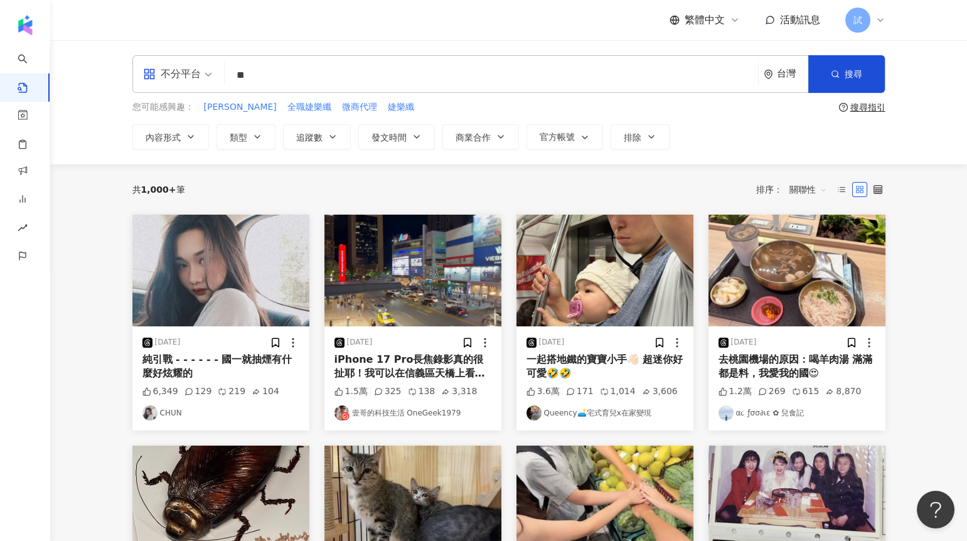
type input "*"
type input "***"
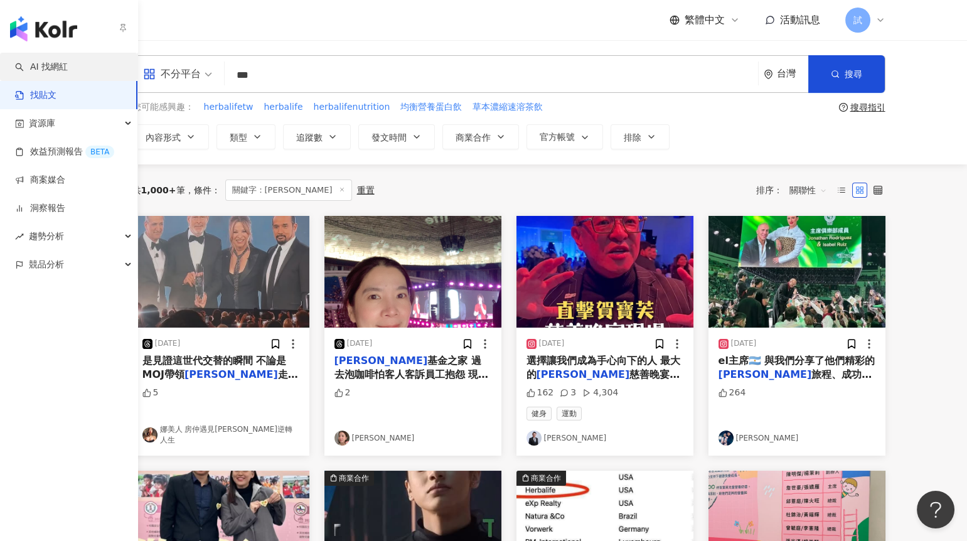
click at [22, 62] on link "AI 找網紅" at bounding box center [41, 67] width 53 height 13
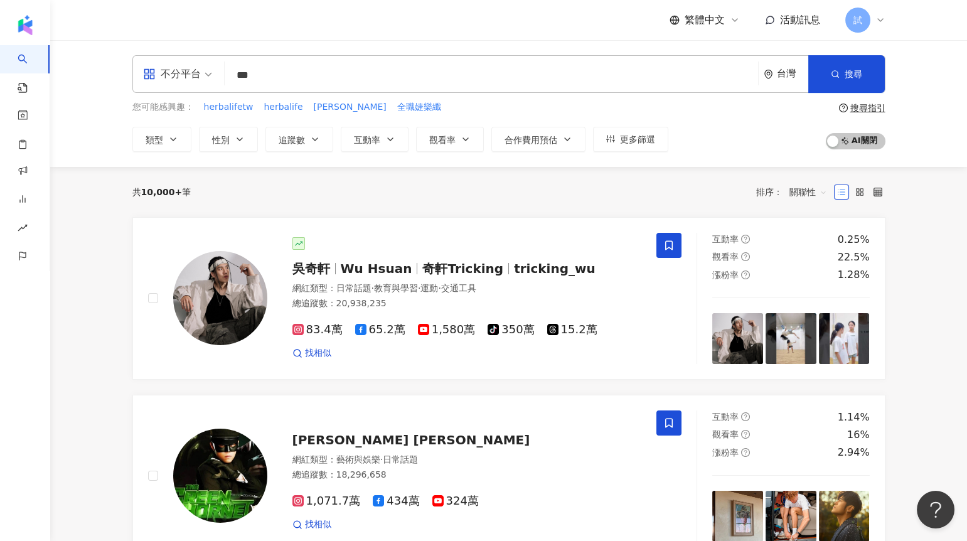
type input "***"
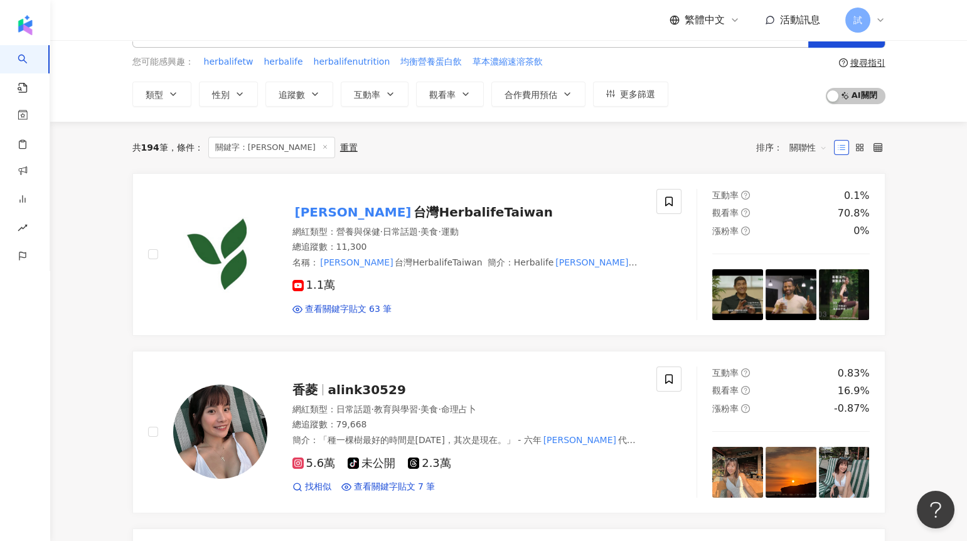
scroll to position [78, 0]
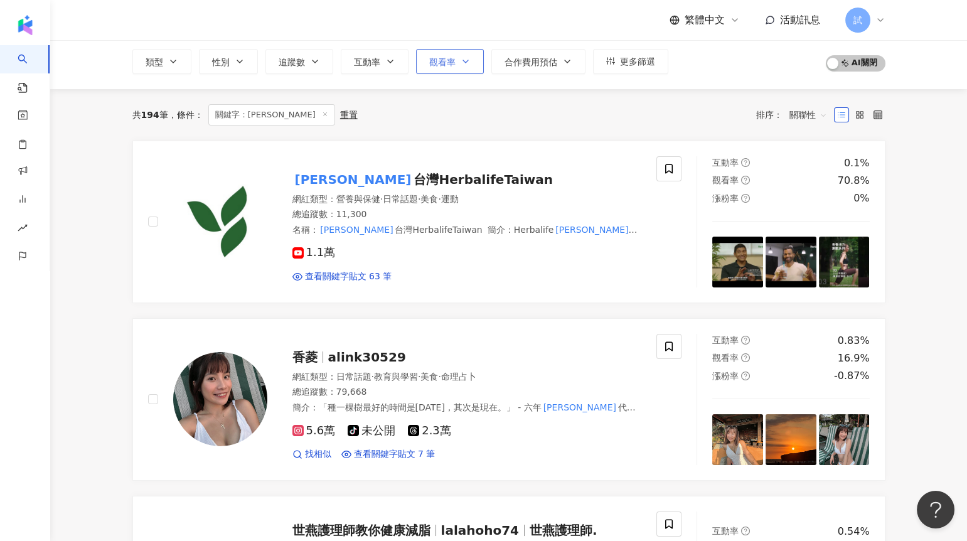
click at [430, 65] on span "觀看率" at bounding box center [442, 62] width 26 height 10
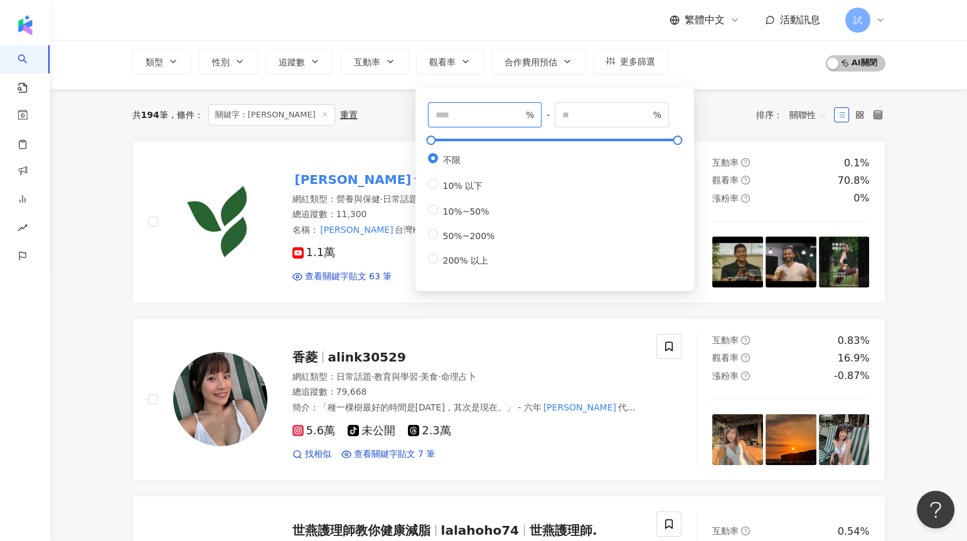
click at [458, 116] on input "number" at bounding box center [479, 115] width 88 height 14
type input "**"
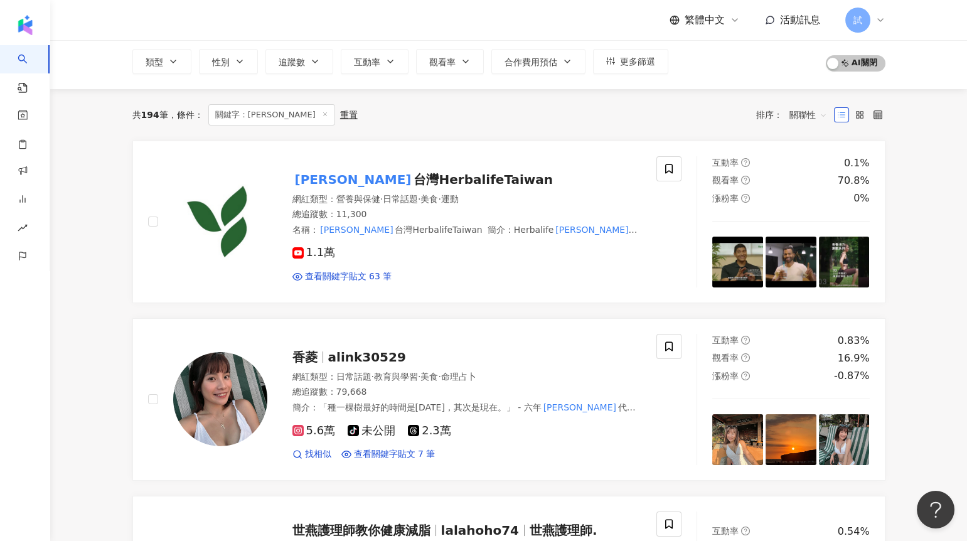
click at [390, 98] on div "共 194 筆 條件 ： 關鍵字：賀寶芙 重置 排序： 關聯性" at bounding box center [508, 114] width 753 height 51
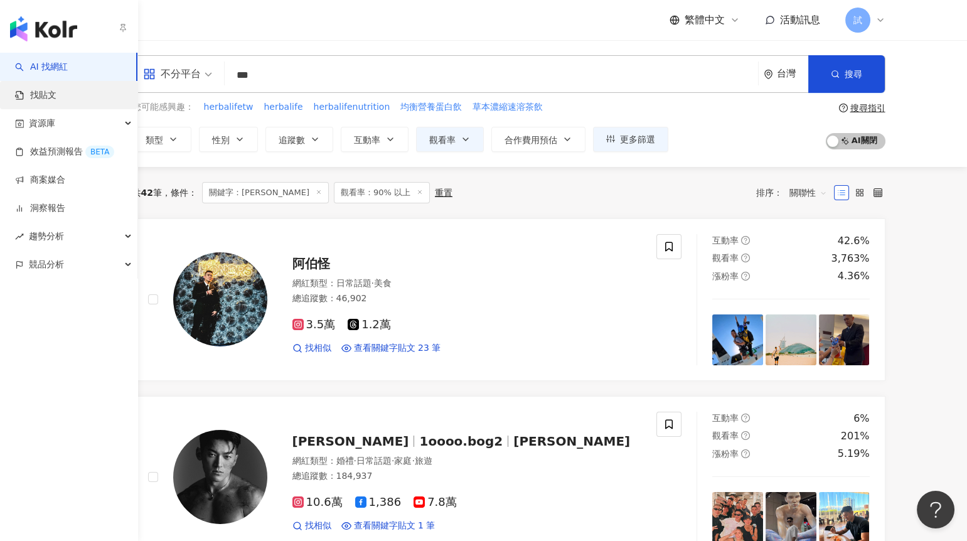
click at [29, 90] on link "找貼文" at bounding box center [35, 95] width 41 height 13
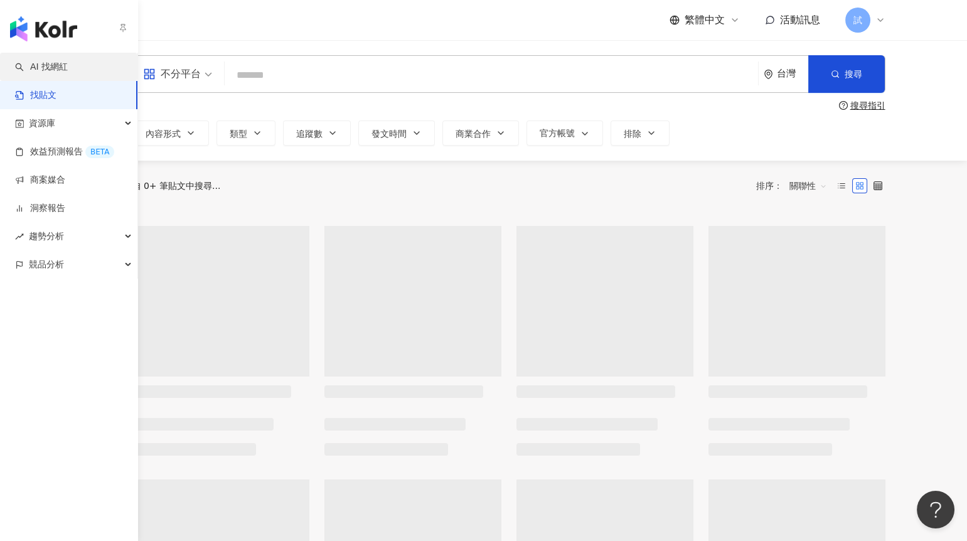
click at [38, 62] on link "AI 找網紅" at bounding box center [41, 67] width 53 height 13
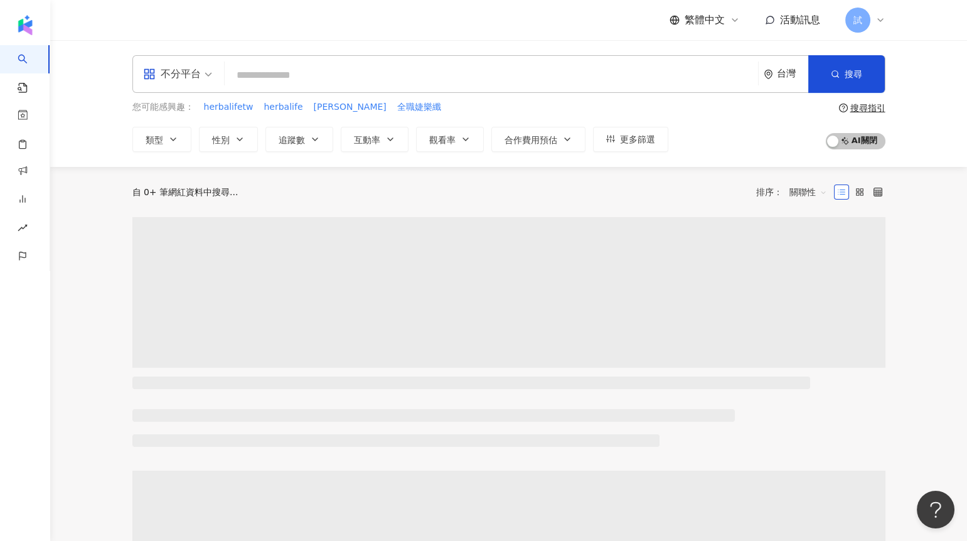
click at [246, 78] on input "search" at bounding box center [491, 75] width 523 height 24
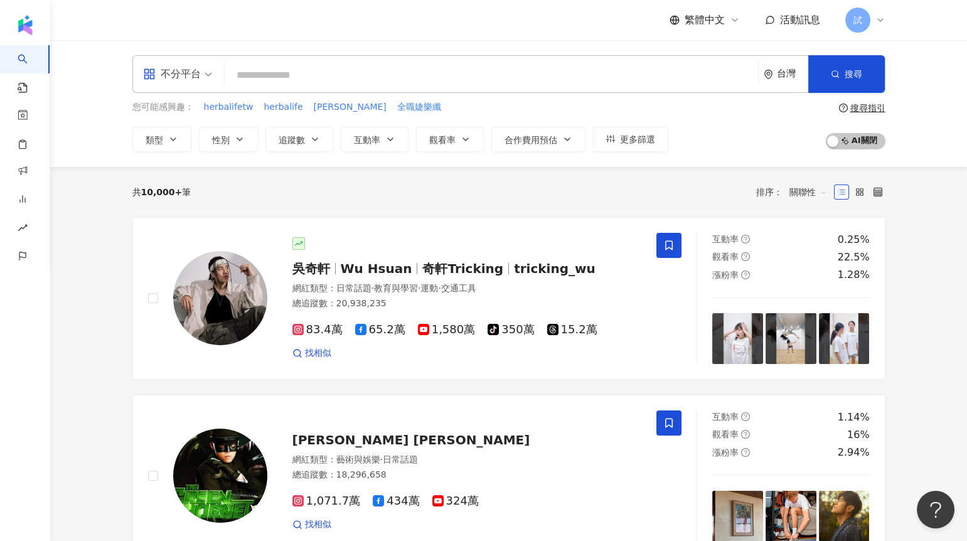
type input "*"
type input "*****"
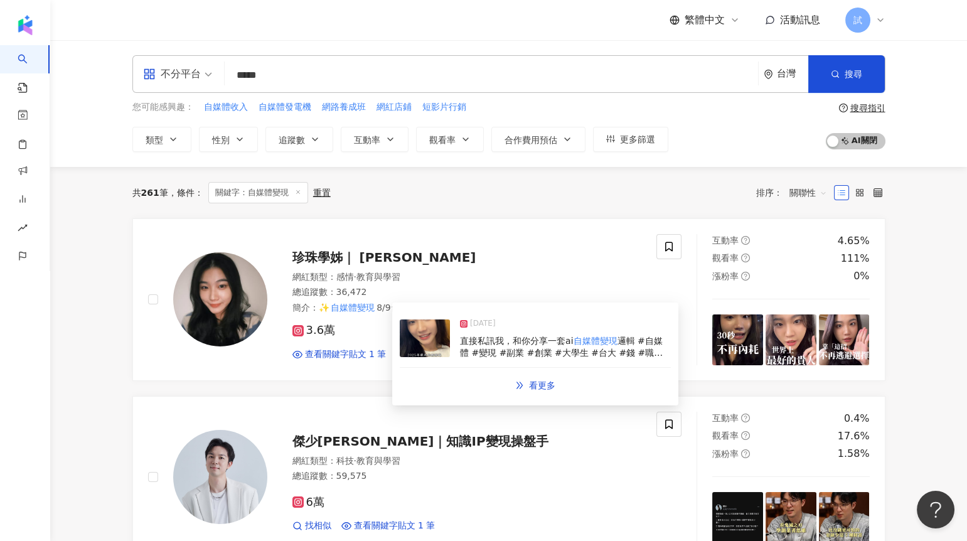
click at [427, 343] on img at bounding box center [425, 338] width 50 height 38
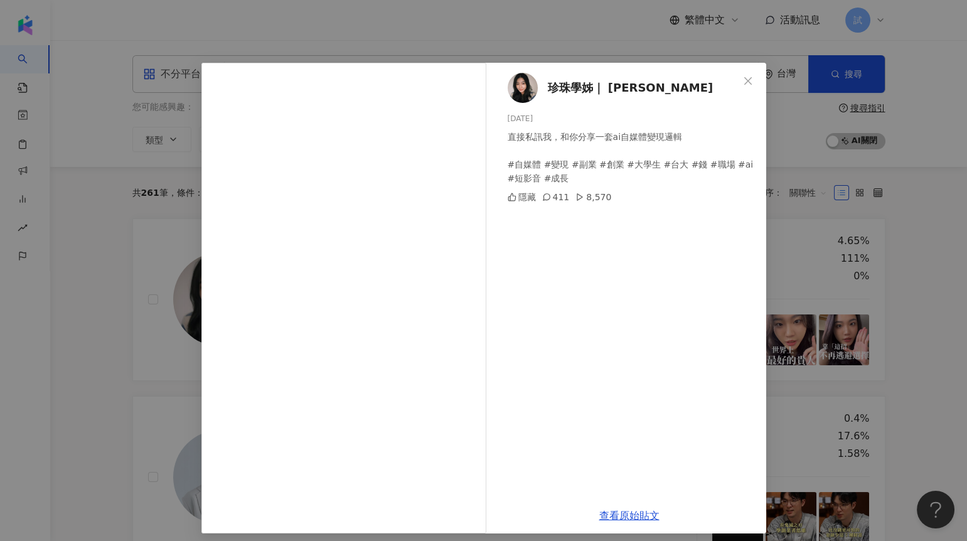
click at [895, 306] on div "珍珠學姊｜ Pearl Pei [DATE] 直接私訊我，和你分享一套ai自媒體變現邏輯 #自媒體 #變現 #副業 #創業 #大學生 #台大 #錢 #職場 #…" at bounding box center [483, 270] width 967 height 541
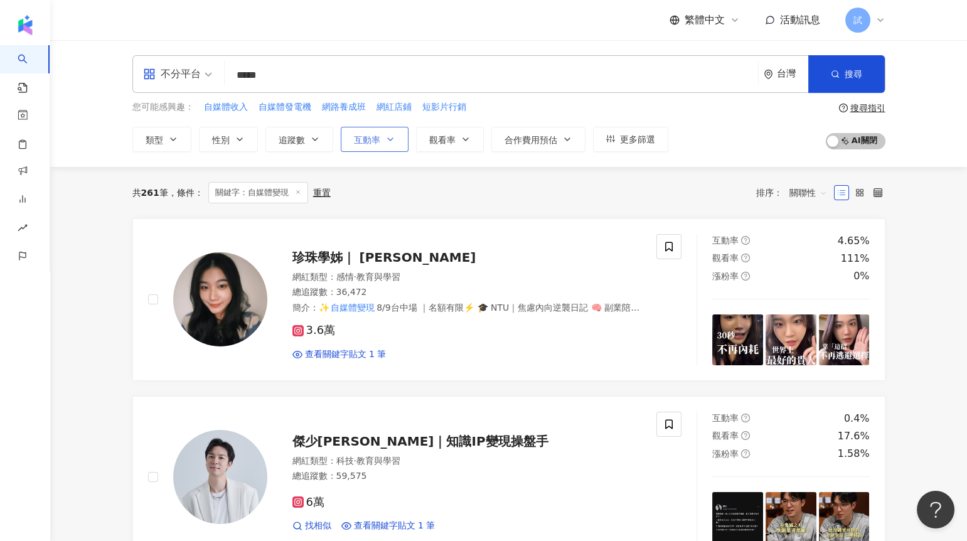
click at [358, 137] on span "互動率" at bounding box center [367, 140] width 26 height 10
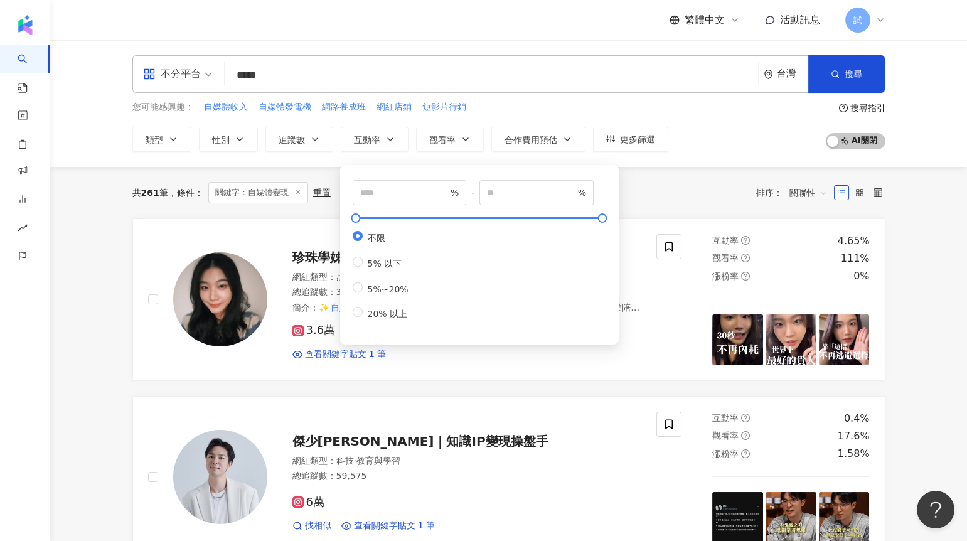
click at [374, 178] on div "% - % 不限 5% 以下 5%~20% 20% 以上" at bounding box center [480, 255] width 264 height 164
click at [374, 188] on input "number" at bounding box center [404, 193] width 88 height 14
type input "*"
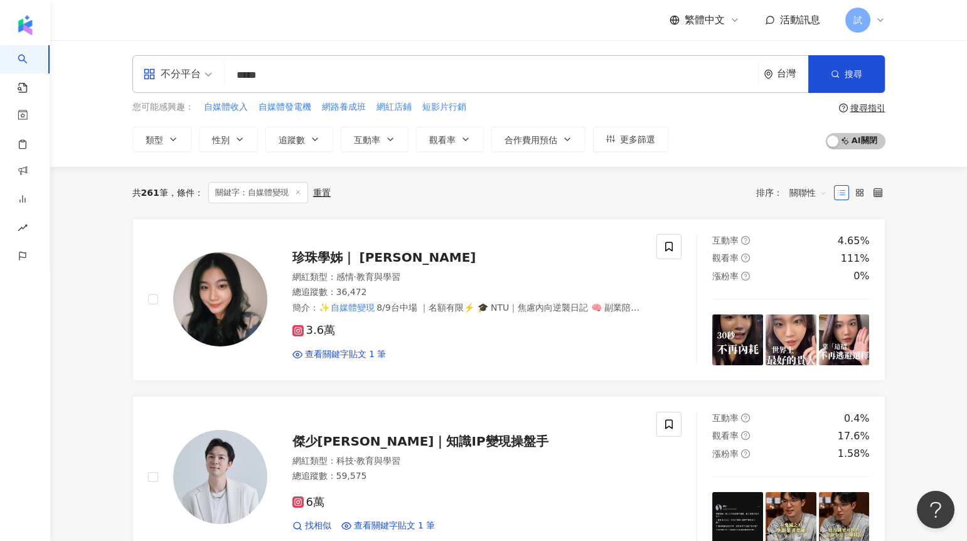
click at [640, 194] on div "共 261 筆 條件 ： 關鍵字：自媒體變現 重置 排序： 關聯性" at bounding box center [508, 192] width 753 height 21
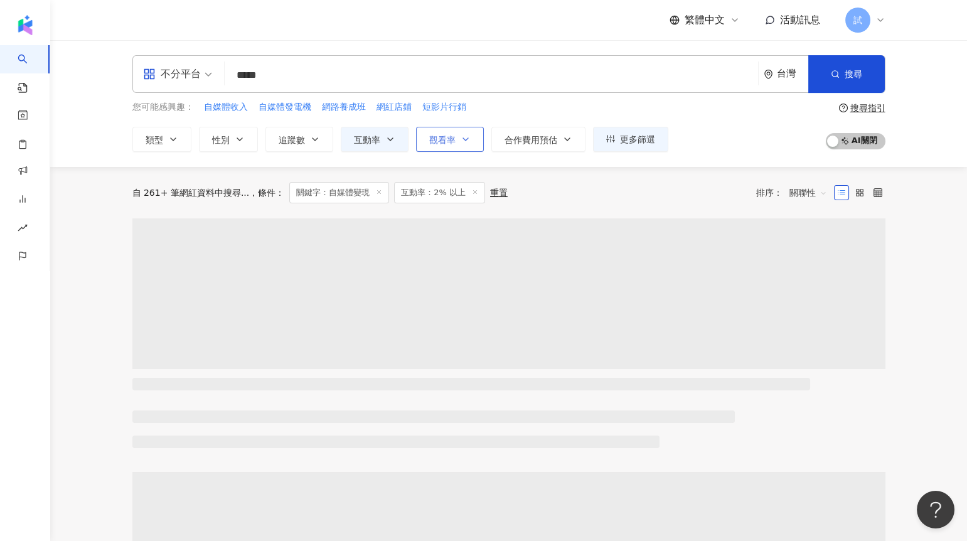
click at [458, 141] on button "觀看率" at bounding box center [450, 139] width 68 height 25
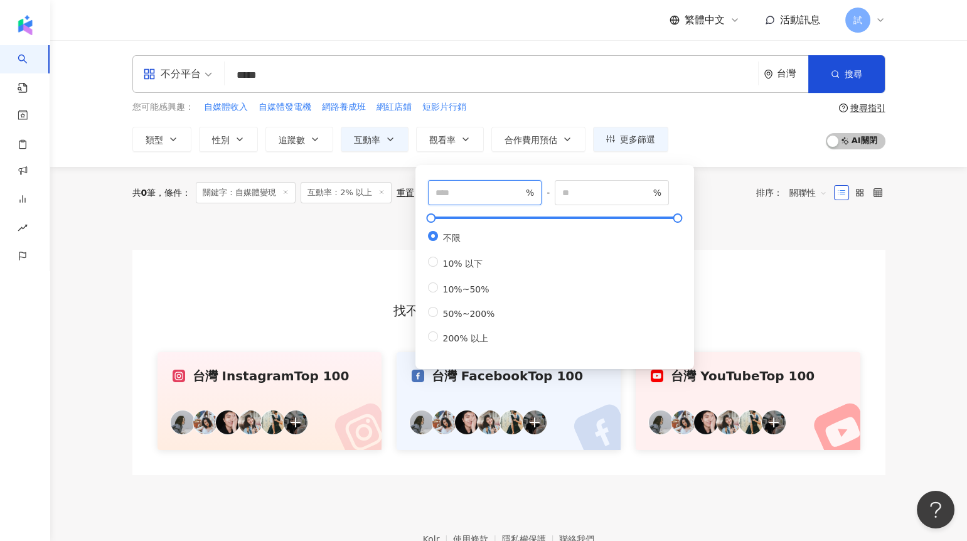
click at [465, 191] on input "number" at bounding box center [479, 193] width 88 height 14
type input "**"
click at [355, 223] on div at bounding box center [508, 233] width 753 height 31
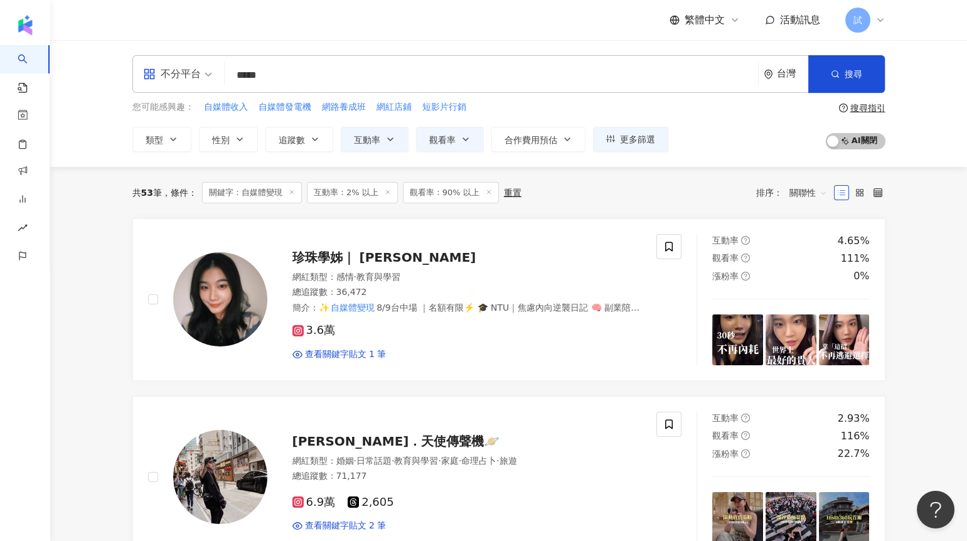
click at [307, 66] on input "*****" at bounding box center [491, 75] width 523 height 24
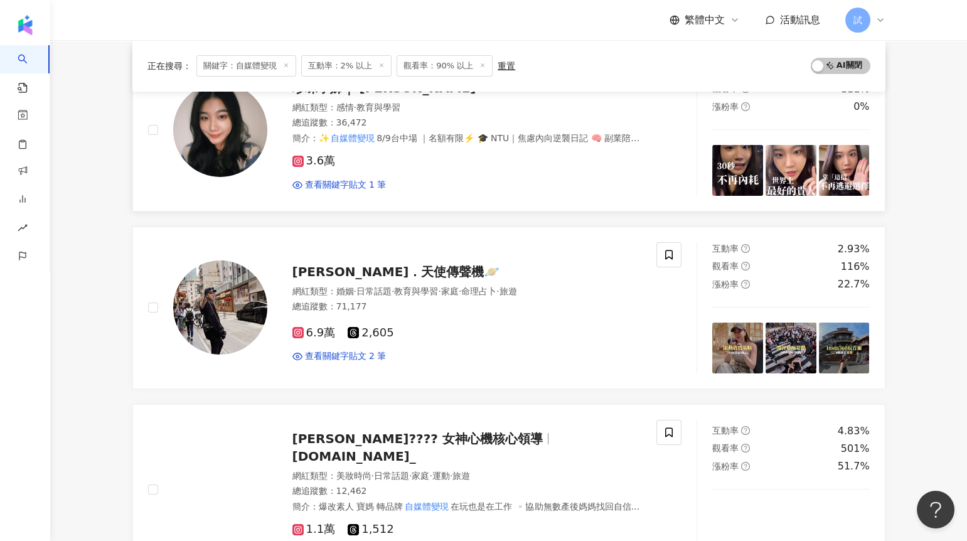
scroll to position [175, 0]
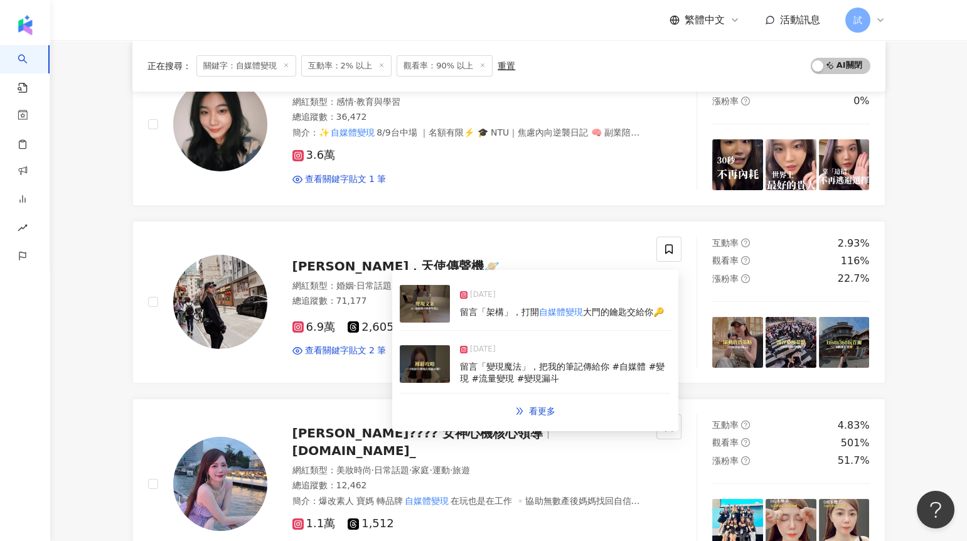
click at [444, 361] on img at bounding box center [425, 364] width 50 height 38
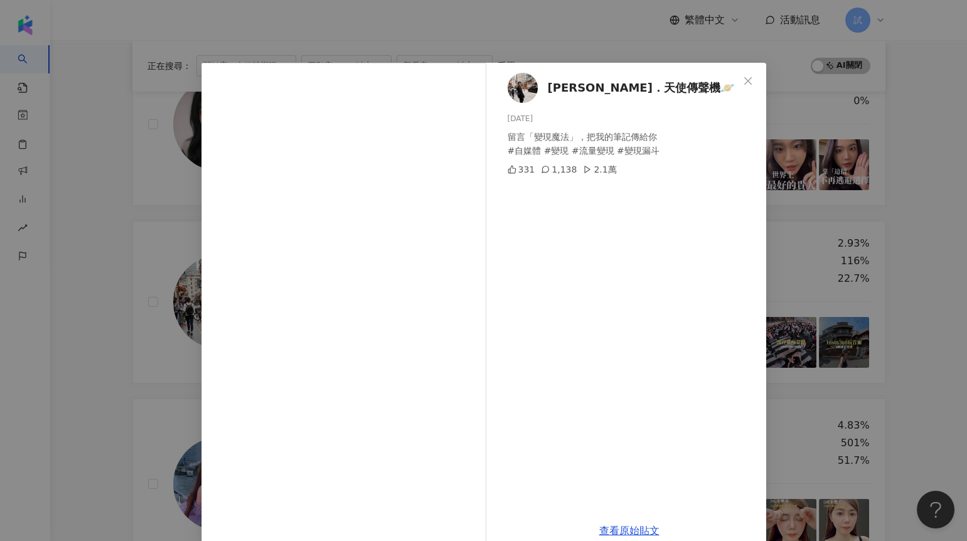
click at [904, 252] on div "[PERSON_NAME]．天使傳聲機🪐 [DATE] 留言「變現魔法」，把我的筆記傳給你 #自媒體 #變現 #流量變現 #變現漏斗 331 1,138 2.…" at bounding box center [483, 270] width 967 height 541
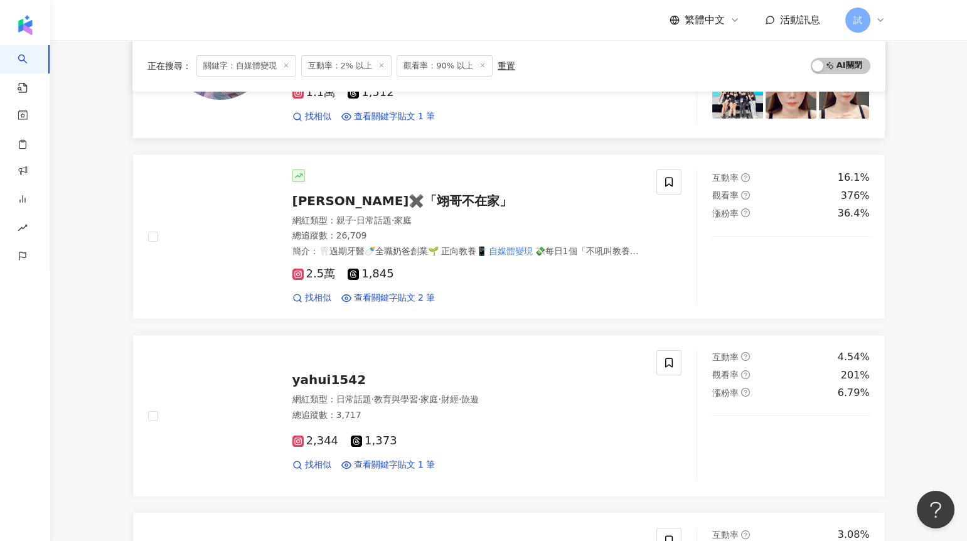
scroll to position [624, 0]
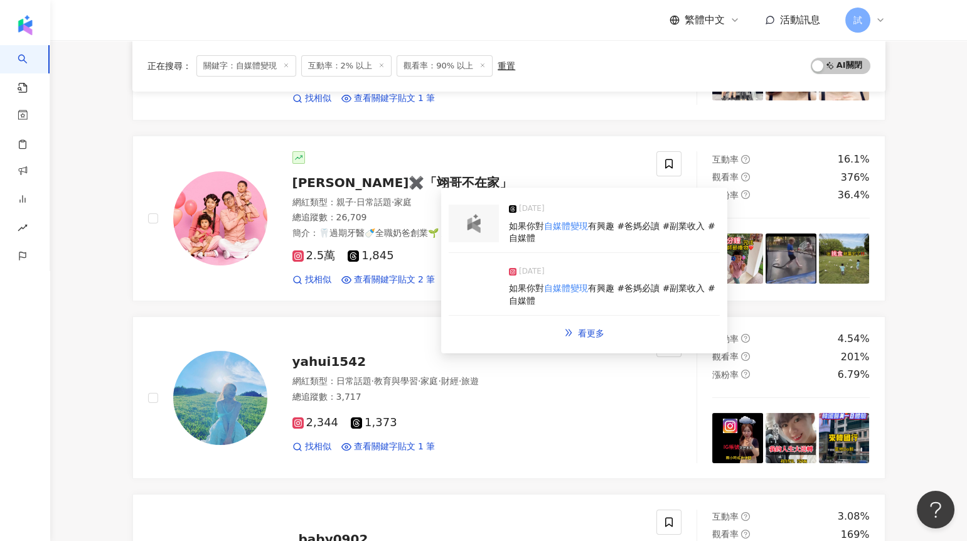
click at [486, 285] on img at bounding box center [474, 286] width 50 height 38
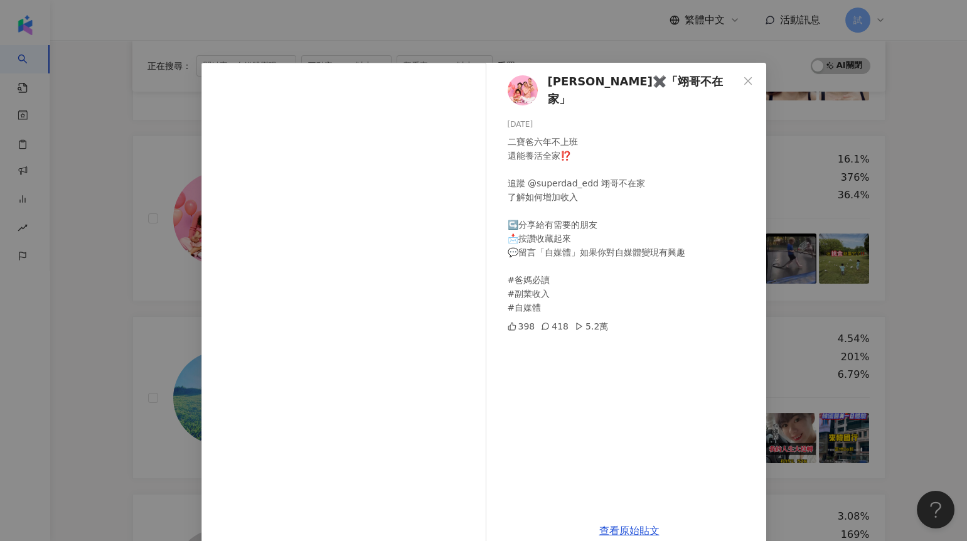
click at [895, 255] on div "[PERSON_NAME]✖️「翊哥不在家」 [DATE] 二寶爸六年不上班 還能養活全家⁉️ 追蹤 @superdad_edd 翊哥不在家 了解如何增加收入…" at bounding box center [483, 270] width 967 height 541
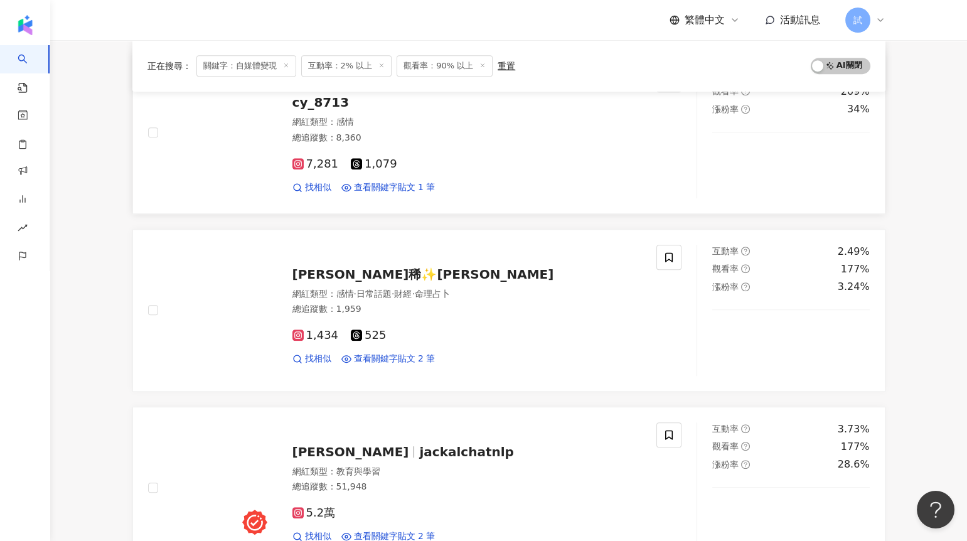
scroll to position [1852, 0]
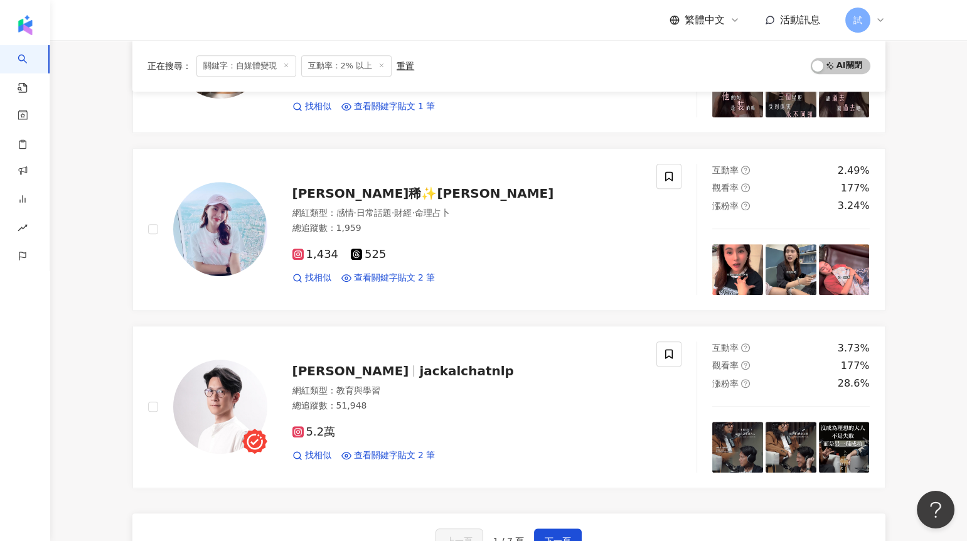
scroll to position [2081, 0]
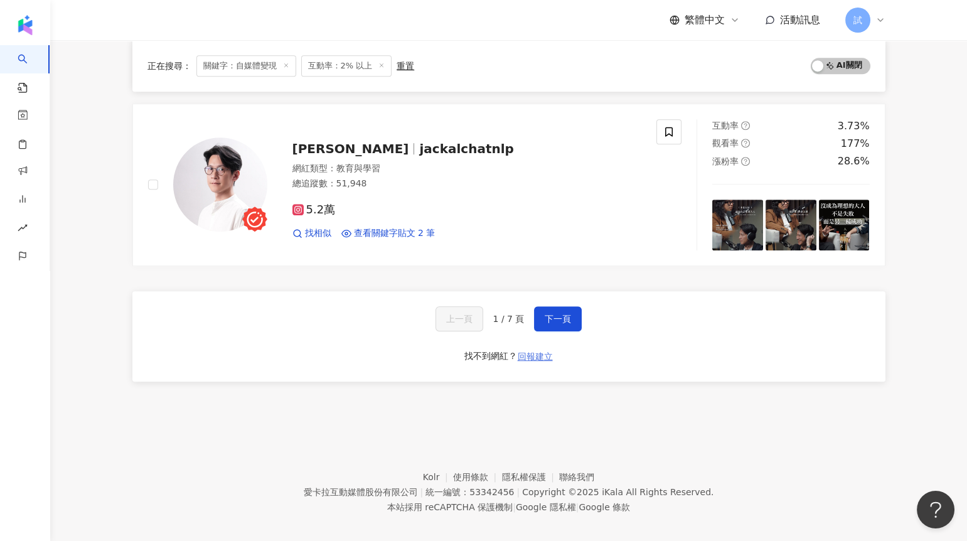
click at [535, 351] on span "回報建立" at bounding box center [535, 356] width 35 height 10
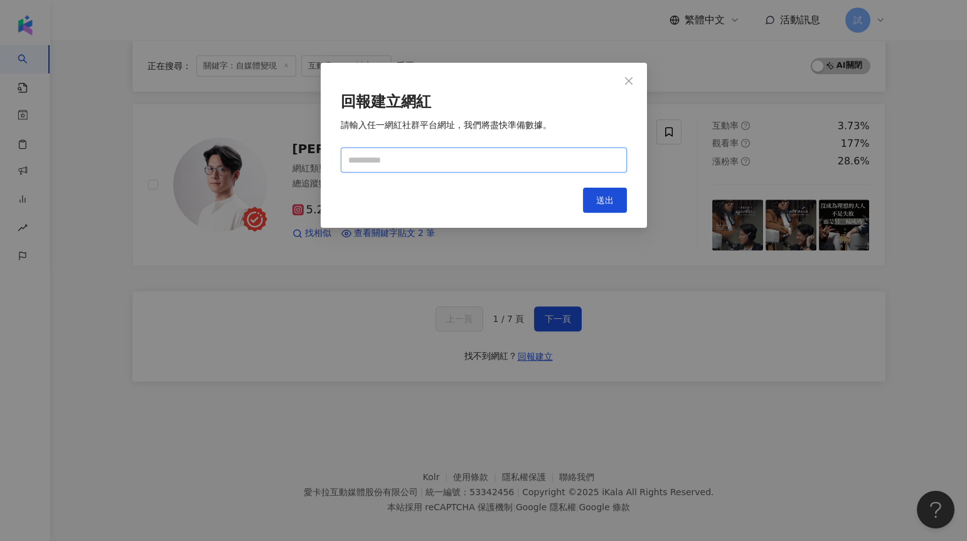
click at [575, 166] on input "text" at bounding box center [484, 159] width 286 height 25
paste input "**********"
click at [575, 166] on input "**********" at bounding box center [484, 159] width 286 height 25
paste input "**********"
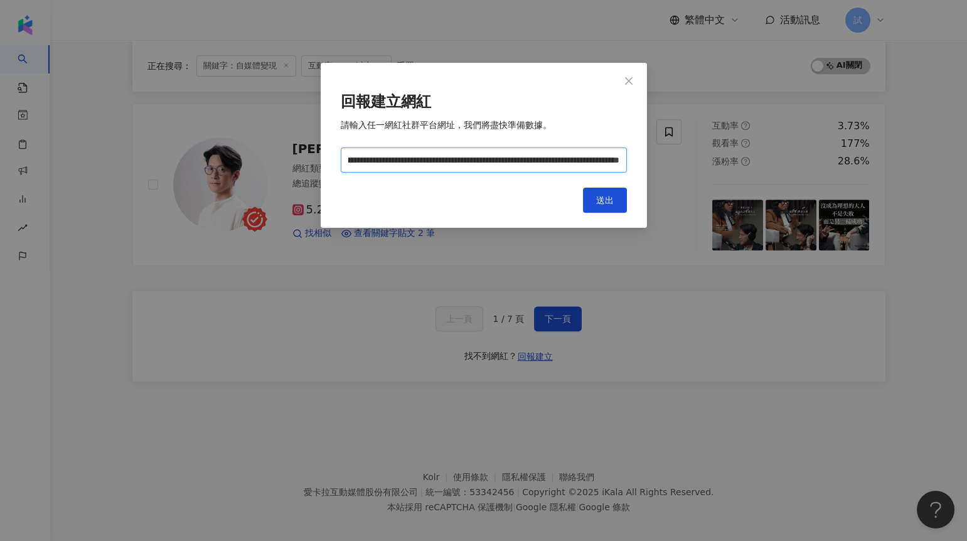
paste input "text"
type input "**********"
click at [611, 196] on span "送出" at bounding box center [605, 200] width 18 height 10
click at [634, 77] on span "Close" at bounding box center [628, 81] width 25 height 10
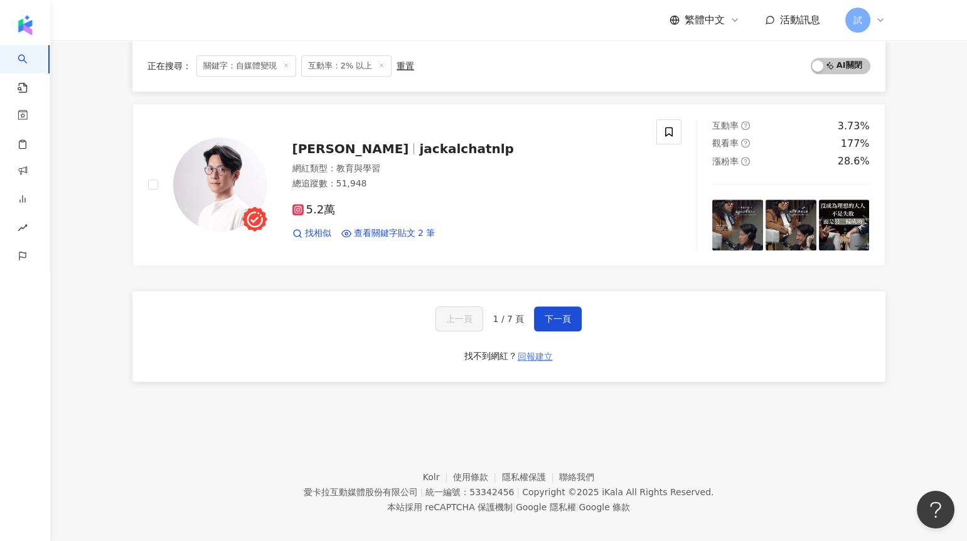
click at [533, 346] on button "回報建立" at bounding box center [535, 356] width 36 height 20
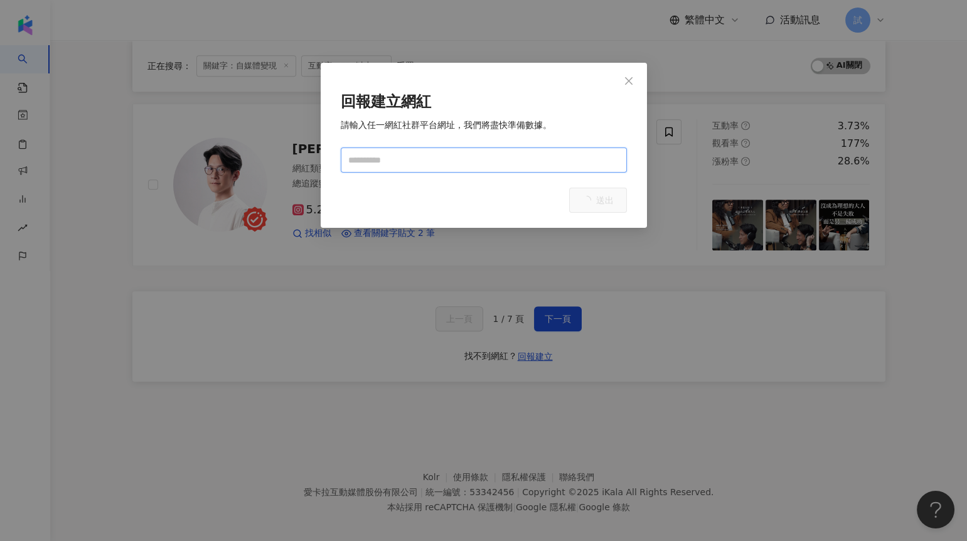
click at [482, 154] on input "text" at bounding box center [484, 159] width 286 height 25
paste input "**********"
type input "**********"
click at [634, 80] on span "Close" at bounding box center [628, 81] width 25 height 10
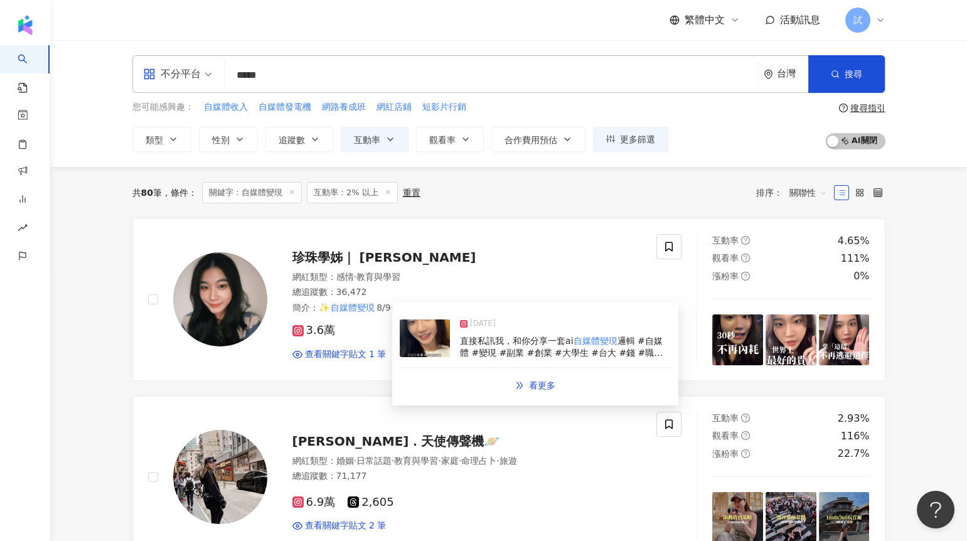
click at [420, 344] on img at bounding box center [425, 338] width 50 height 38
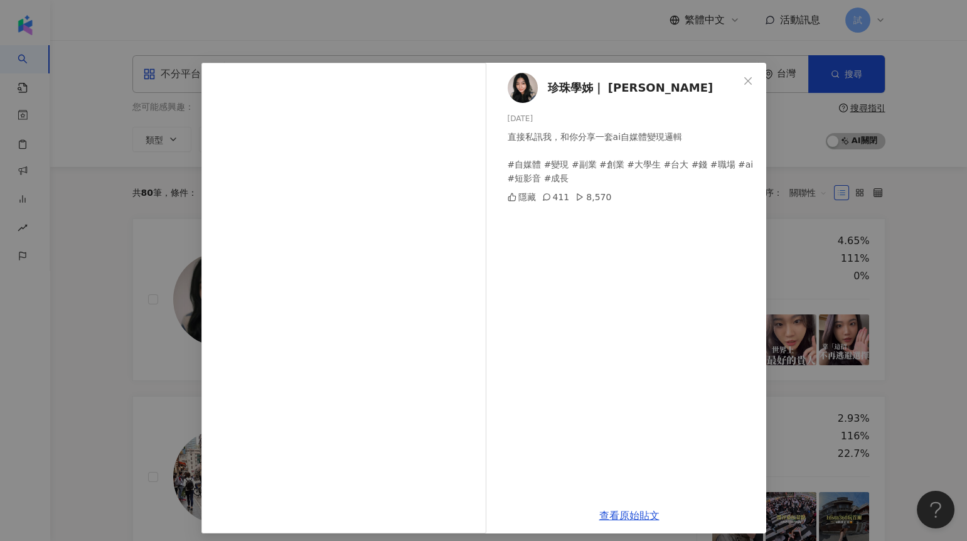
click at [813, 178] on div "珍珠學姊｜ Pearl Pei [DATE] 直接私訊我，和你分享一套ai自媒體變現邏輯 #自媒體 #變現 #副業 #創業 #大學生 #台大 #錢 #職場 #…" at bounding box center [483, 270] width 967 height 541
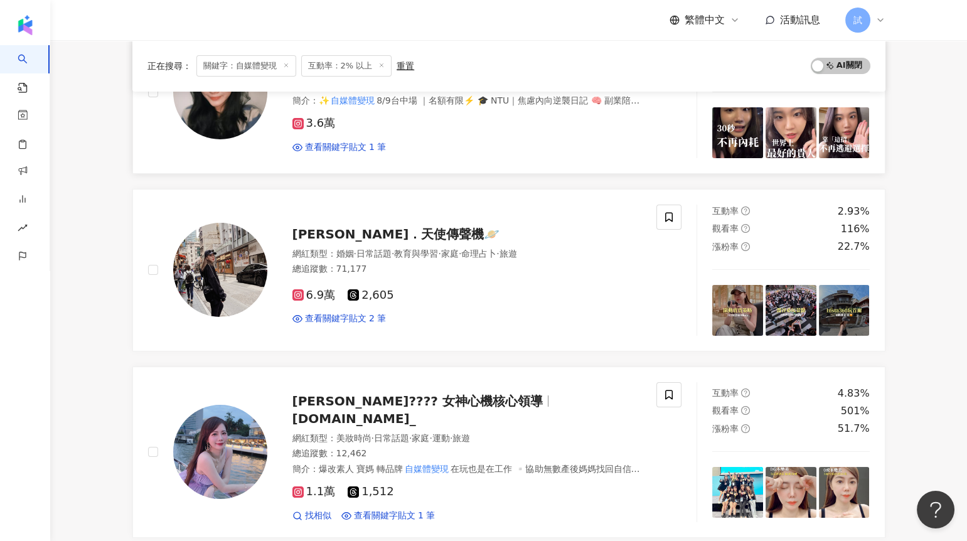
scroll to position [301, 0]
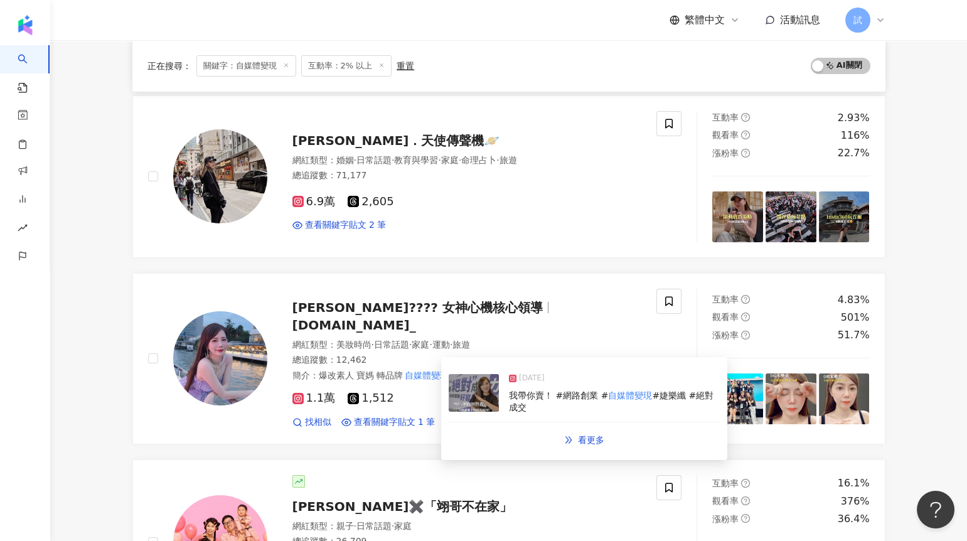
click at [475, 402] on img at bounding box center [474, 393] width 50 height 38
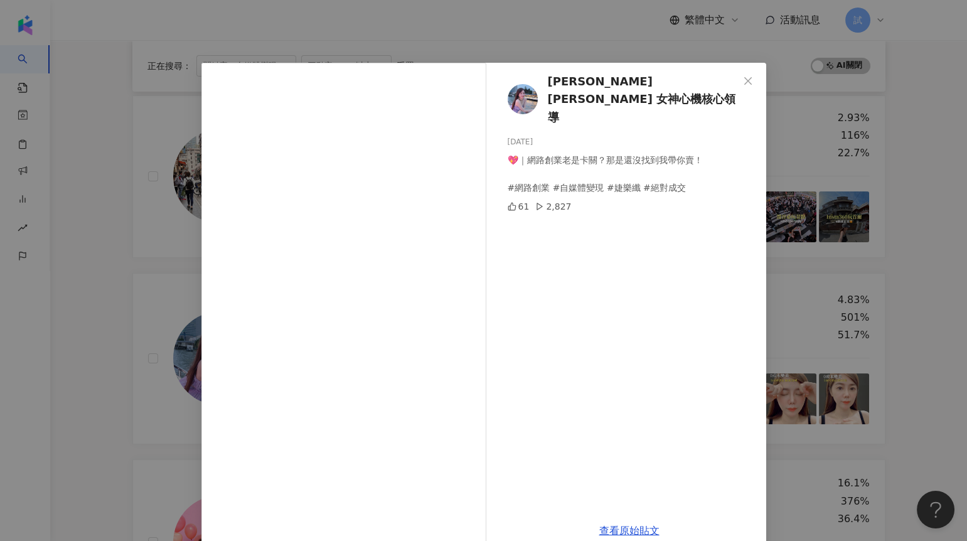
click at [883, 186] on div "[PERSON_NAME][PERSON_NAME] 女神心機核心領導 [DATE] 💖｜網路創業老是卡關？那是還沒找到我帶你賣！ #網路創業 #自媒體變現 …" at bounding box center [483, 270] width 967 height 541
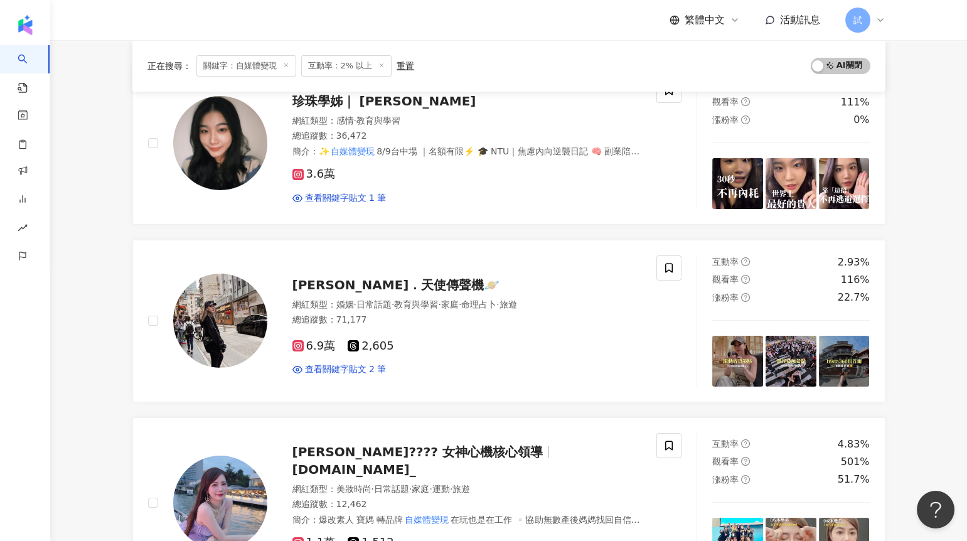
scroll to position [0, 0]
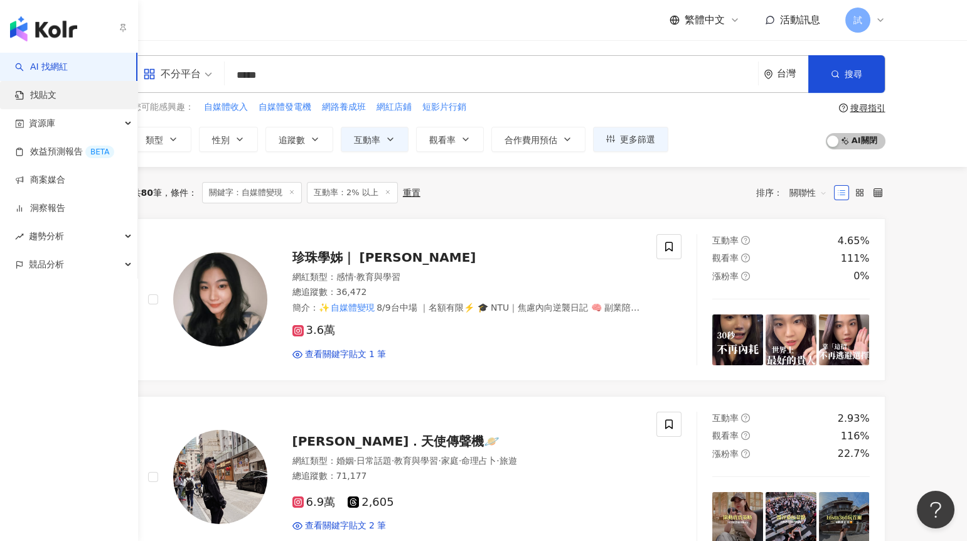
click at [56, 93] on link "找貼文" at bounding box center [35, 95] width 41 height 13
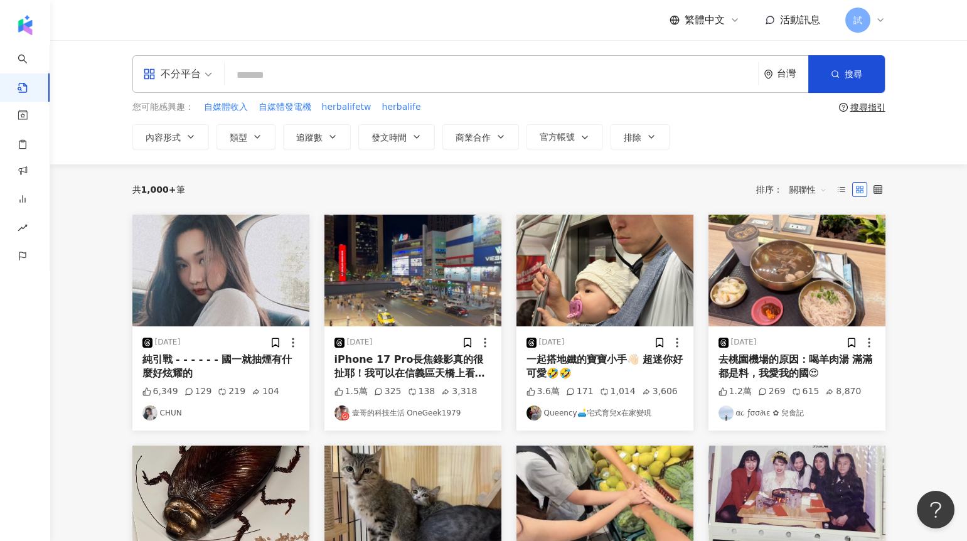
click at [356, 73] on input "search" at bounding box center [491, 74] width 523 height 27
paste input "**********"
type input "*****"
